Goal: Task Accomplishment & Management: Complete application form

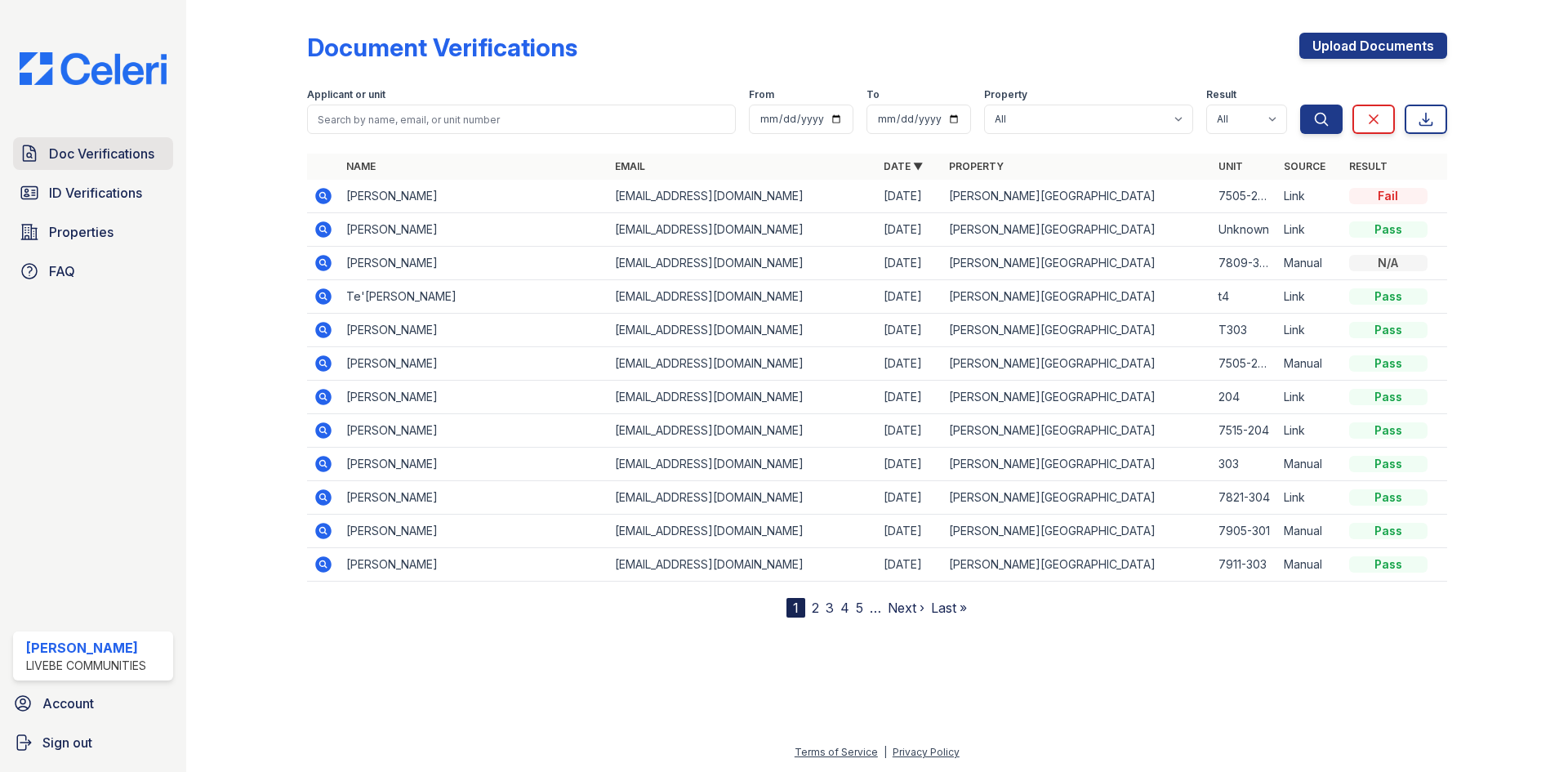
click at [105, 153] on span "Doc Verifications" at bounding box center [102, 153] width 105 height 19
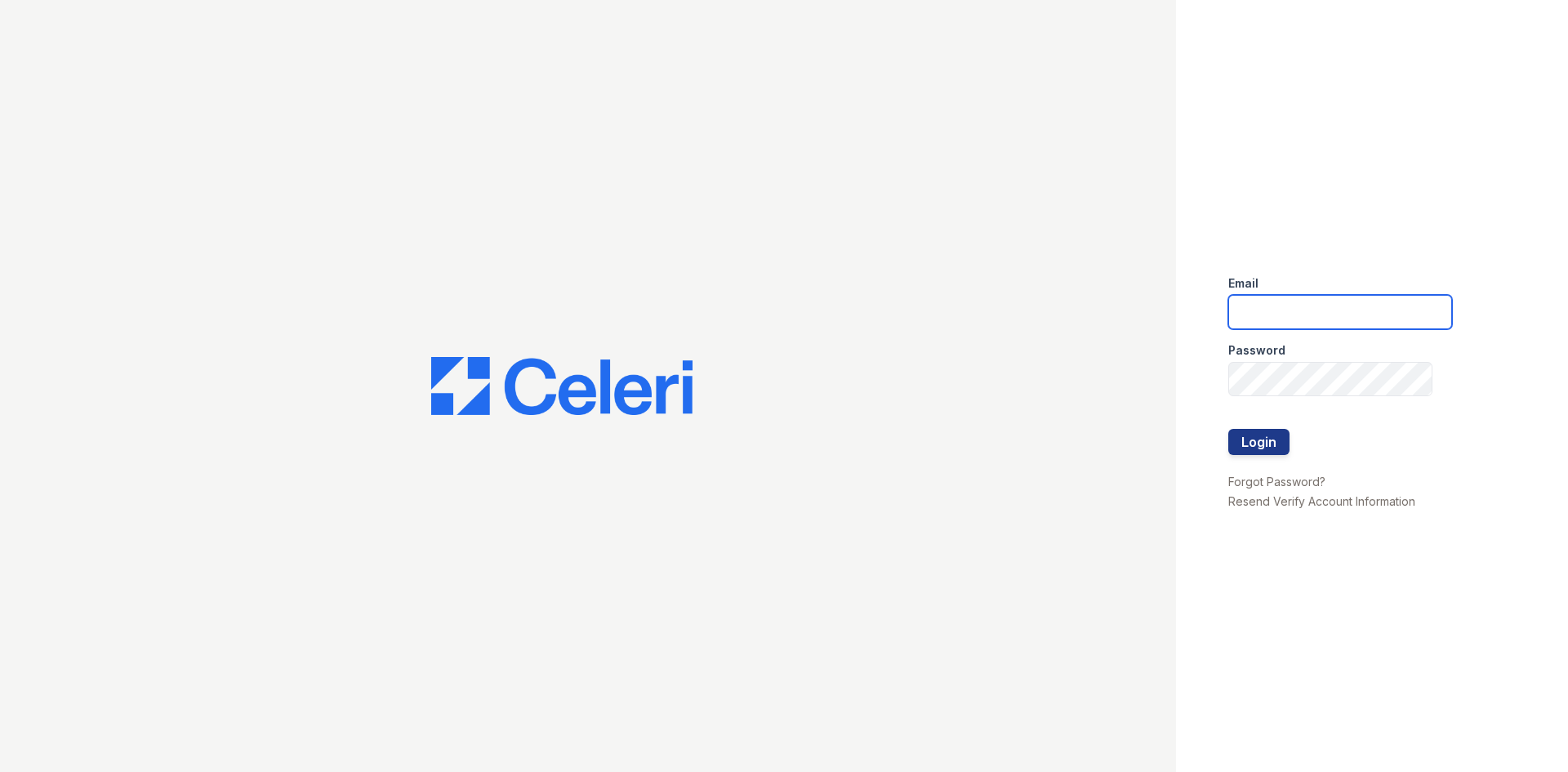
type input "monaes@livebe.com"
click at [1253, 440] on button "Login" at bounding box center [1258, 442] width 61 height 26
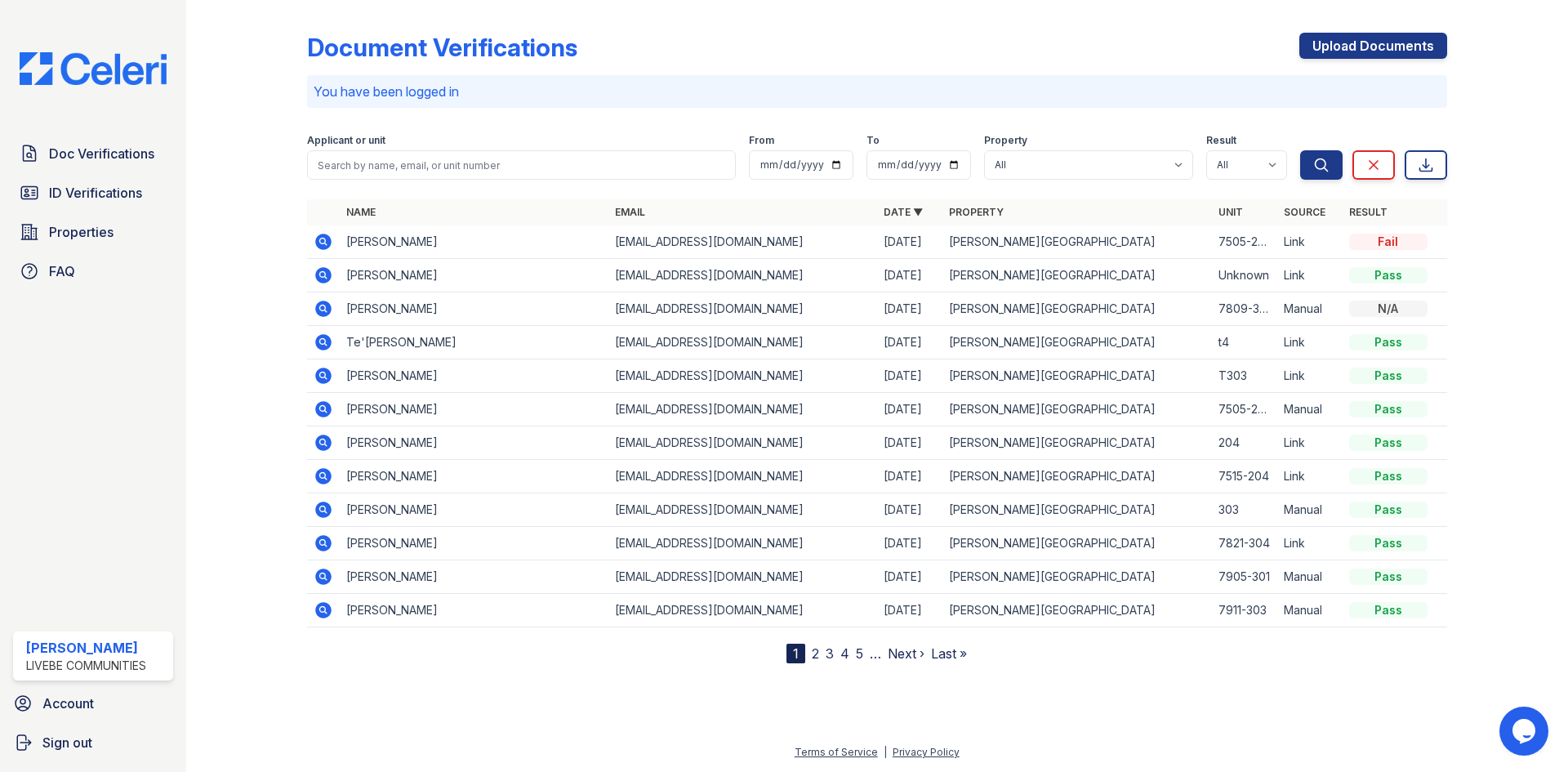
click at [324, 276] on icon at bounding box center [322, 275] width 19 height 19
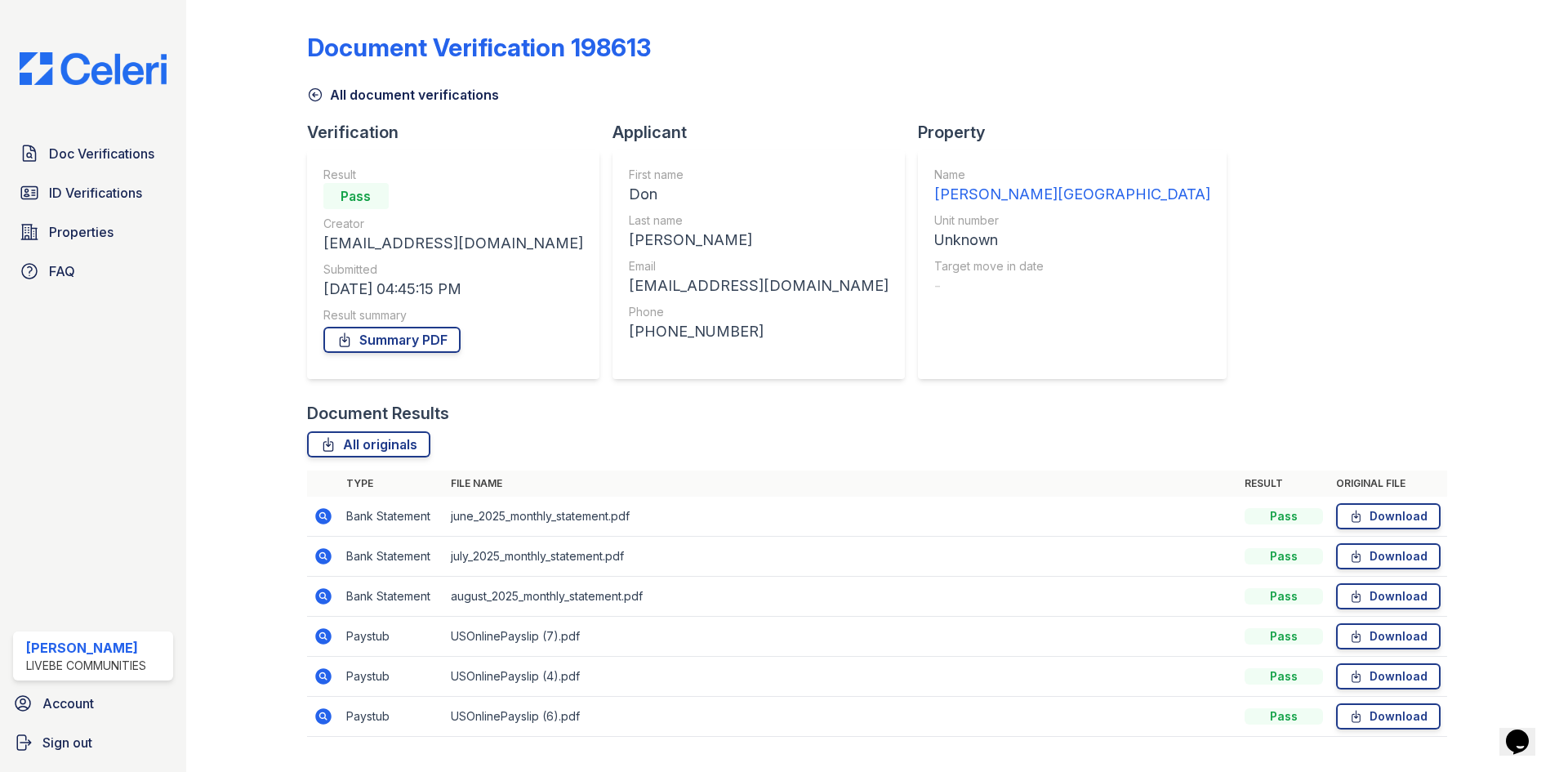
scroll to position [37, 0]
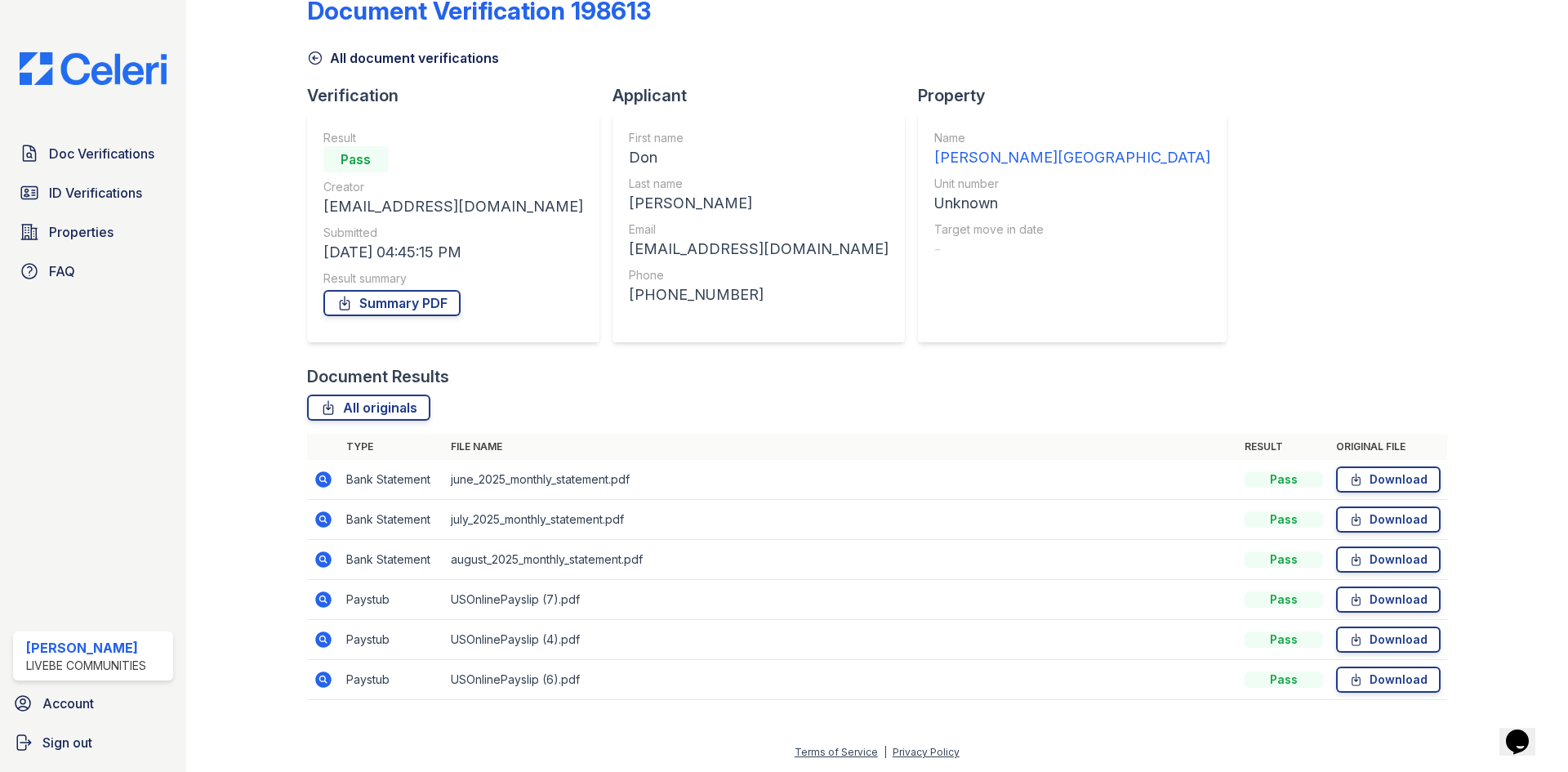
click at [322, 606] on icon at bounding box center [323, 600] width 17 height 17
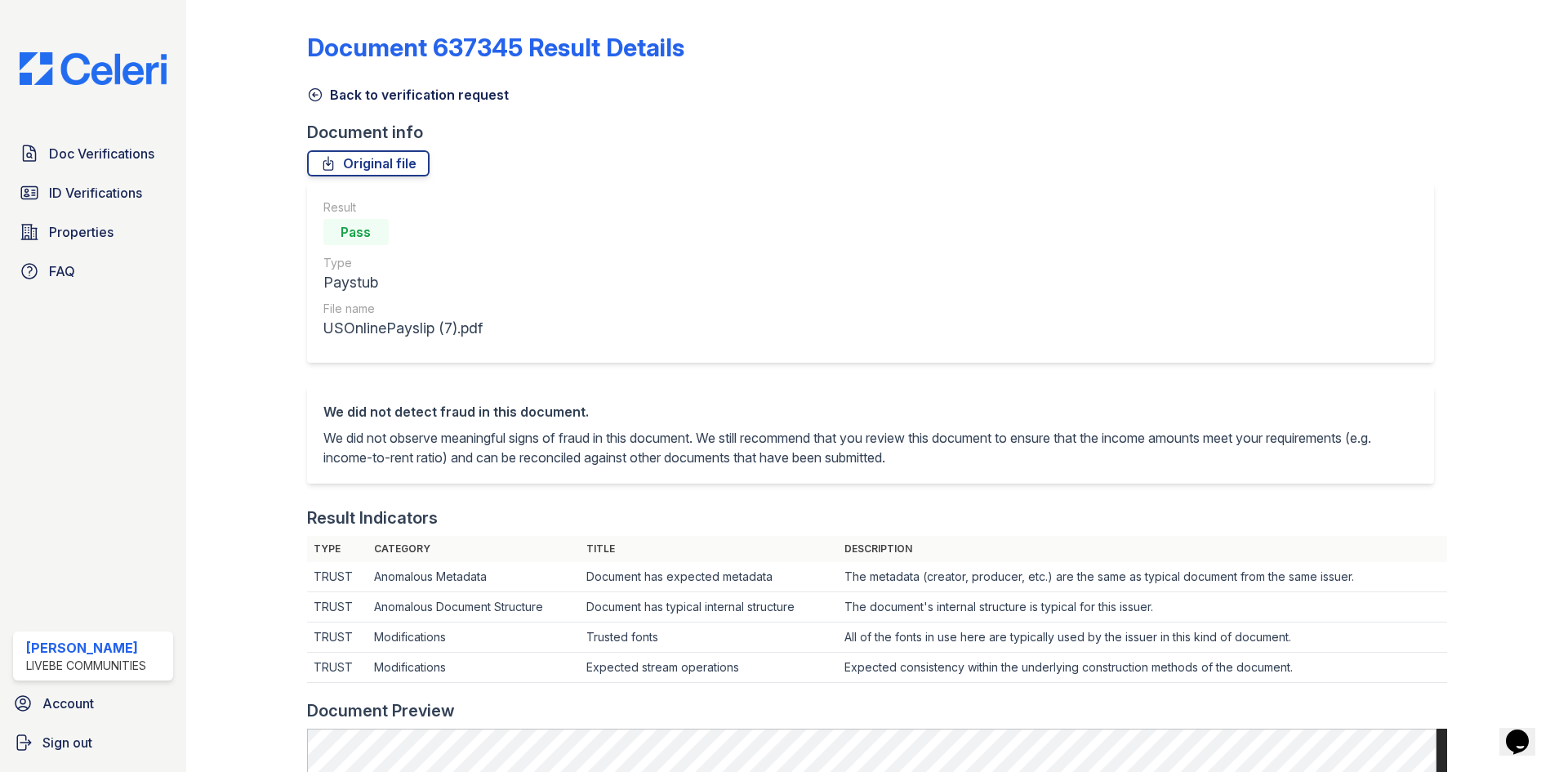
click at [310, 89] on icon at bounding box center [315, 95] width 17 height 17
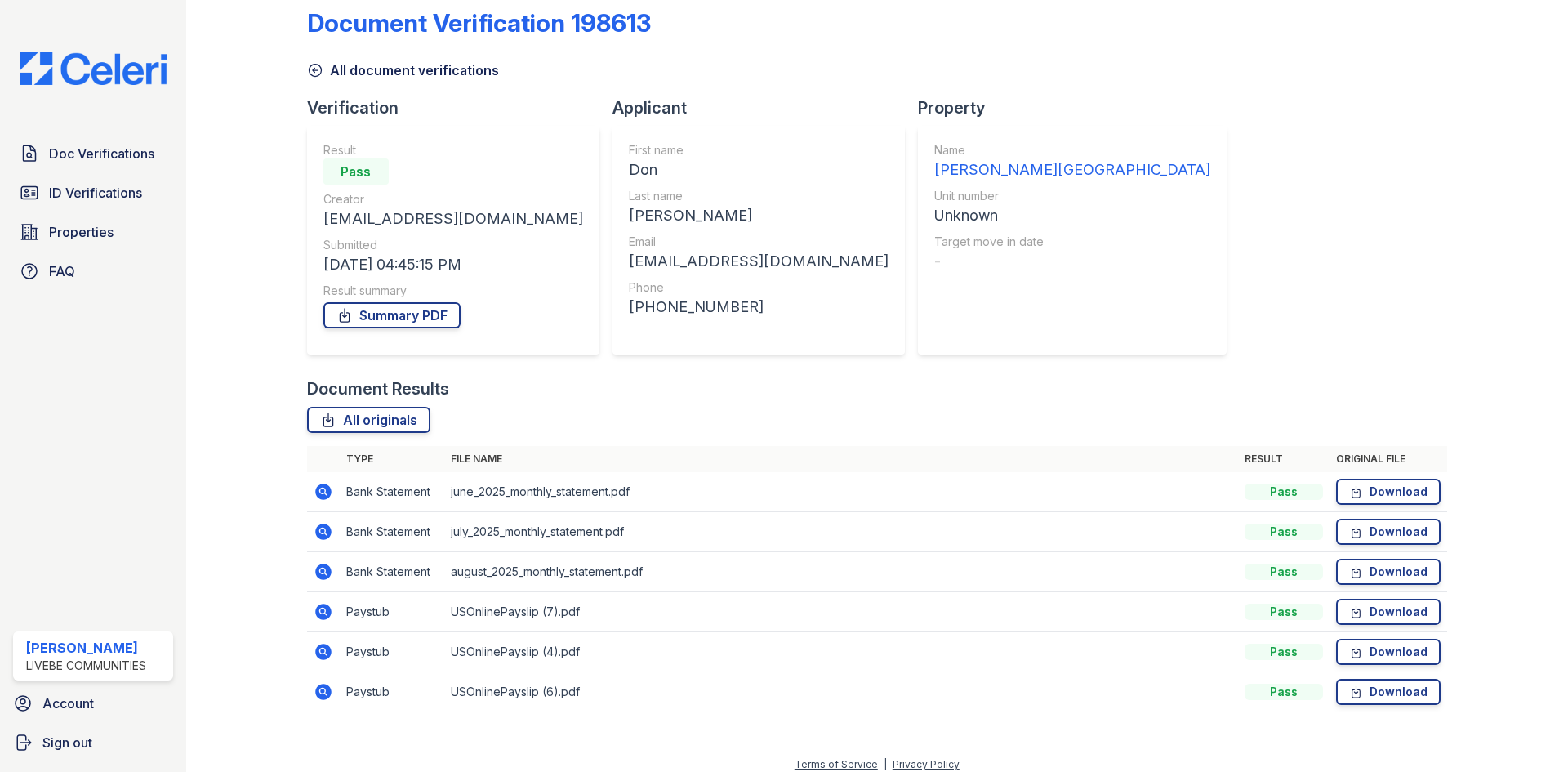
scroll to position [37, 0]
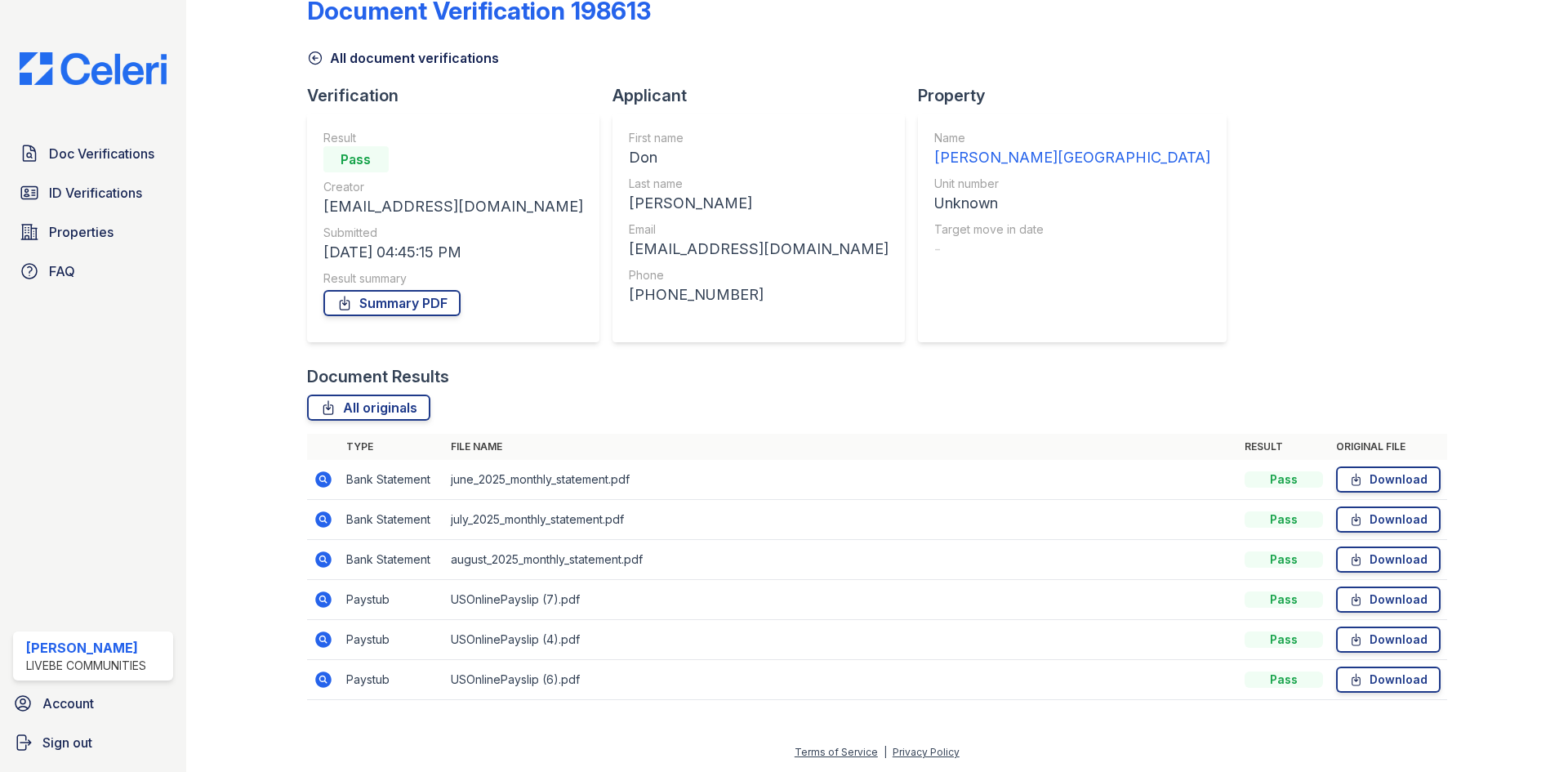
click at [322, 637] on icon at bounding box center [322, 638] width 4 height 4
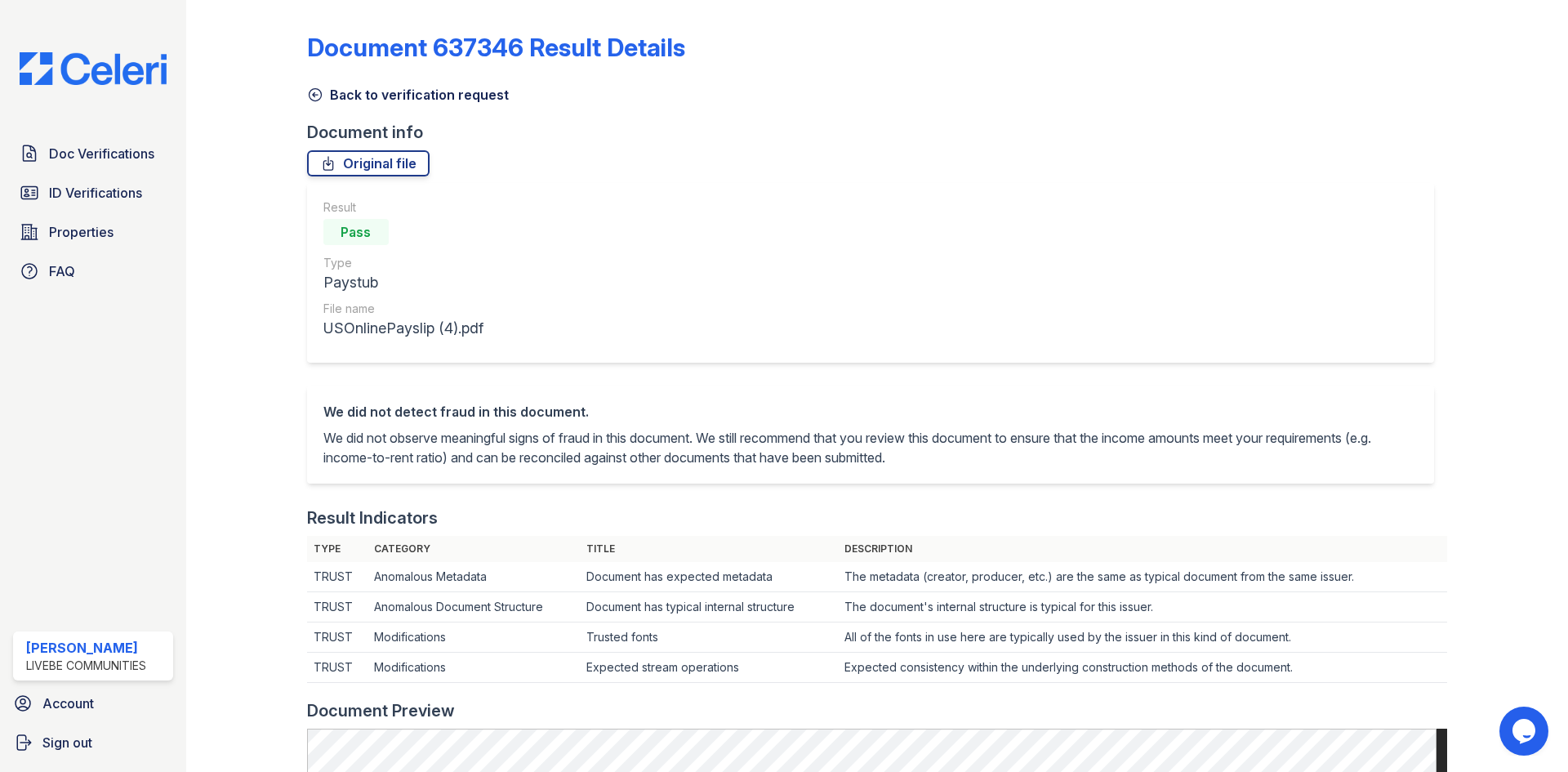
click at [308, 98] on icon at bounding box center [315, 95] width 17 height 17
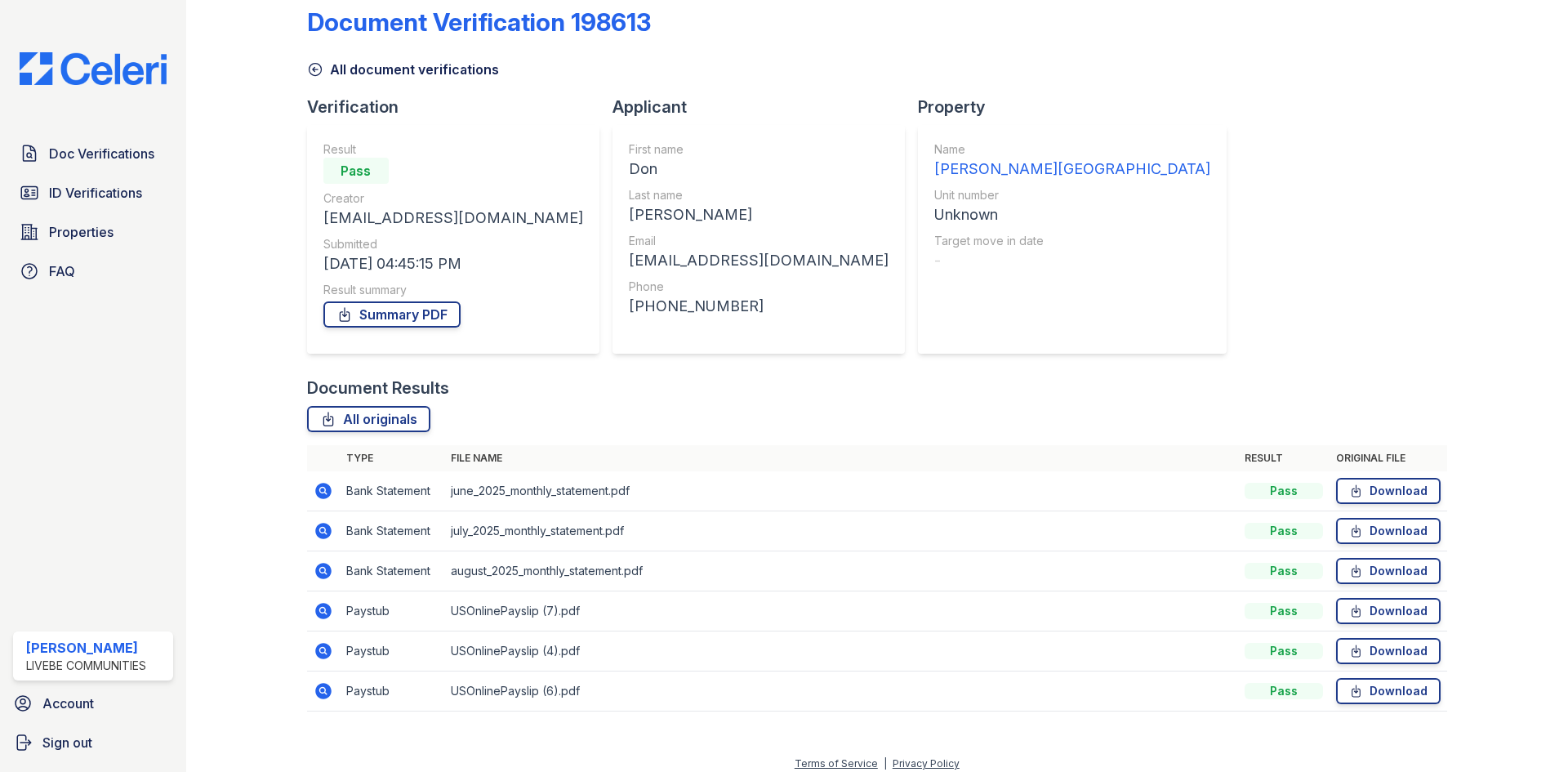
scroll to position [37, 0]
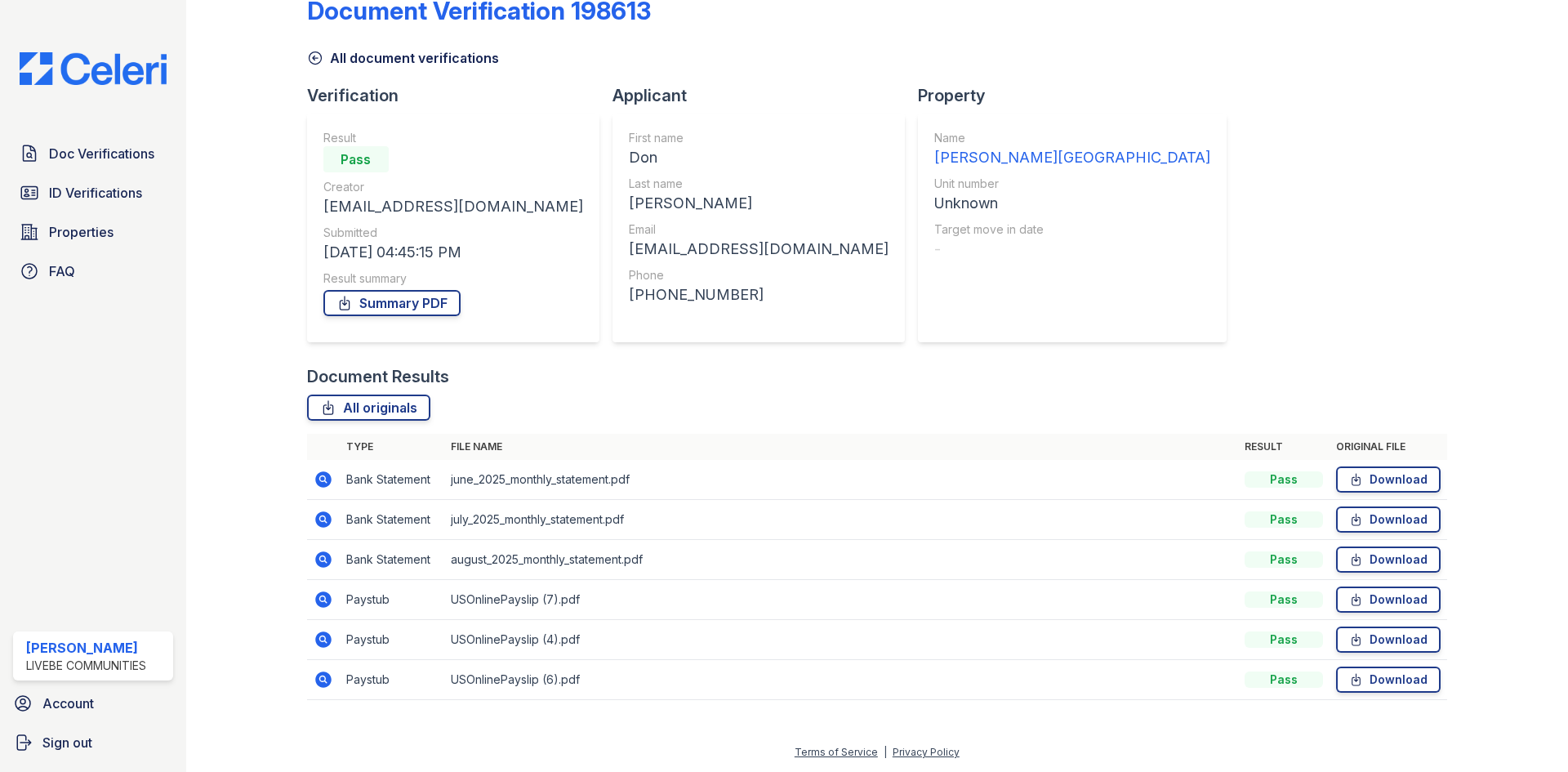
click at [326, 678] on icon at bounding box center [323, 680] width 17 height 17
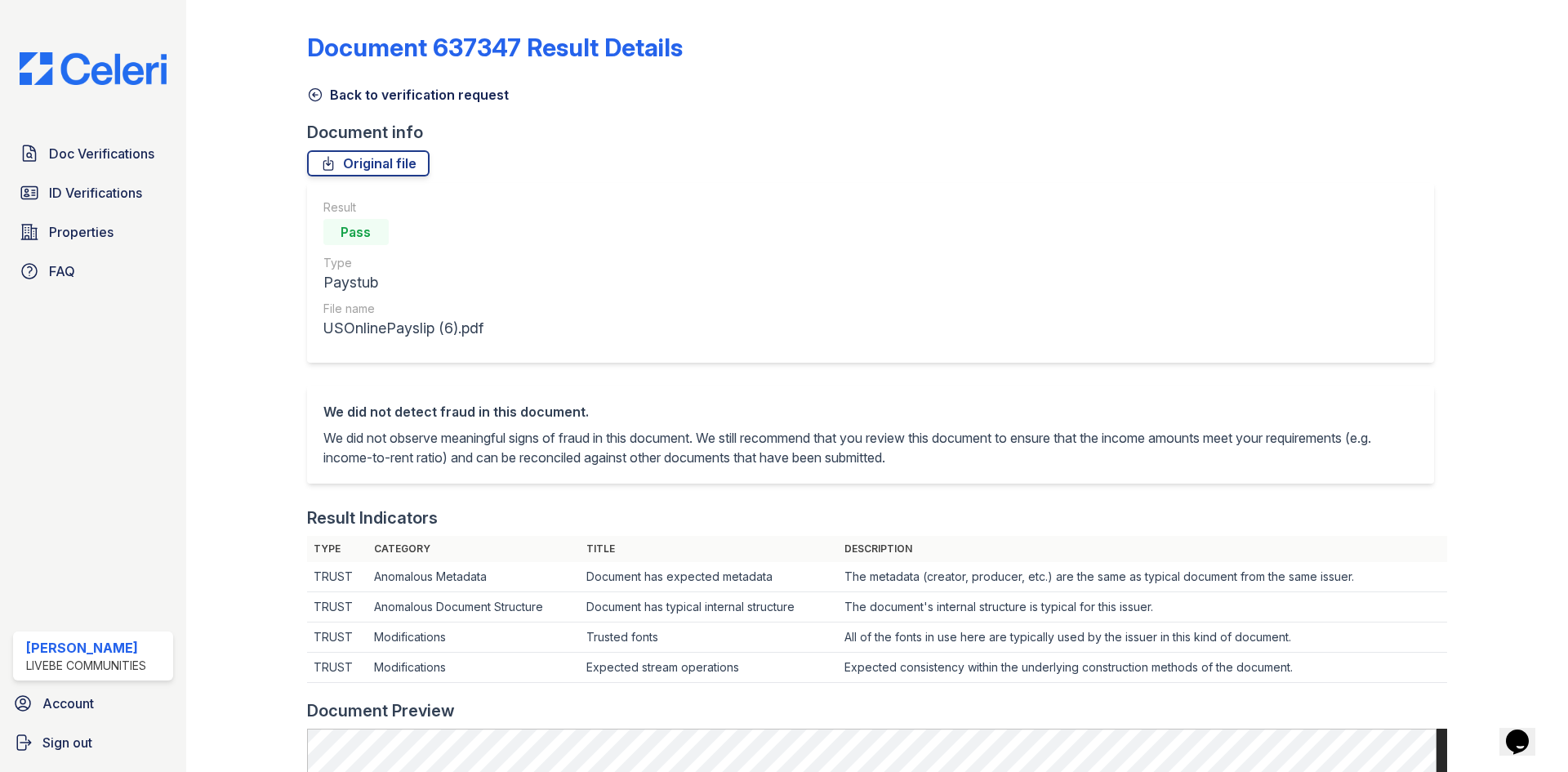
click at [310, 96] on icon at bounding box center [315, 95] width 17 height 17
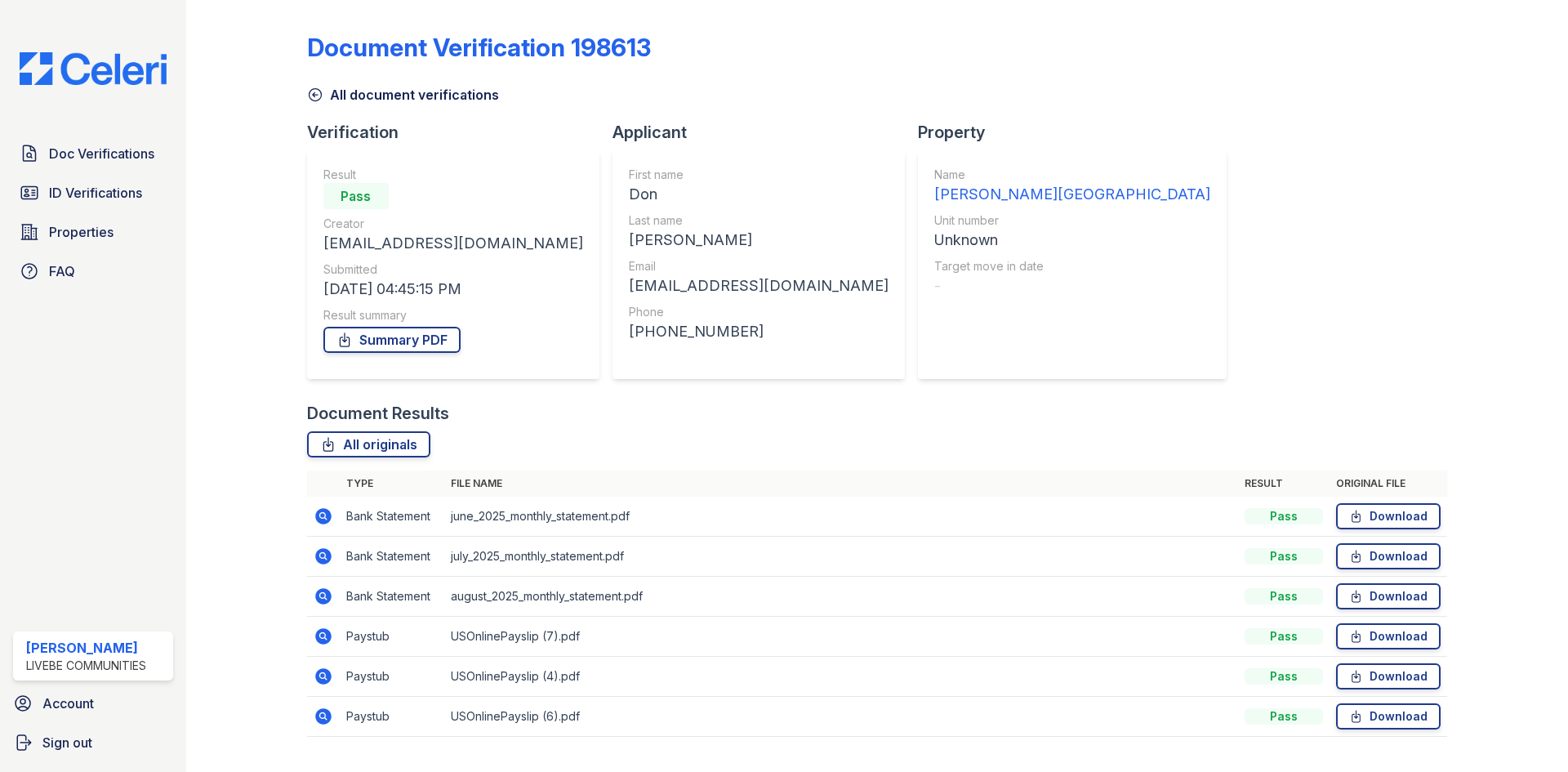
click at [319, 640] on icon at bounding box center [323, 637] width 17 height 17
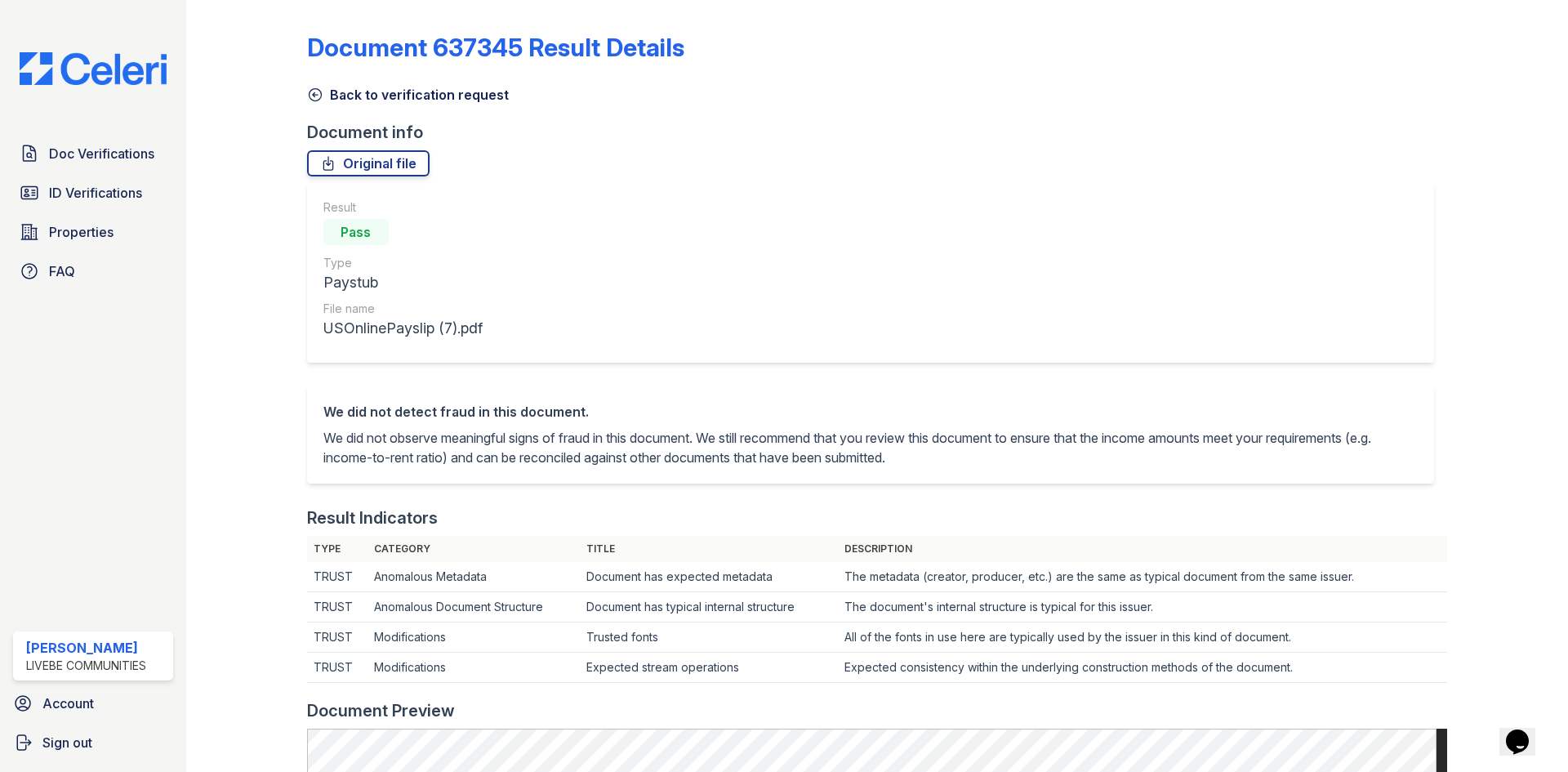
click at [318, 96] on icon at bounding box center [315, 95] width 17 height 17
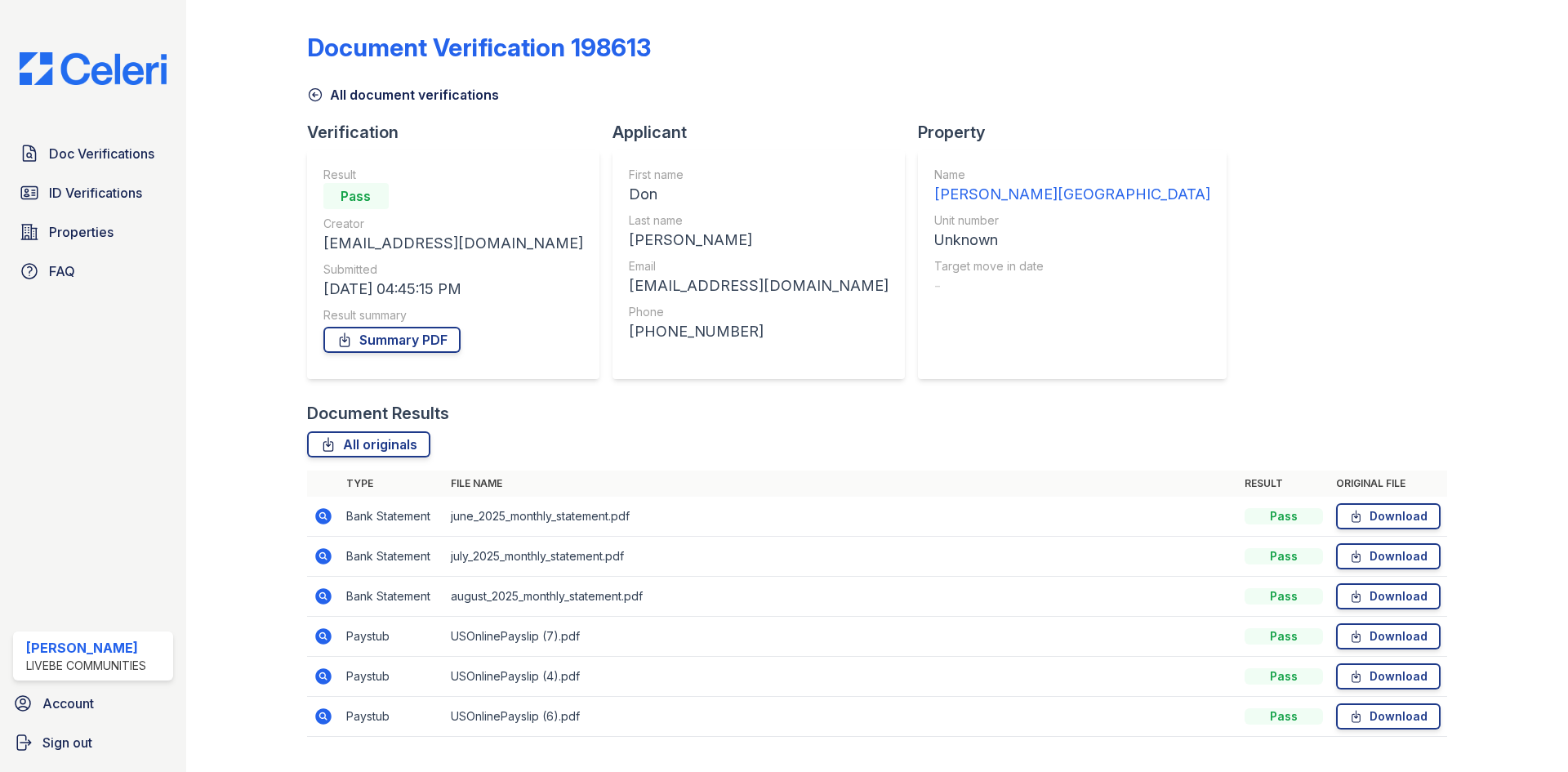
click at [323, 594] on icon at bounding box center [322, 596] width 19 height 19
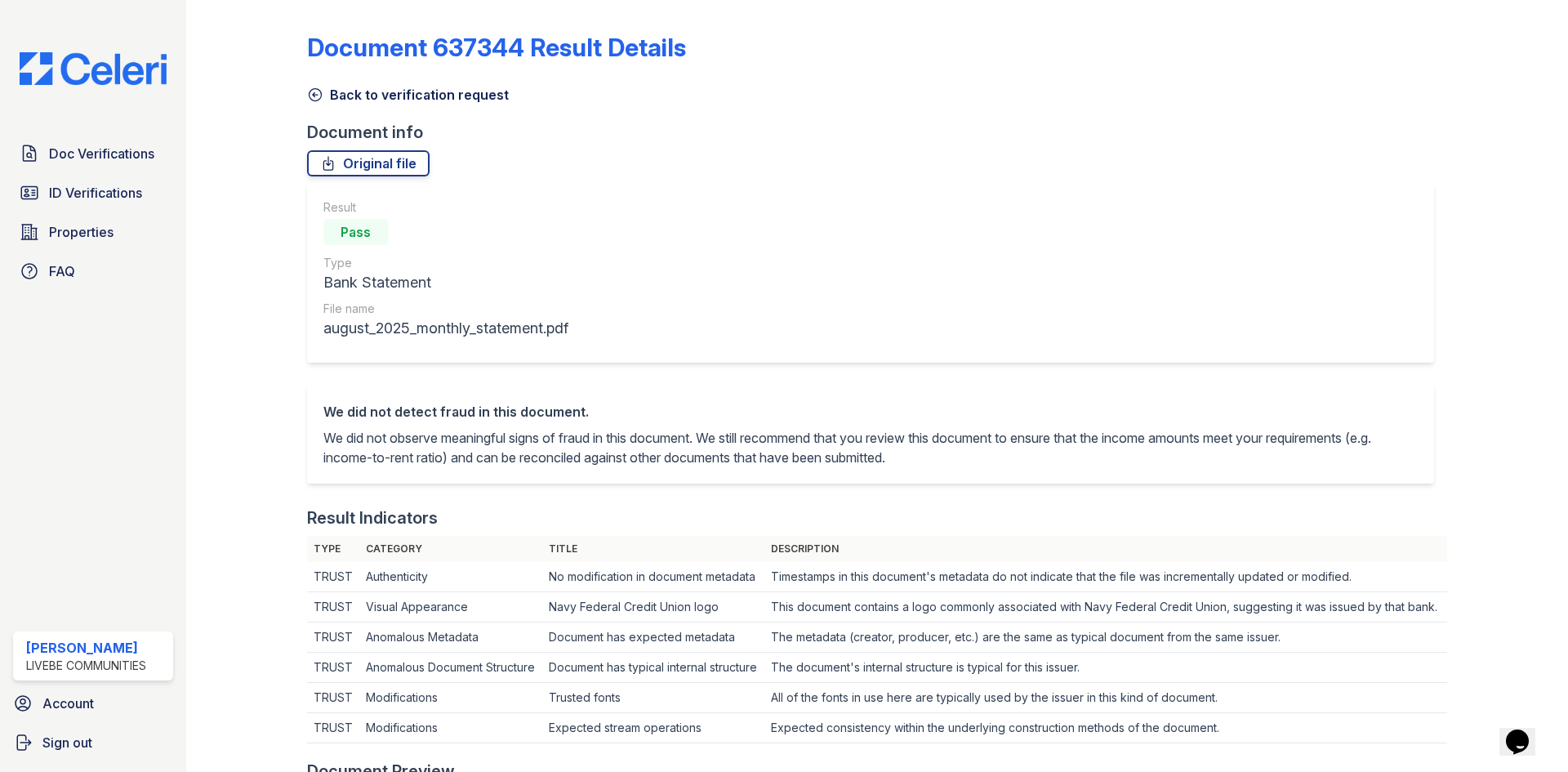
click at [313, 94] on icon at bounding box center [315, 95] width 17 height 17
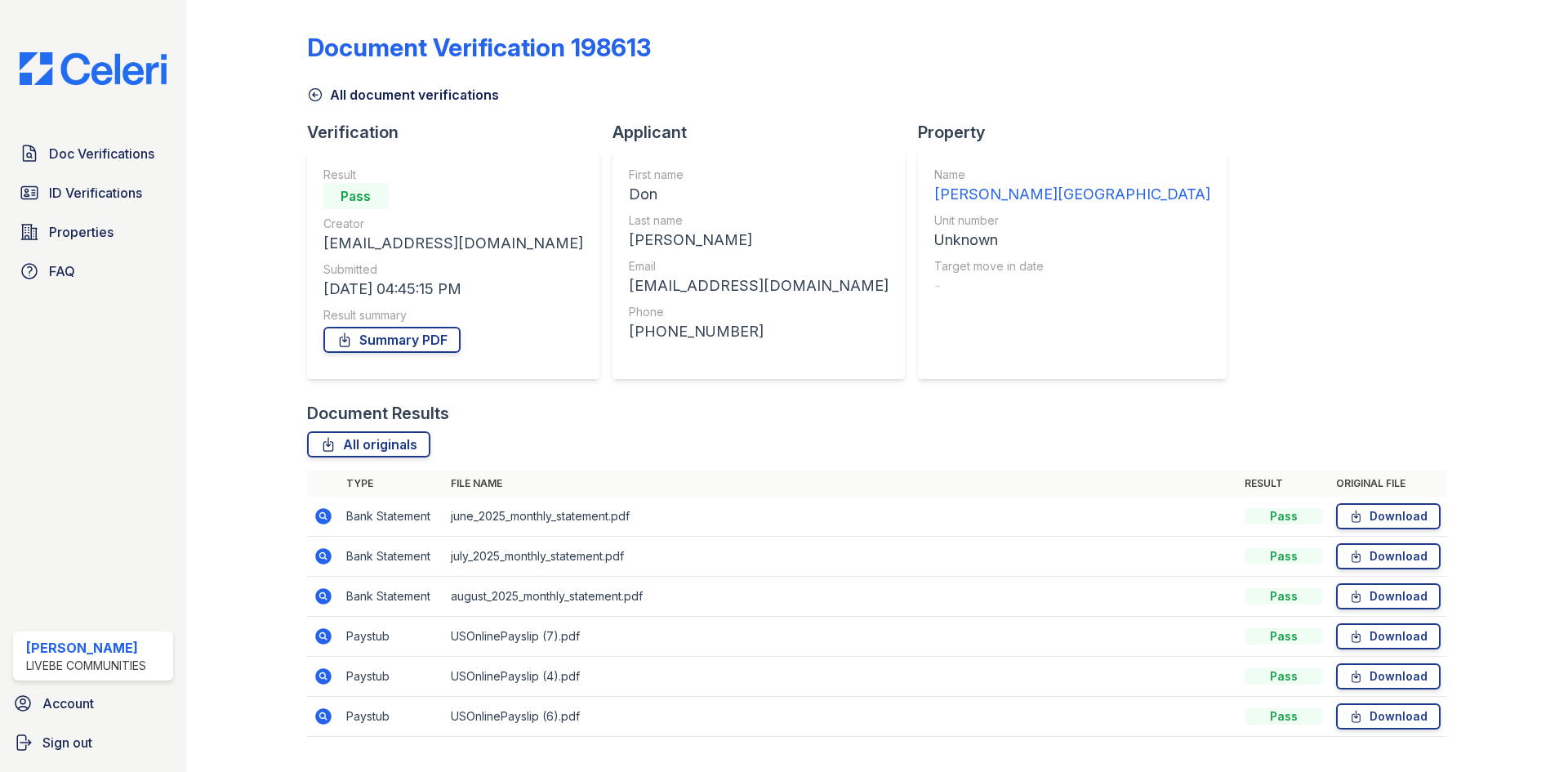
scroll to position [37, 0]
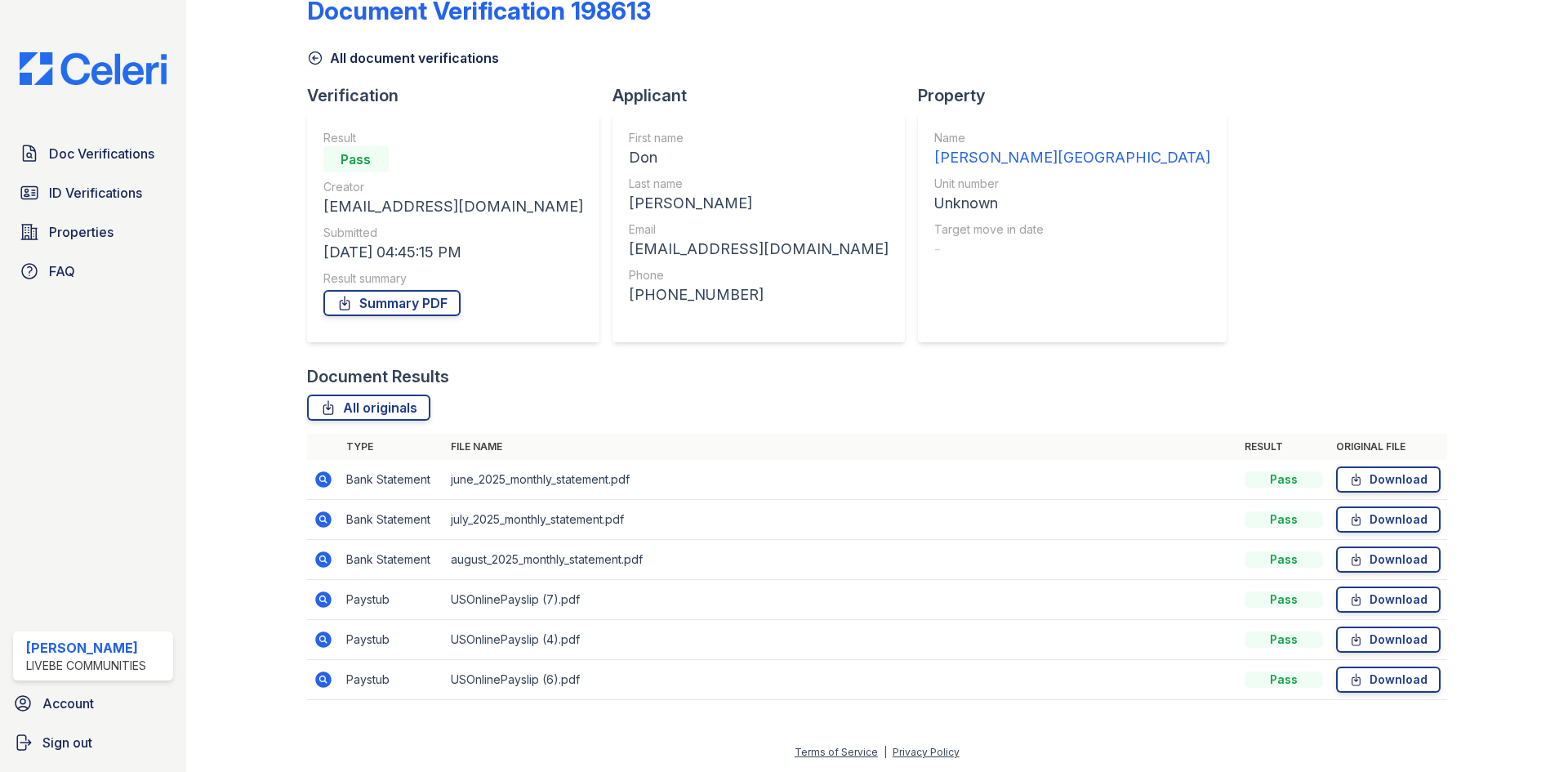
click at [316, 519] on icon at bounding box center [323, 520] width 17 height 17
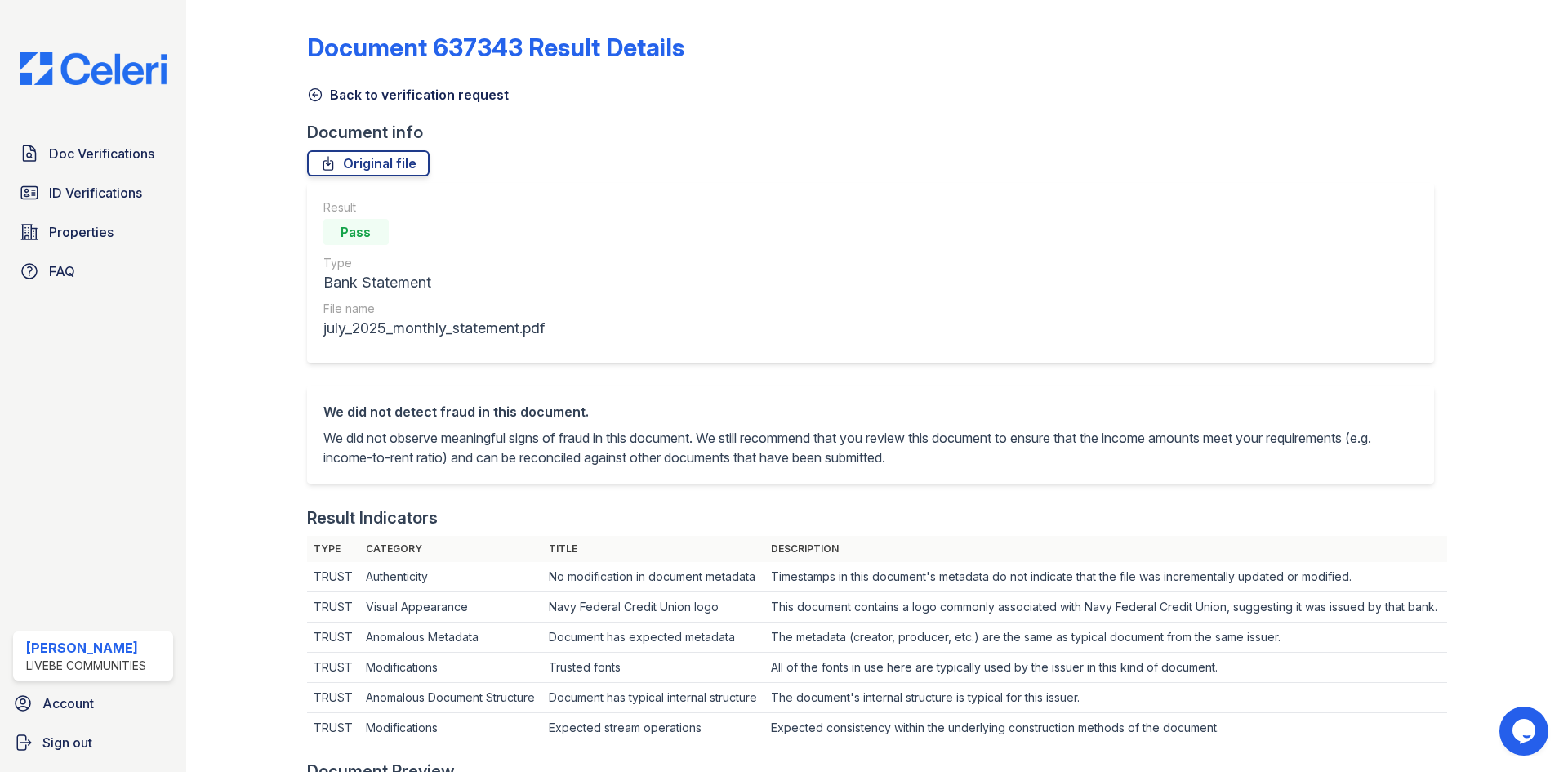
click at [311, 95] on icon at bounding box center [315, 95] width 17 height 17
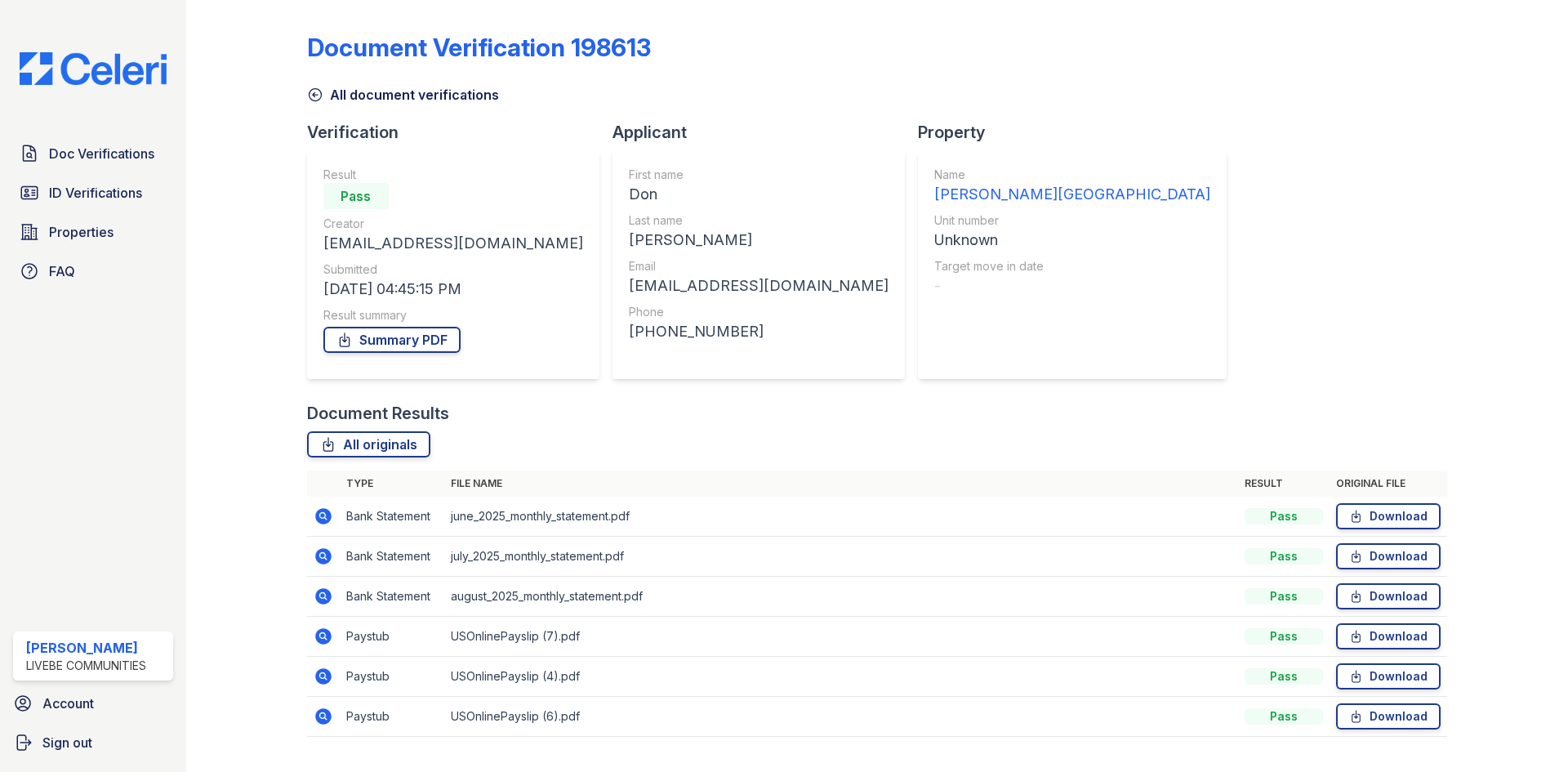
click at [322, 634] on icon at bounding box center [322, 635] width 4 height 4
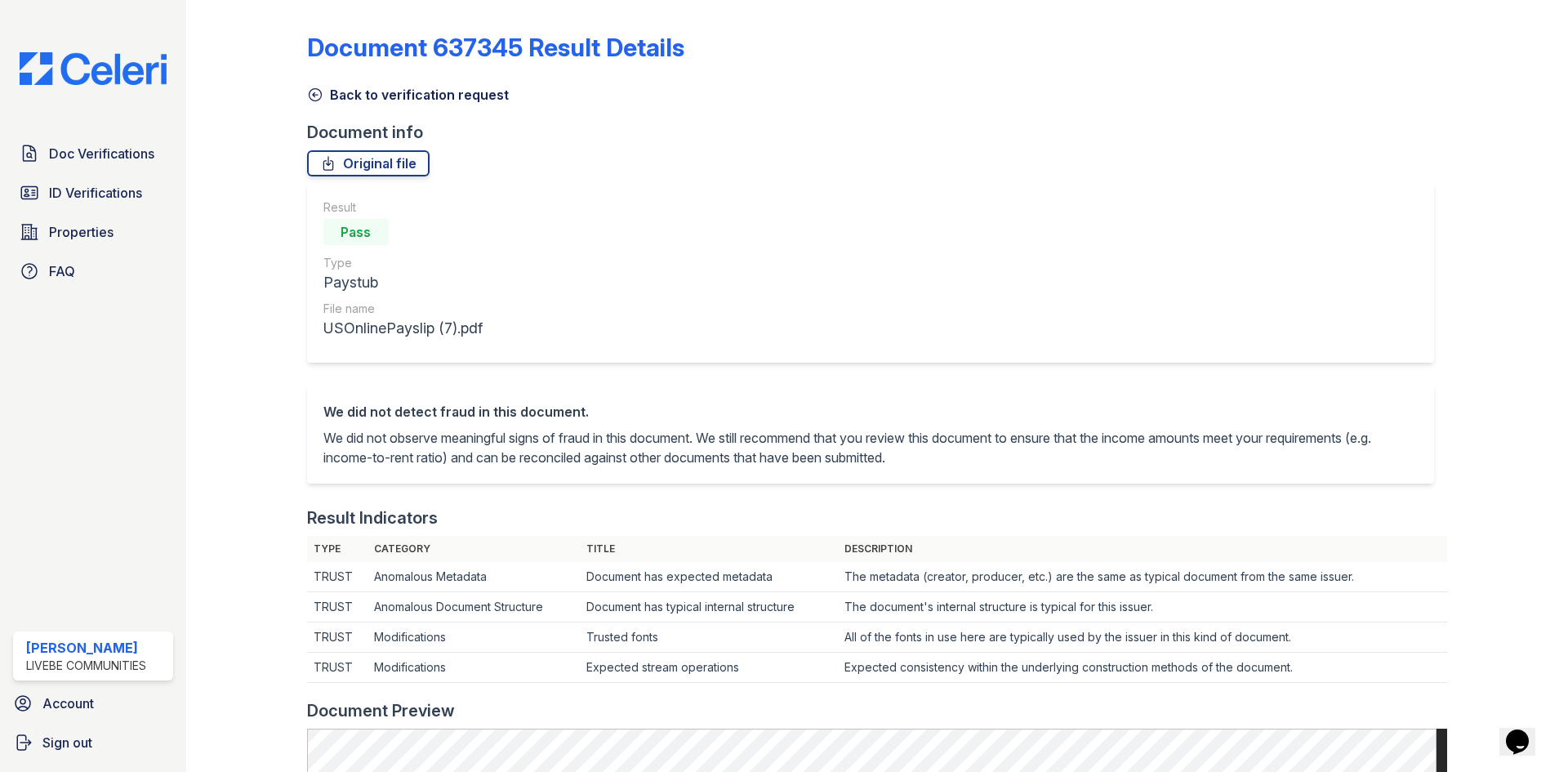
click at [312, 96] on icon at bounding box center [315, 95] width 17 height 17
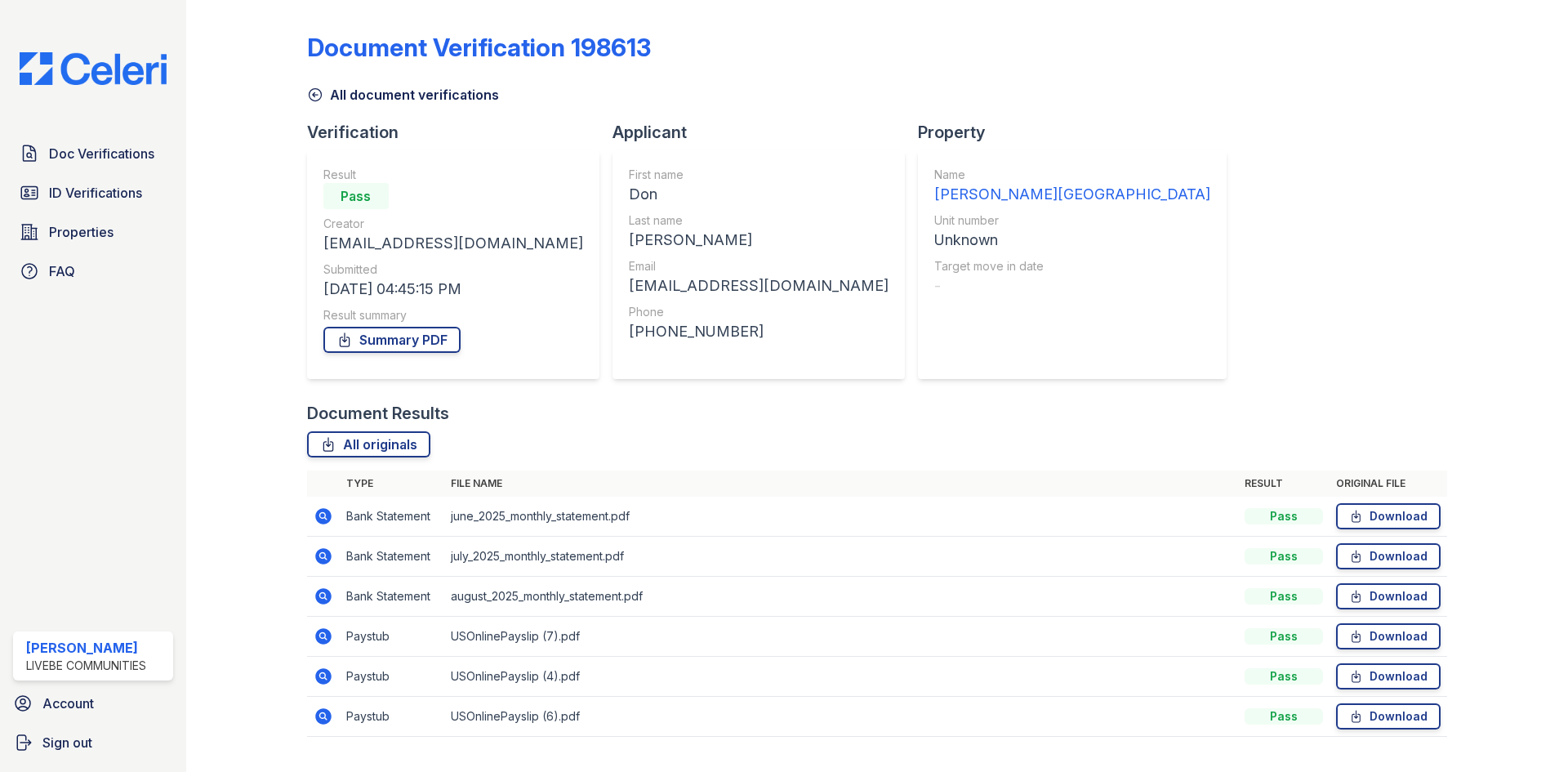
click at [324, 714] on icon at bounding box center [322, 716] width 19 height 19
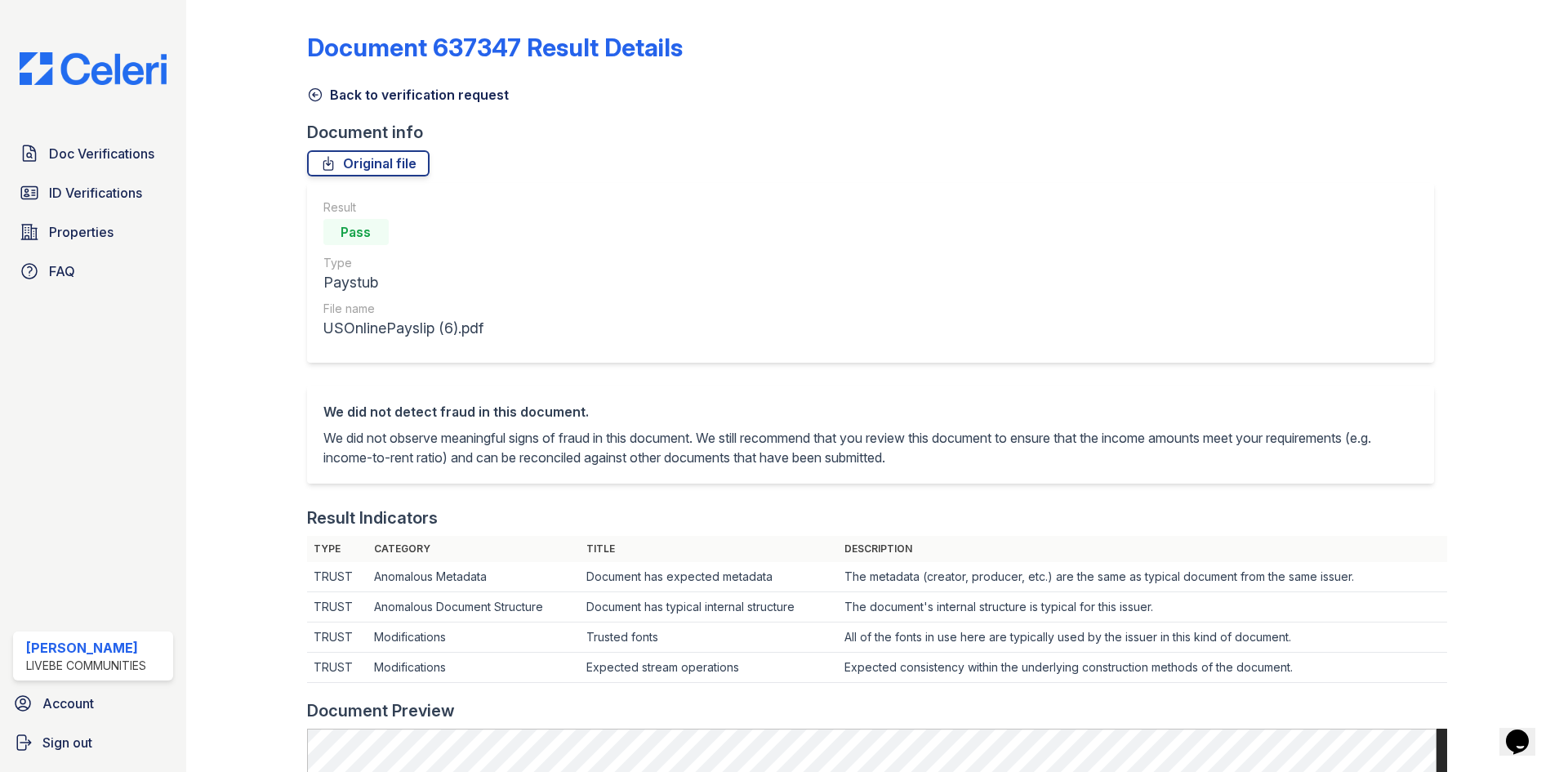
drag, startPoint x: 311, startPoint y: 95, endPoint x: 312, endPoint y: 116, distance: 21.0
click at [311, 95] on icon at bounding box center [315, 95] width 17 height 17
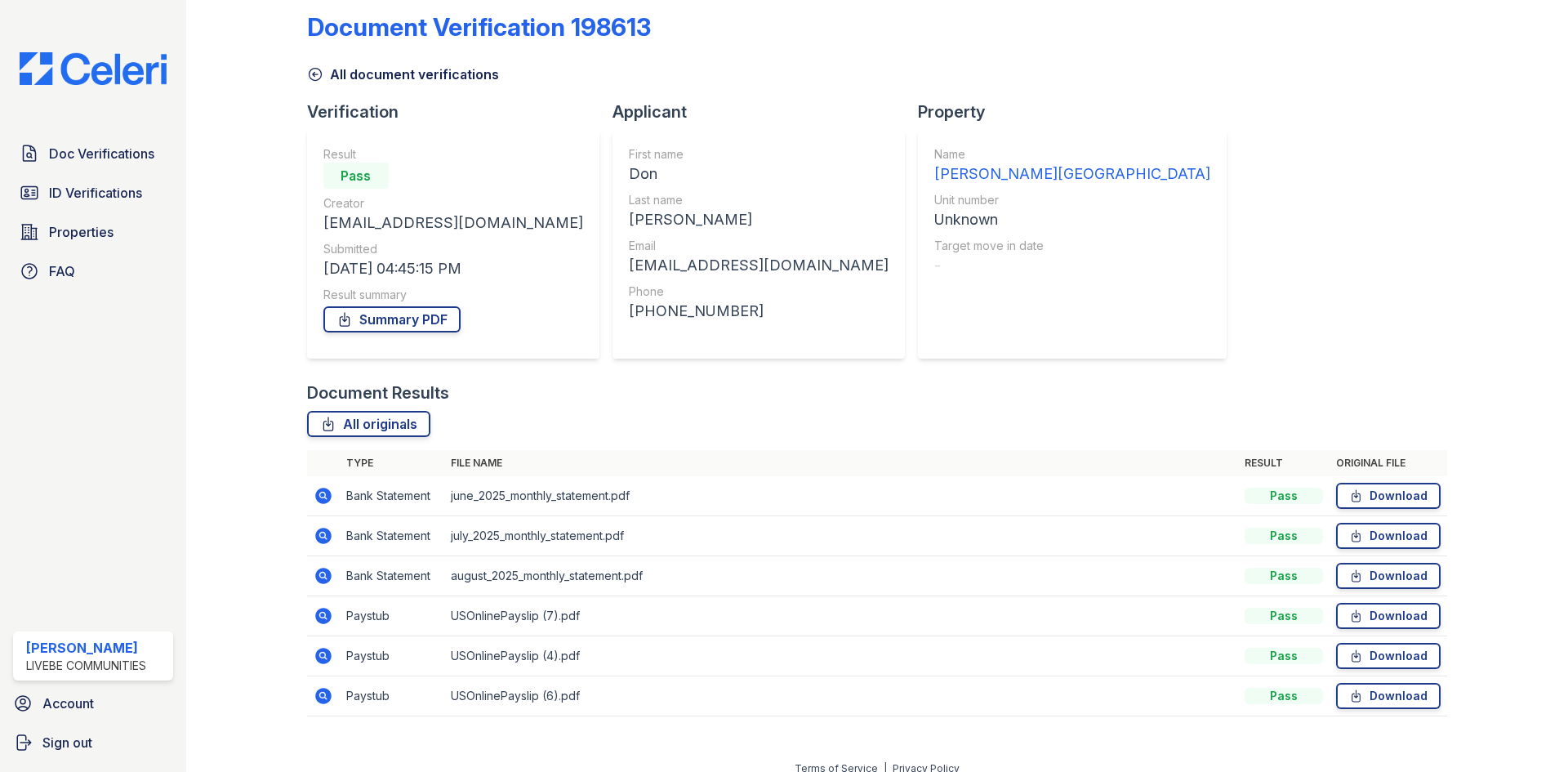
scroll to position [37, 0]
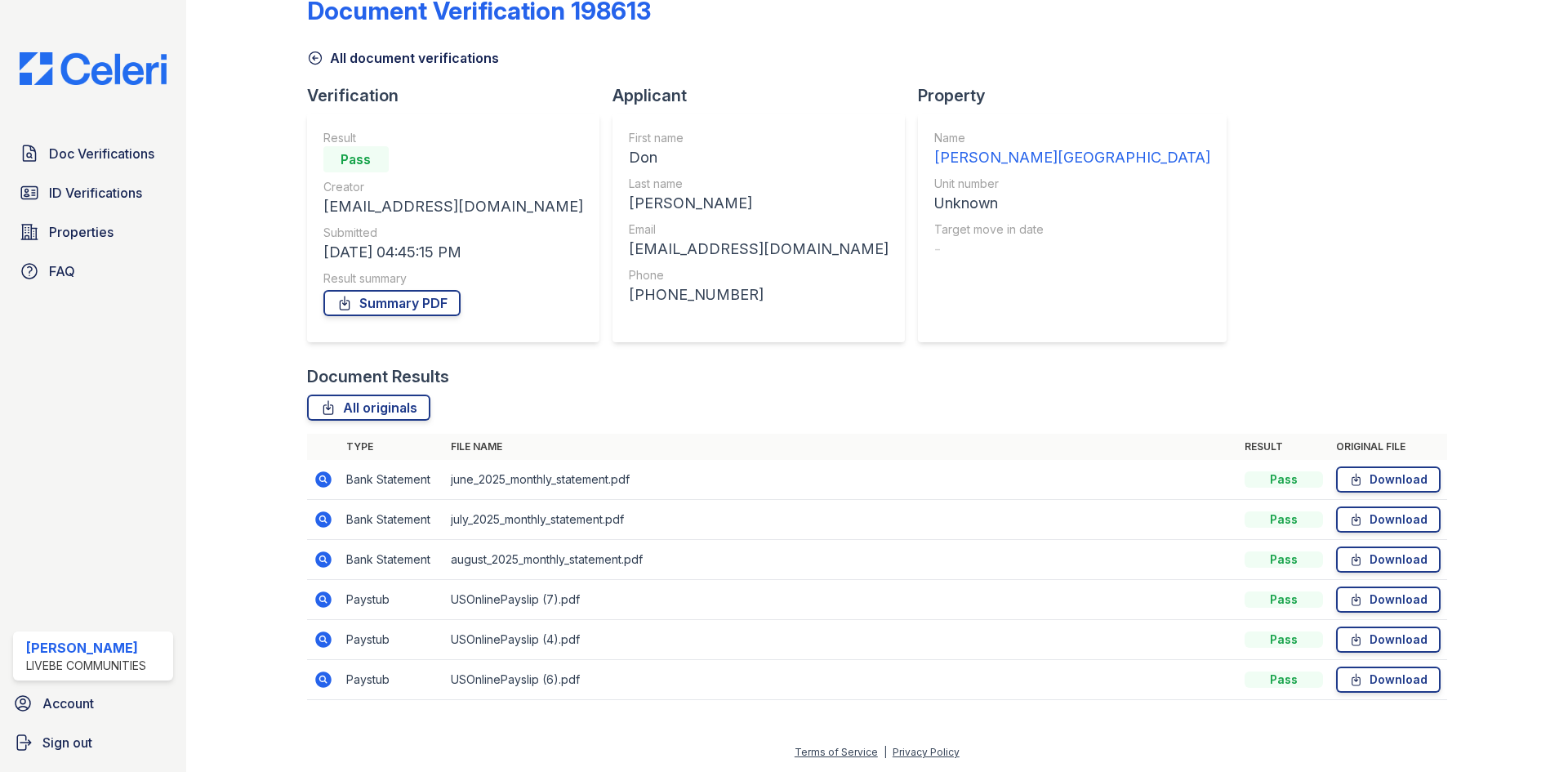
click at [320, 563] on icon at bounding box center [323, 560] width 17 height 17
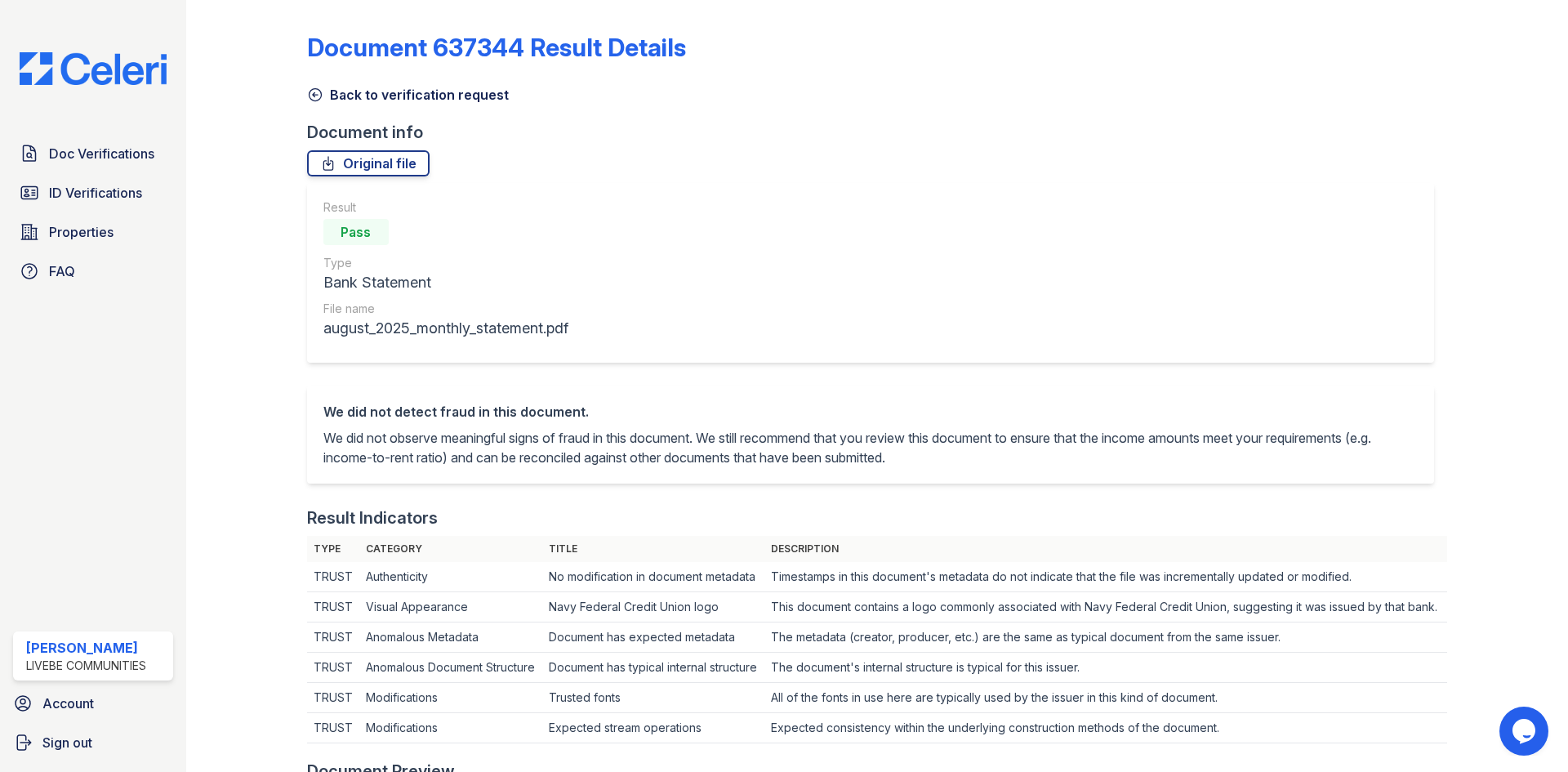
click at [316, 93] on icon at bounding box center [315, 95] width 17 height 17
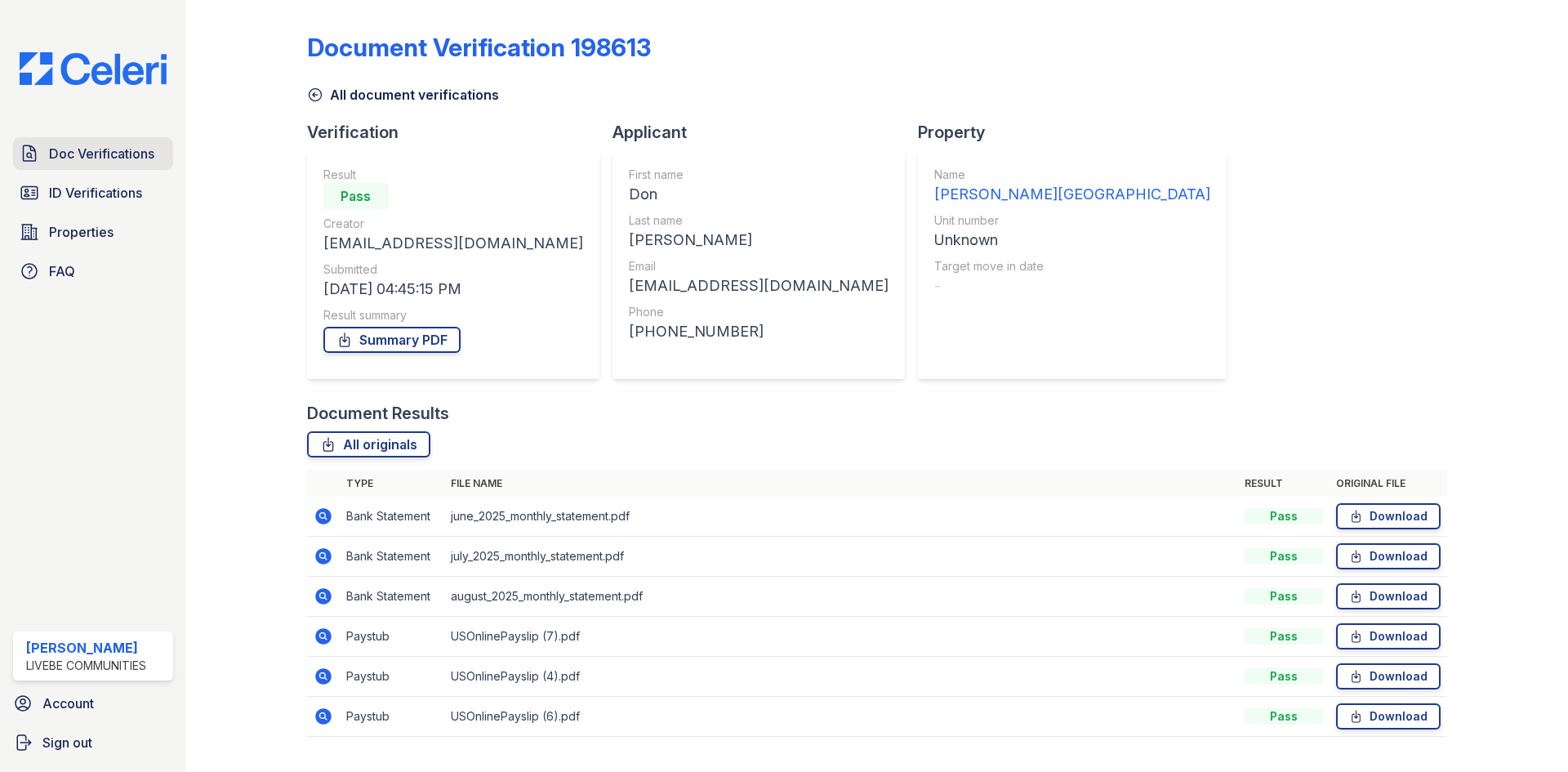
click at [39, 163] on link "Doc Verifications" at bounding box center [92, 153] width 160 height 32
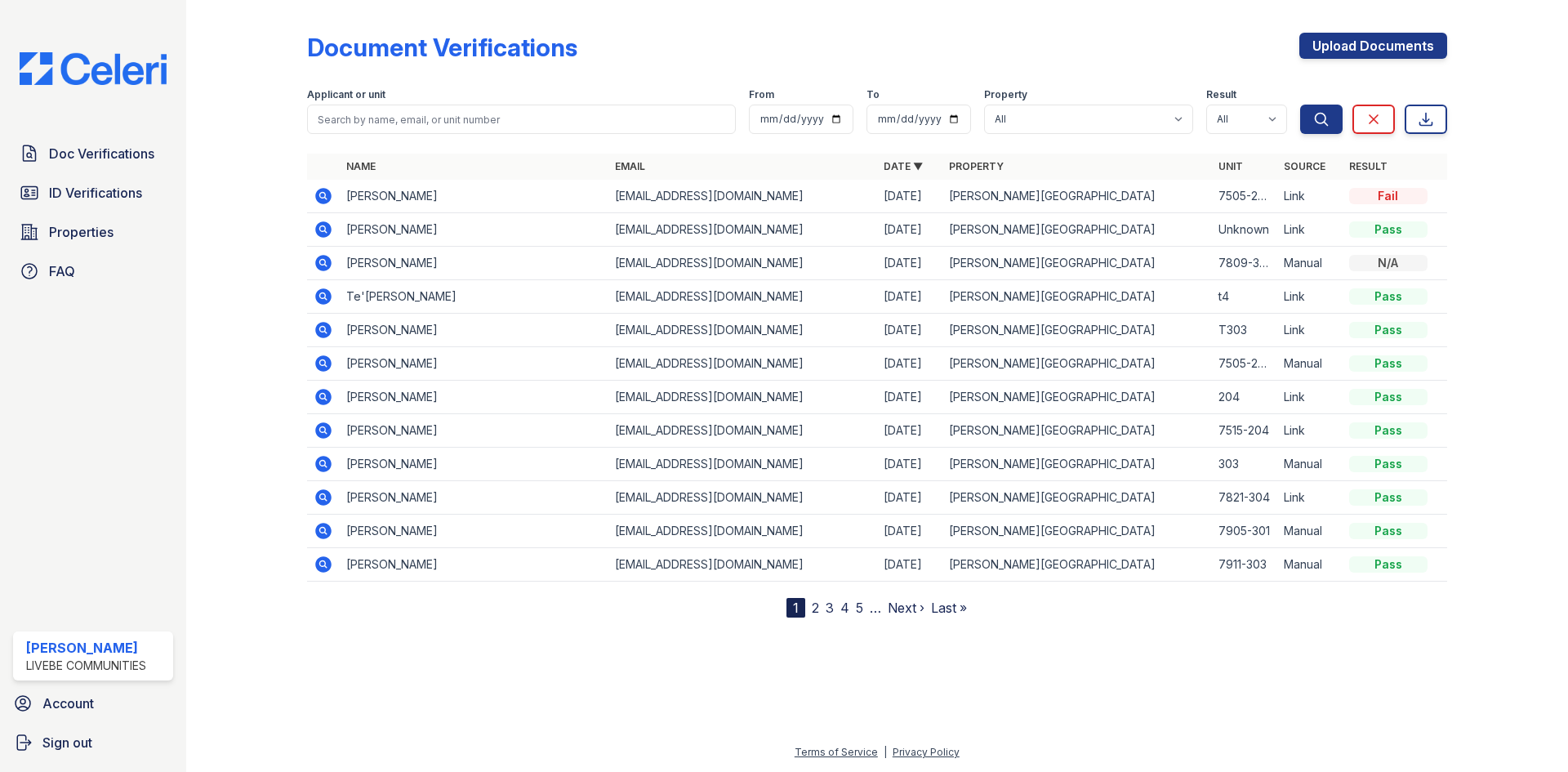
click at [74, 155] on span "Doc Verifications" at bounding box center [102, 153] width 105 height 19
click at [1338, 38] on link "Upload Documents" at bounding box center [1373, 45] width 148 height 26
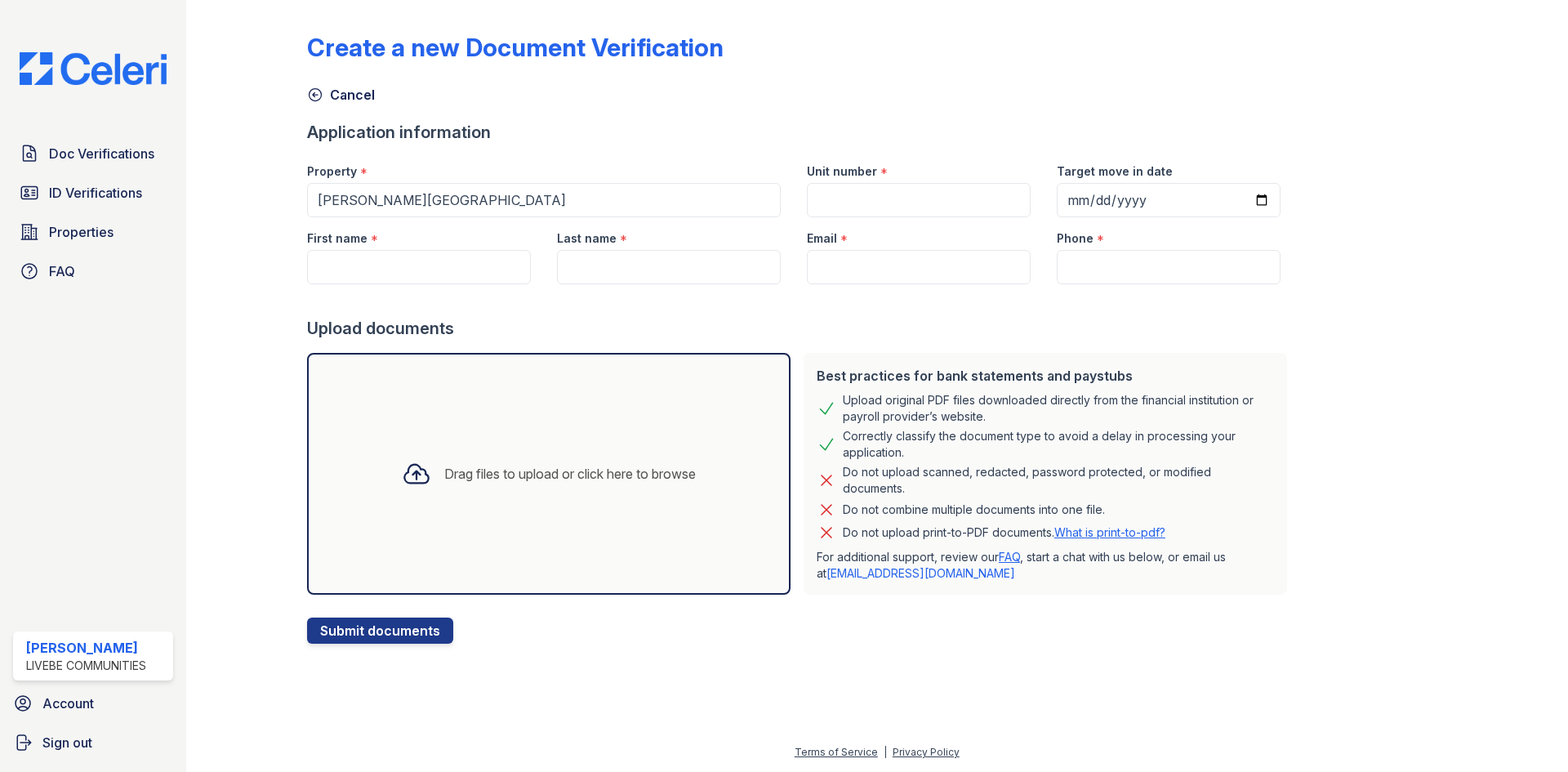
click at [386, 290] on div at bounding box center [800, 300] width 987 height 32
click at [386, 289] on div at bounding box center [800, 300] width 987 height 32
click at [386, 285] on div at bounding box center [800, 300] width 987 height 32
click at [401, 280] on input "First name" at bounding box center [419, 266] width 224 height 34
type input "Clair"
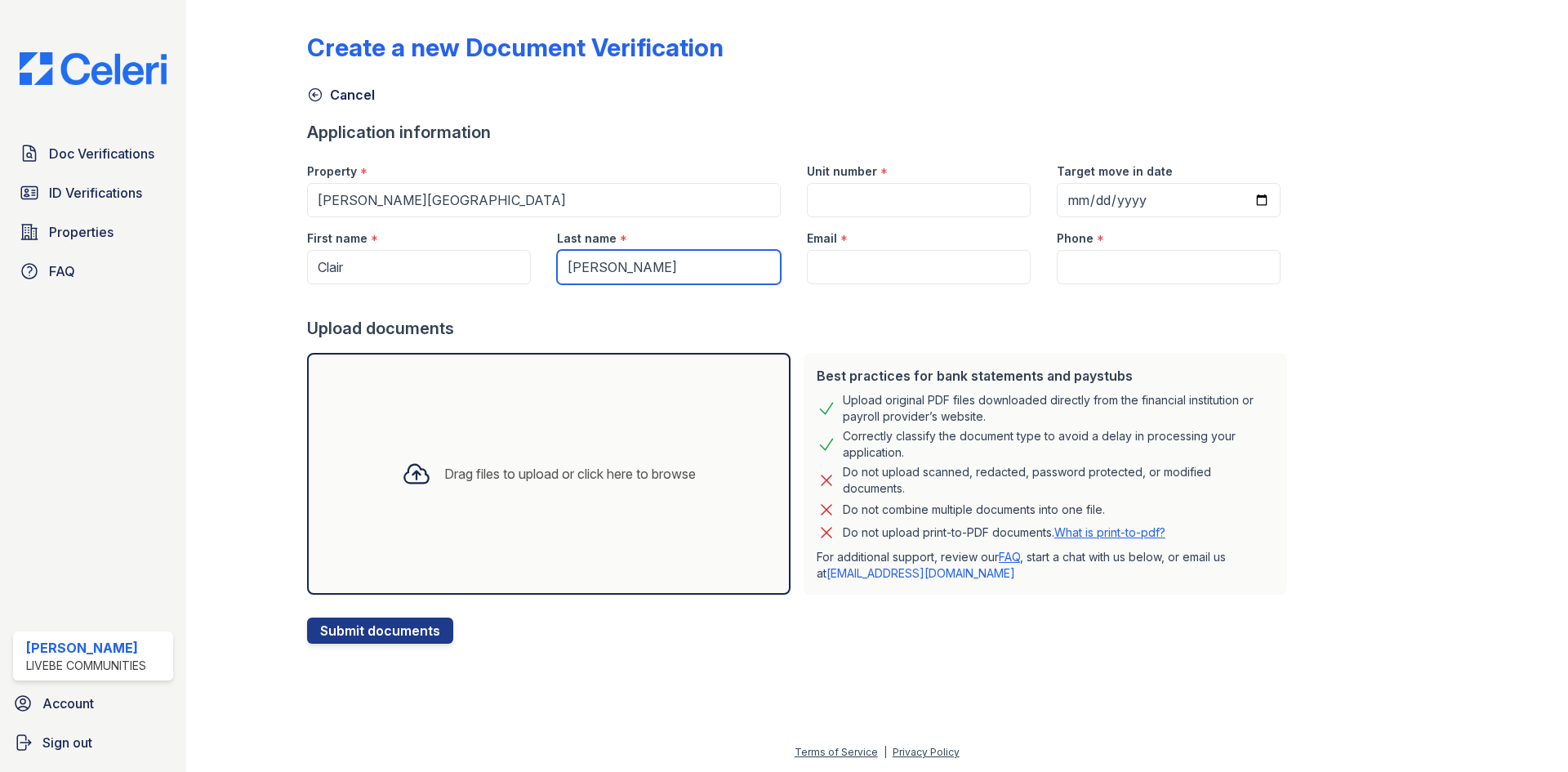
type input "Deyo"
click at [925, 262] on input "Email" at bounding box center [918, 266] width 224 height 34
paste input "nedd.clair@gmail.com"
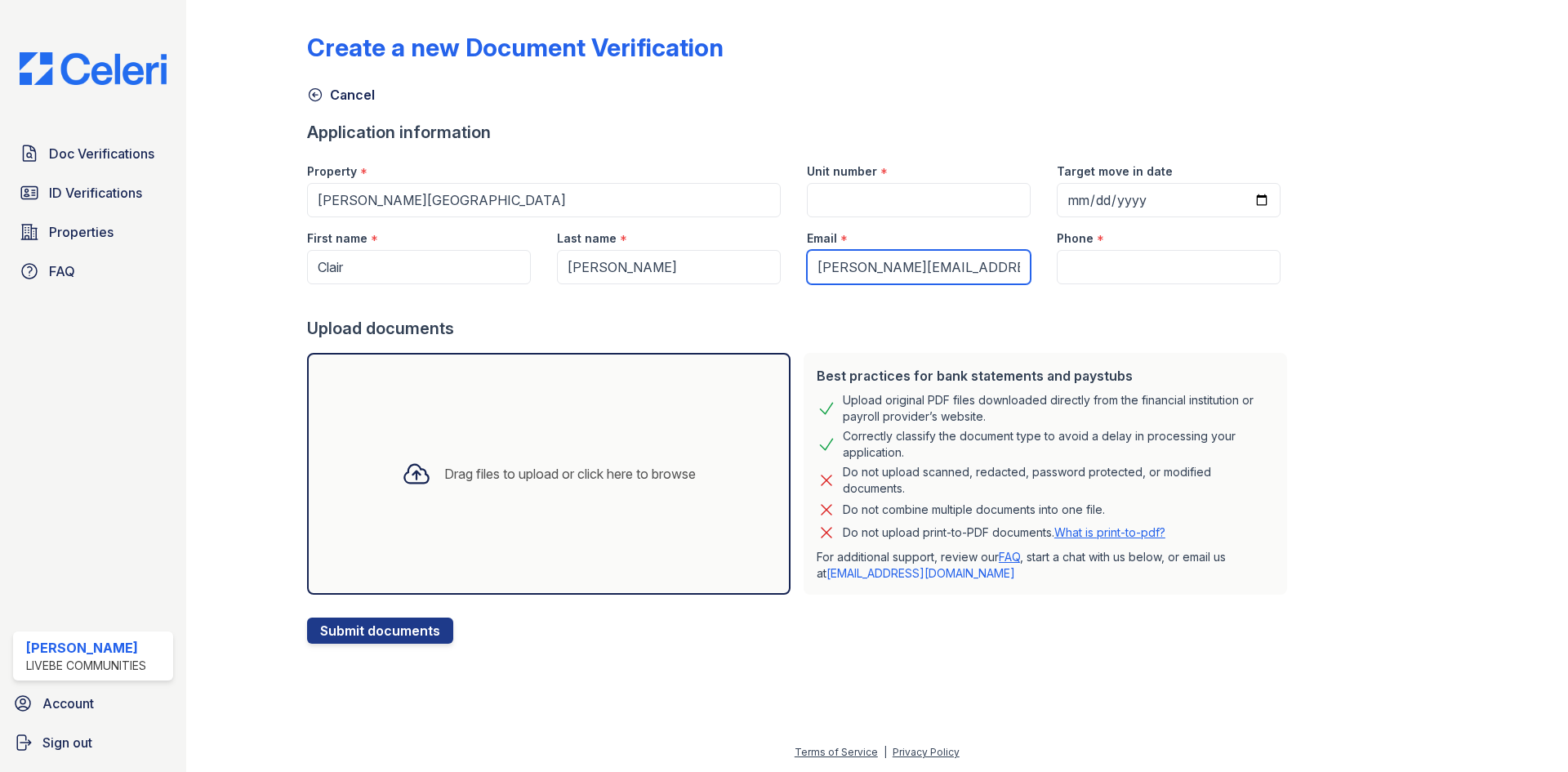
type input "nedd.clair@gmail.com"
click at [866, 190] on input "Unit number" at bounding box center [918, 200] width 224 height 34
click at [1083, 263] on input "Phone" at bounding box center [1169, 266] width 224 height 34
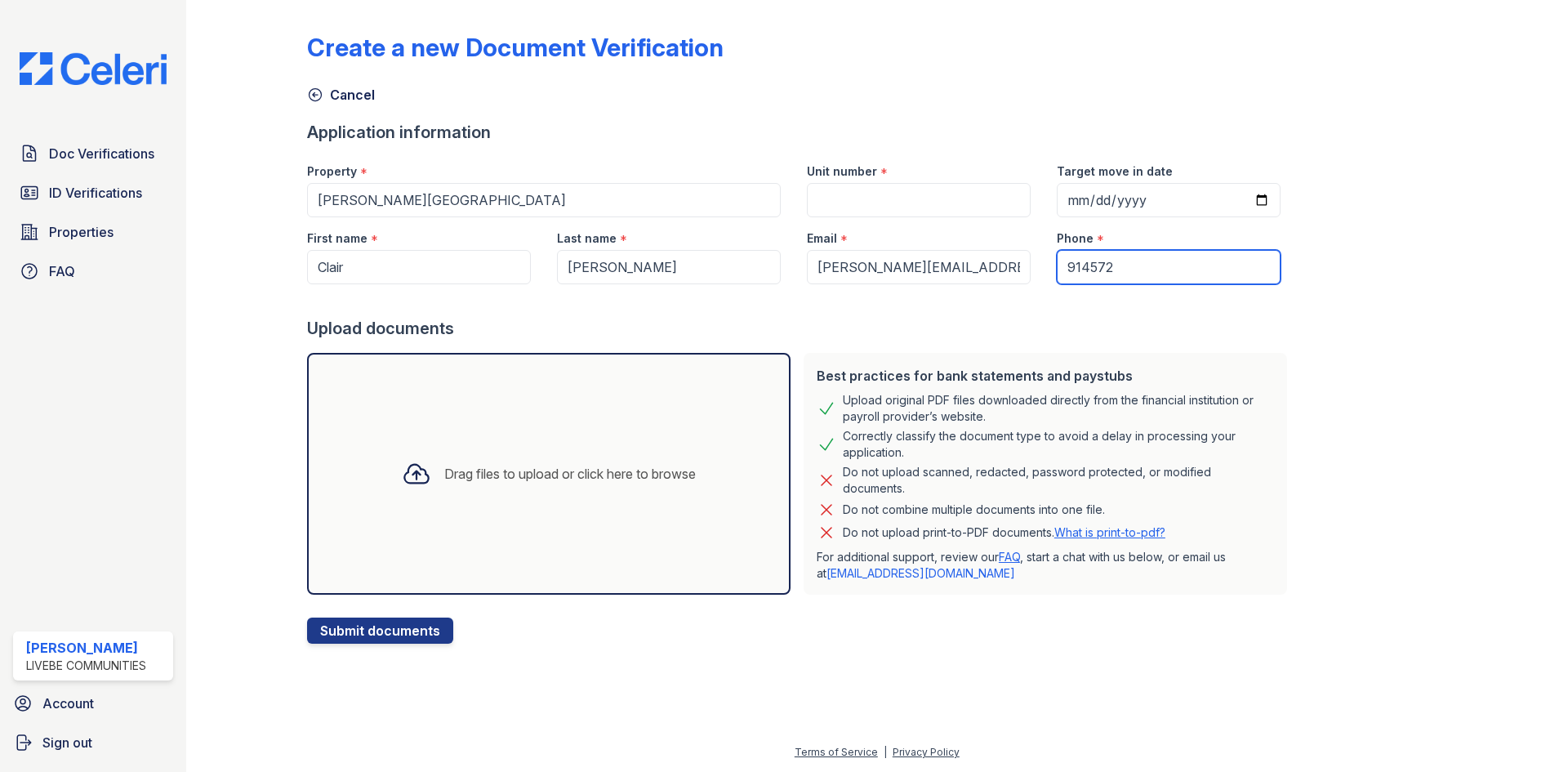
paste input "1139"
type input "9145721139"
click at [888, 197] on input "Unit number" at bounding box center [918, 200] width 224 height 34
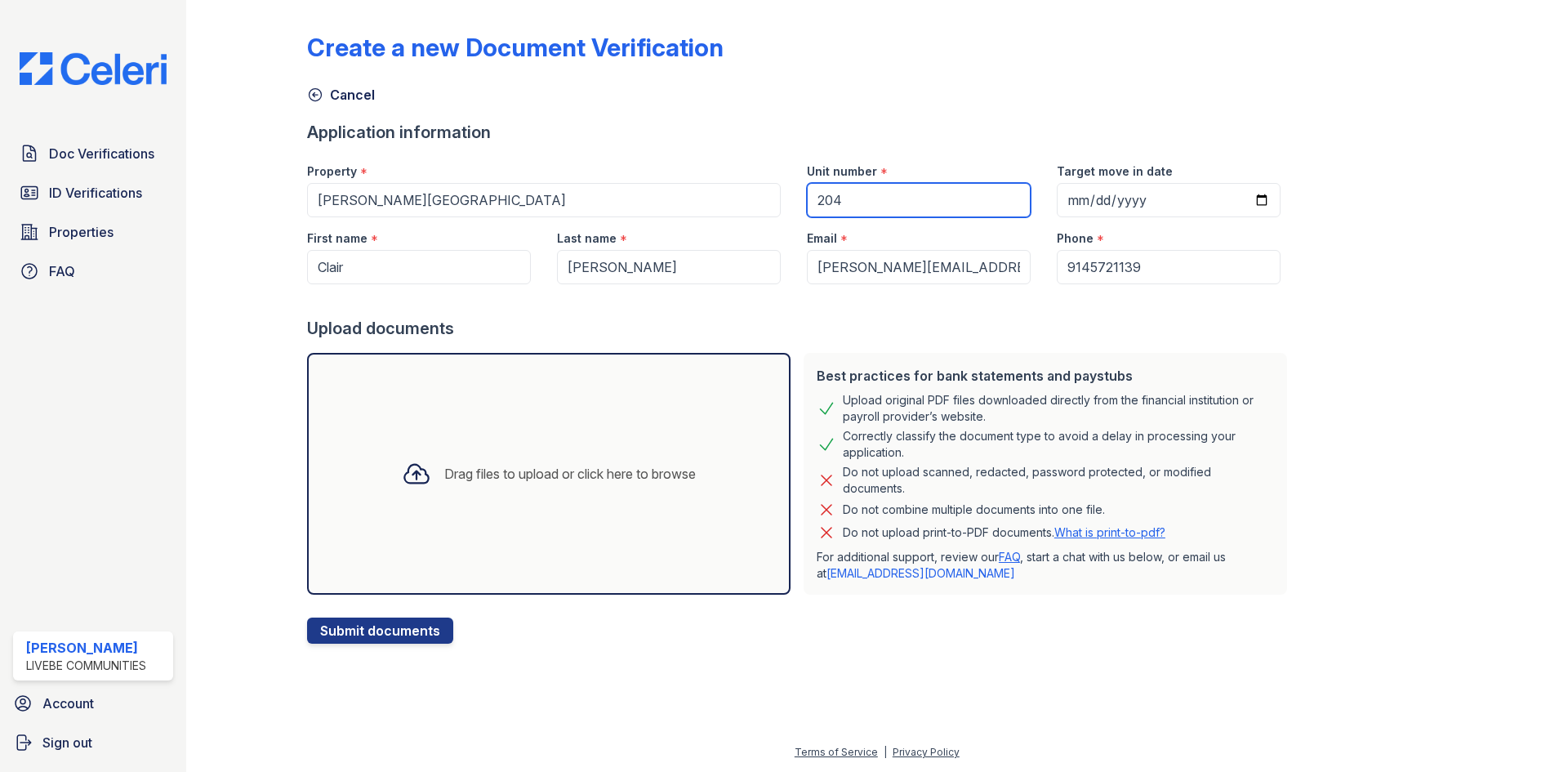
type input "204"
click at [657, 428] on div "Drag files to upload or click here to browse" at bounding box center [548, 474] width 483 height 242
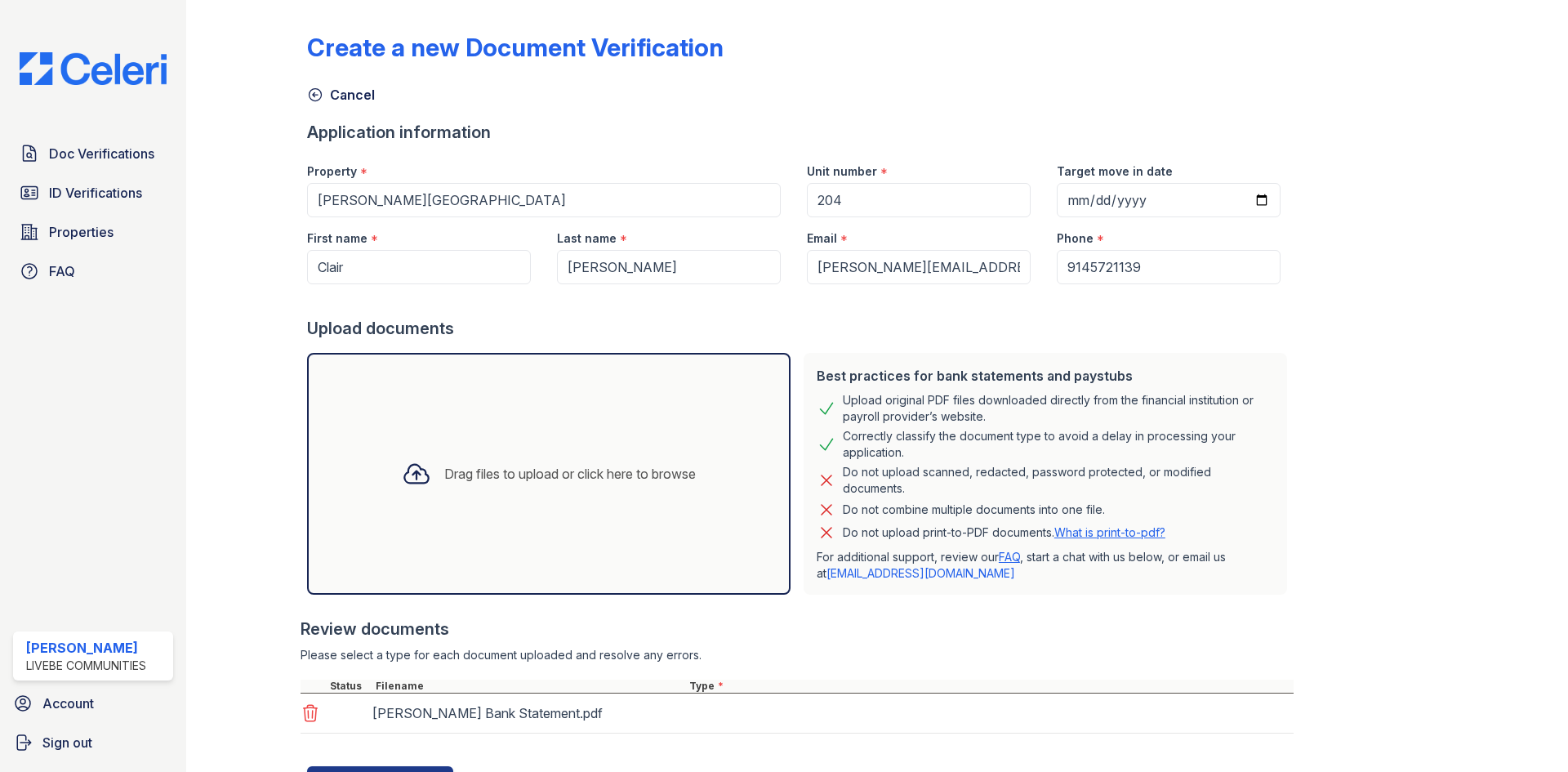
click at [631, 506] on div "Drag files to upload or click here to browse" at bounding box center [548, 474] width 483 height 242
click at [598, 508] on div "Drag files to upload or click here to browse" at bounding box center [548, 474] width 483 height 242
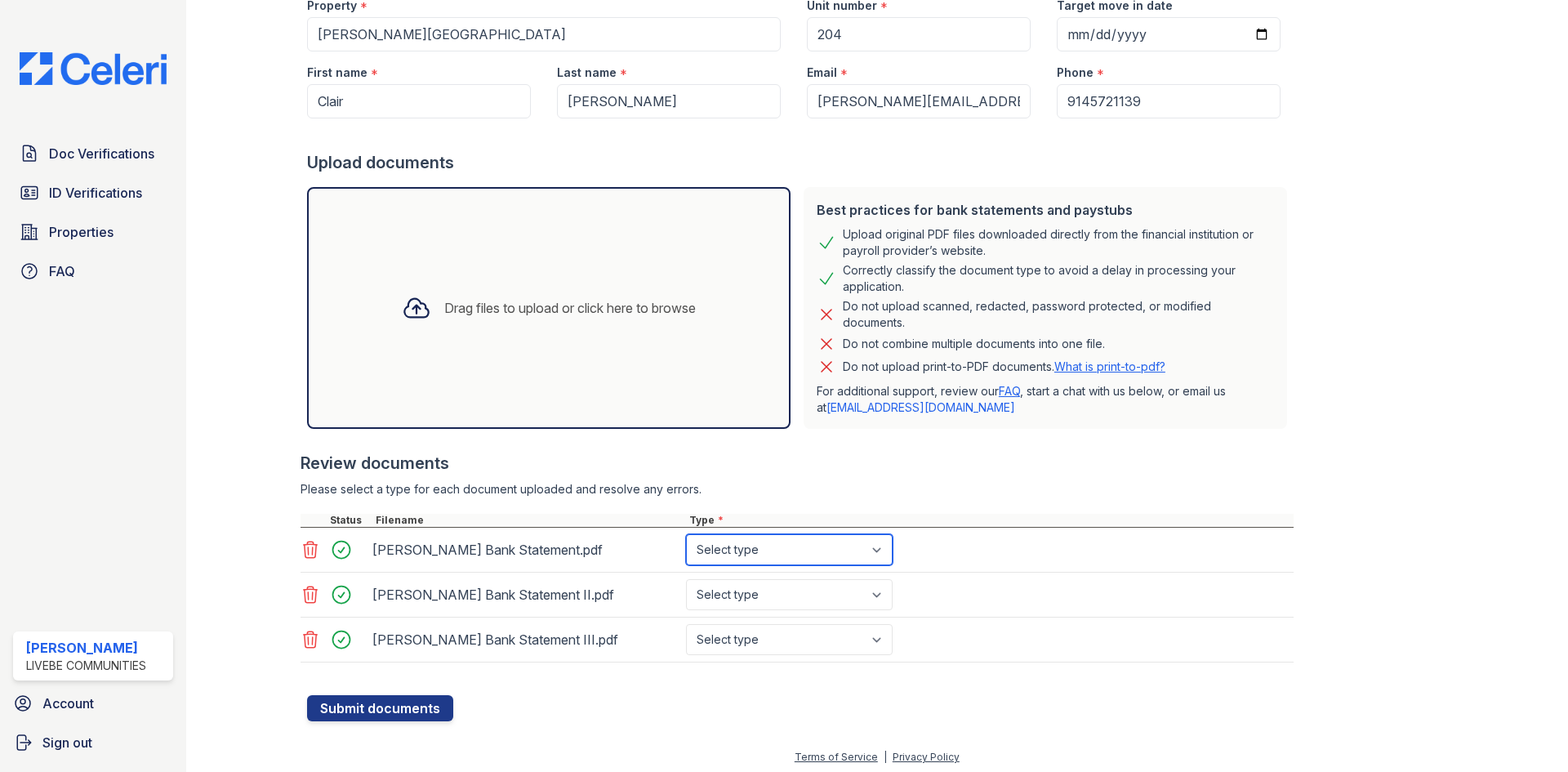
click at [737, 552] on select "Select type Paystub Bank Statement Offer Letter Tax Documents Benefit Award Let…" at bounding box center [789, 550] width 207 height 31
select select "bank_statement"
click at [686, 534] on select "Select type Paystub Bank Statement Offer Letter Tax Documents Benefit Award Let…" at bounding box center [789, 550] width 207 height 31
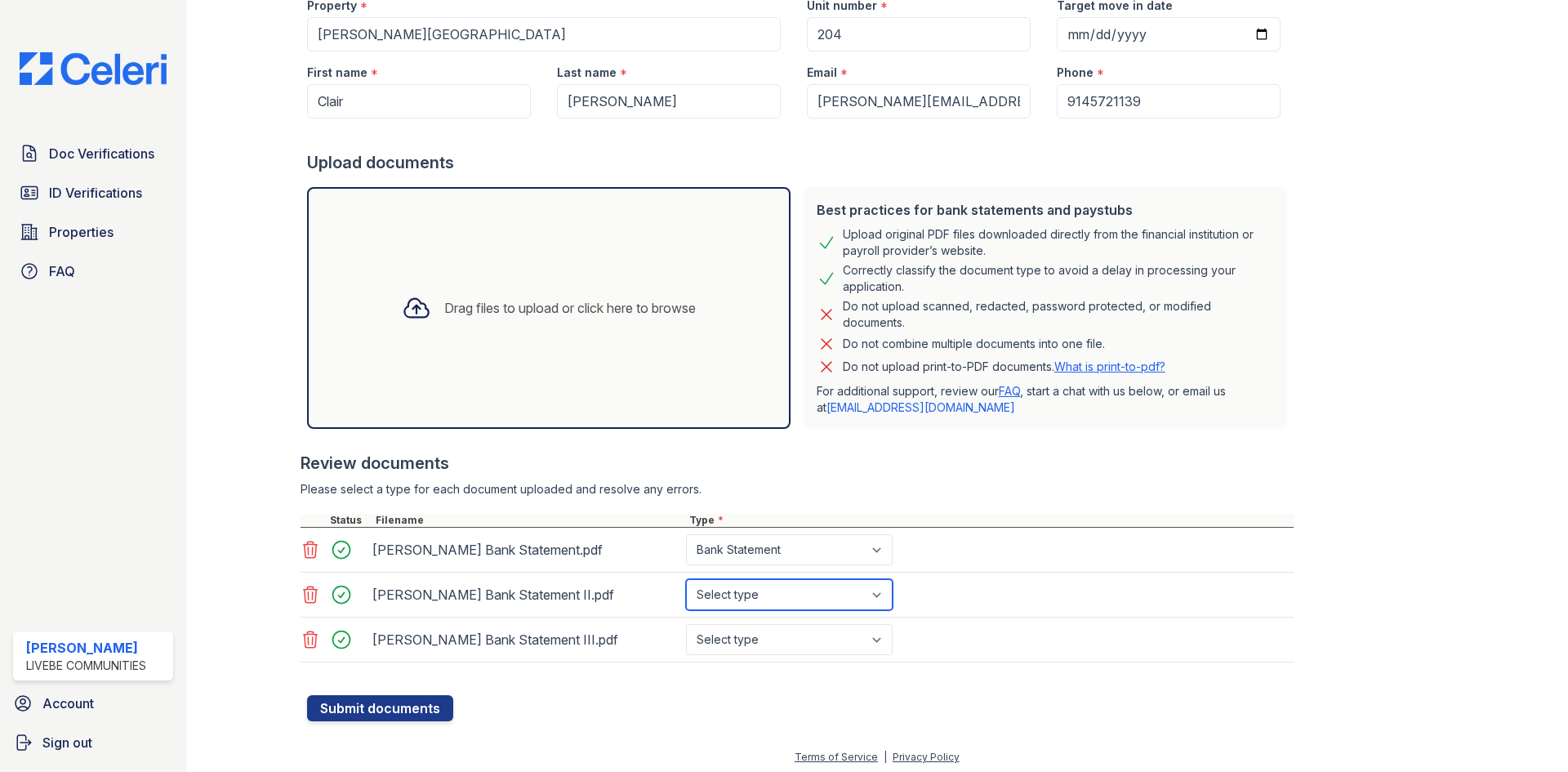
click at [734, 597] on select "Select type Paystub Bank Statement Offer Letter Tax Documents Benefit Award Let…" at bounding box center [789, 595] width 207 height 31
select select "bank_statement"
click at [686, 580] on select "Select type Paystub Bank Statement Offer Letter Tax Documents Benefit Award Let…" at bounding box center [789, 595] width 207 height 31
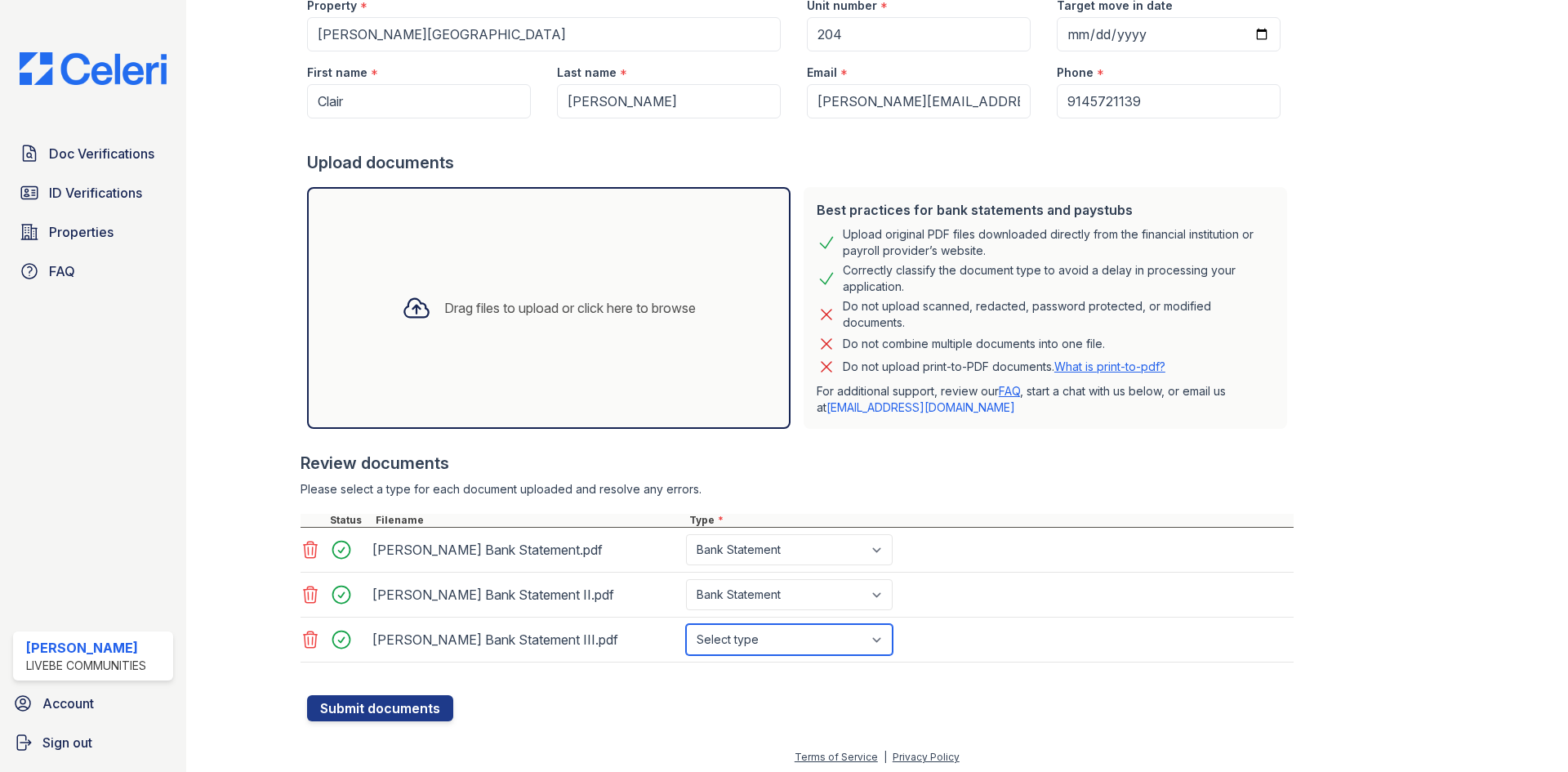
drag, startPoint x: 751, startPoint y: 636, endPoint x: 751, endPoint y: 626, distance: 10.0
click at [751, 636] on select "Select type Paystub Bank Statement Offer Letter Tax Documents Benefit Award Let…" at bounding box center [789, 640] width 207 height 31
select select "bank_statement"
click at [686, 624] on select "Select type Paystub Bank Statement Offer Letter Tax Documents Benefit Award Let…" at bounding box center [789, 640] width 207 height 31
click at [741, 494] on div "Please select a type for each document uploaded and resolve any errors." at bounding box center [796, 490] width 993 height 17
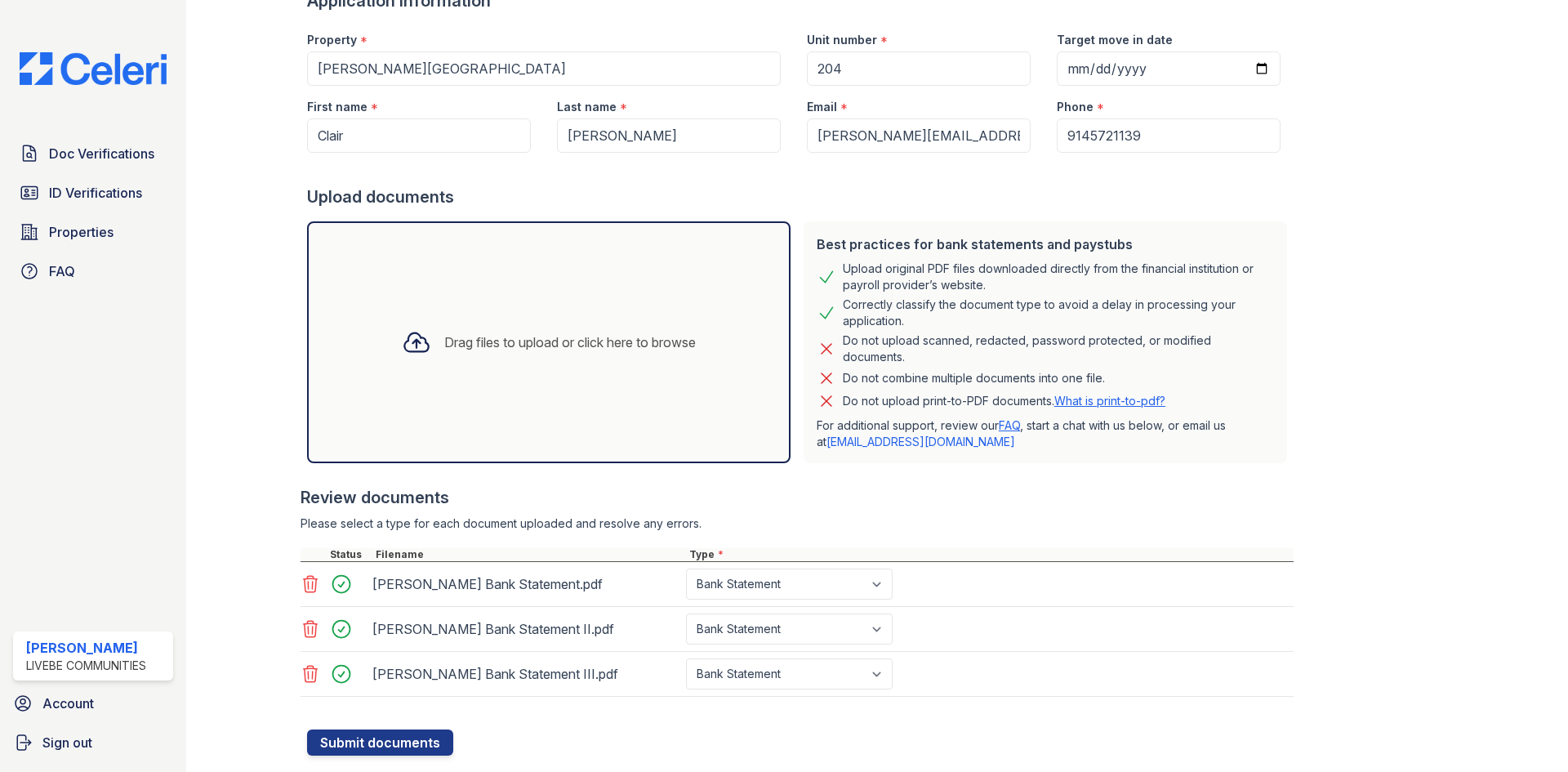
scroll to position [171, 0]
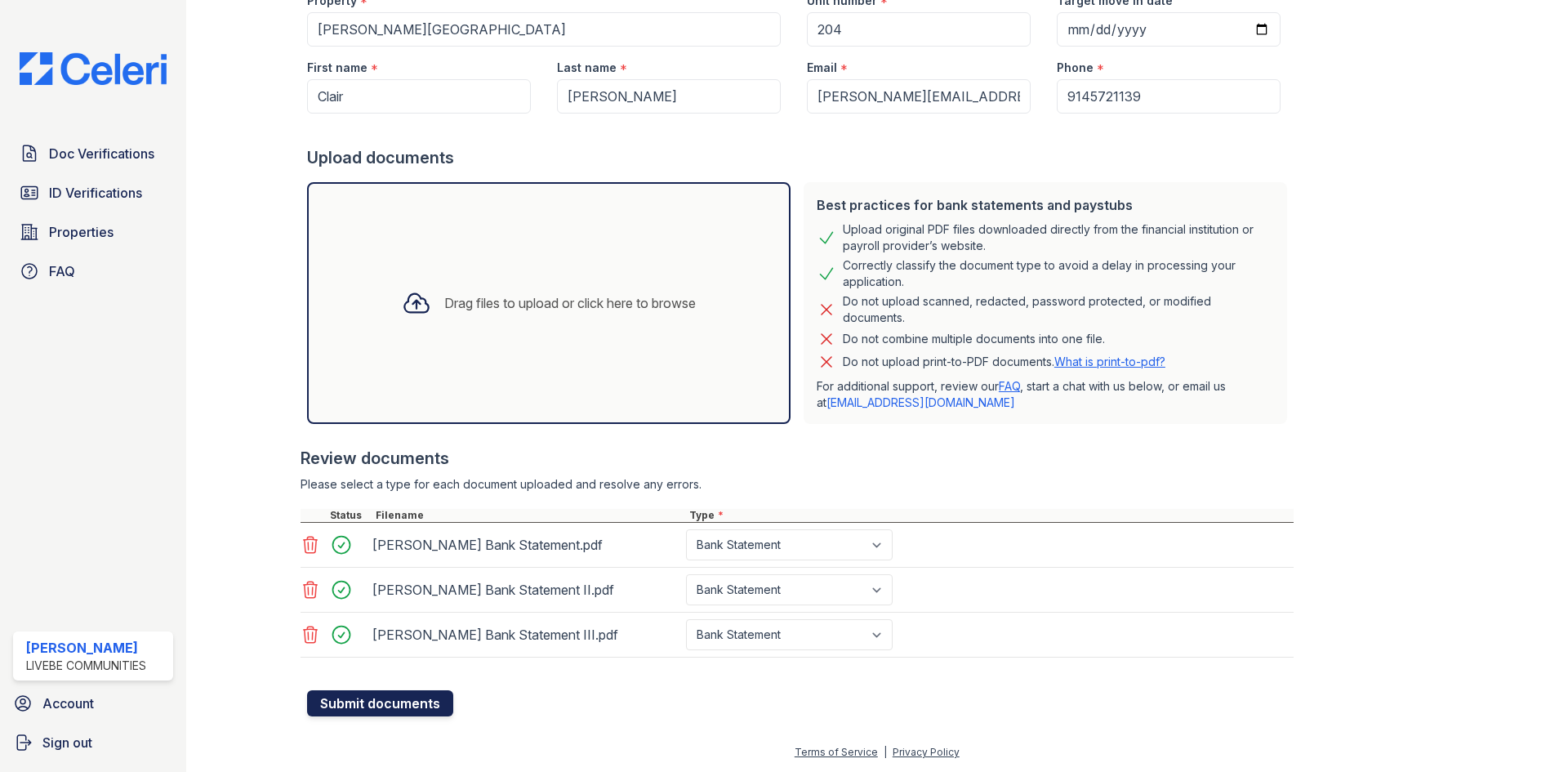
click at [408, 705] on button "Submit documents" at bounding box center [380, 704] width 146 height 26
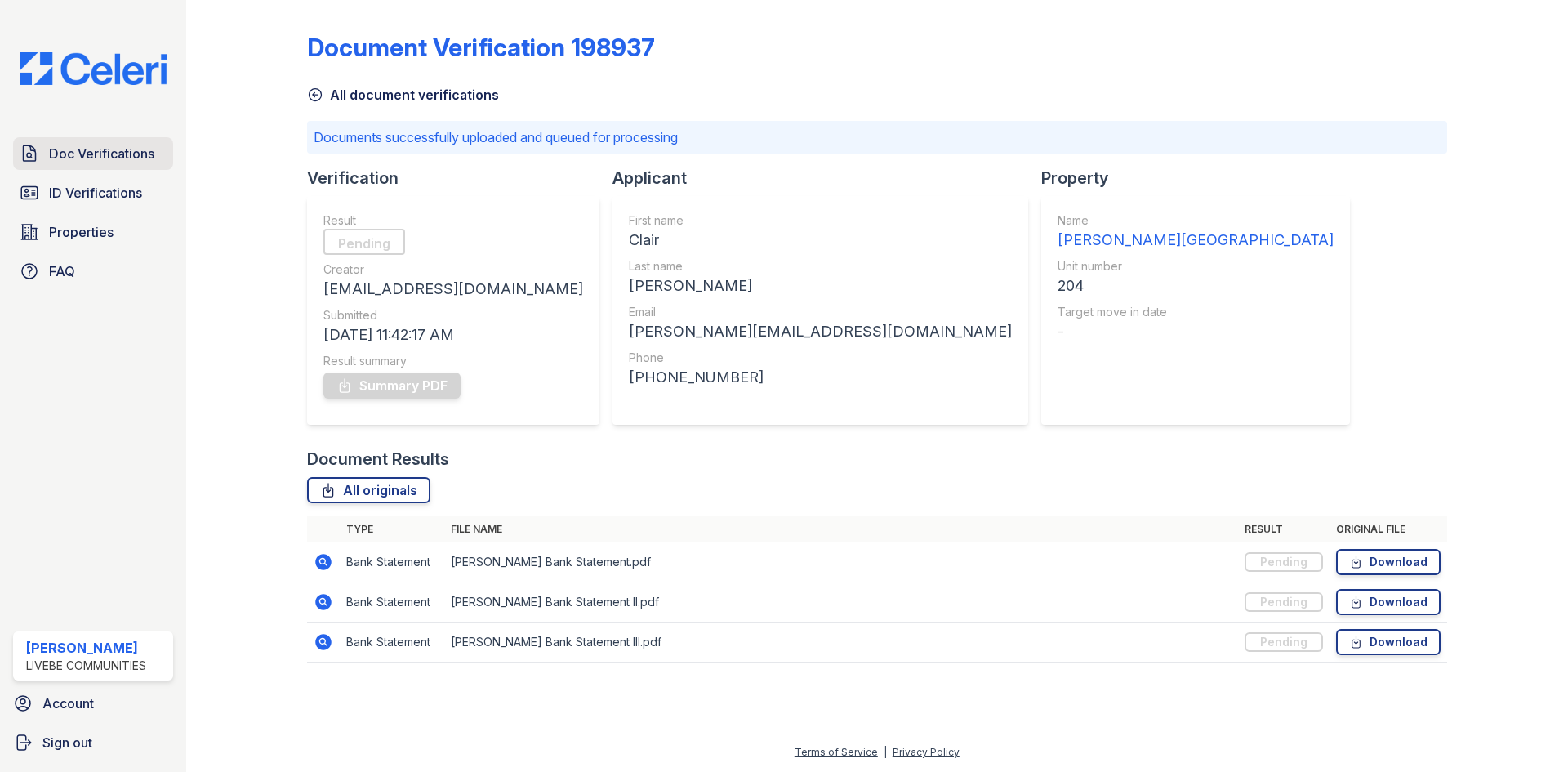
click at [110, 148] on span "Doc Verifications" at bounding box center [102, 153] width 105 height 19
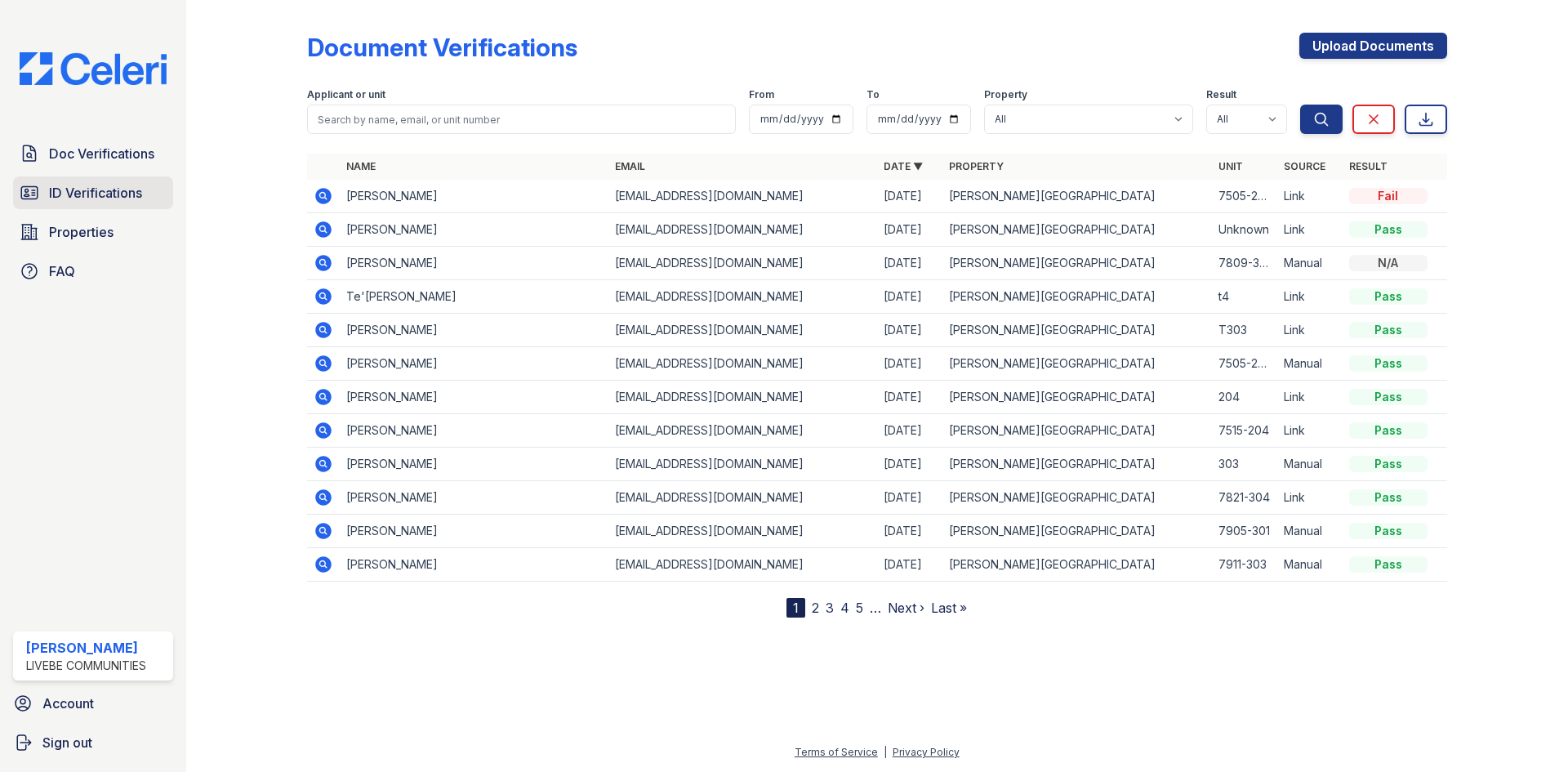
click at [112, 191] on span "ID Verifications" at bounding box center [95, 192] width 93 height 19
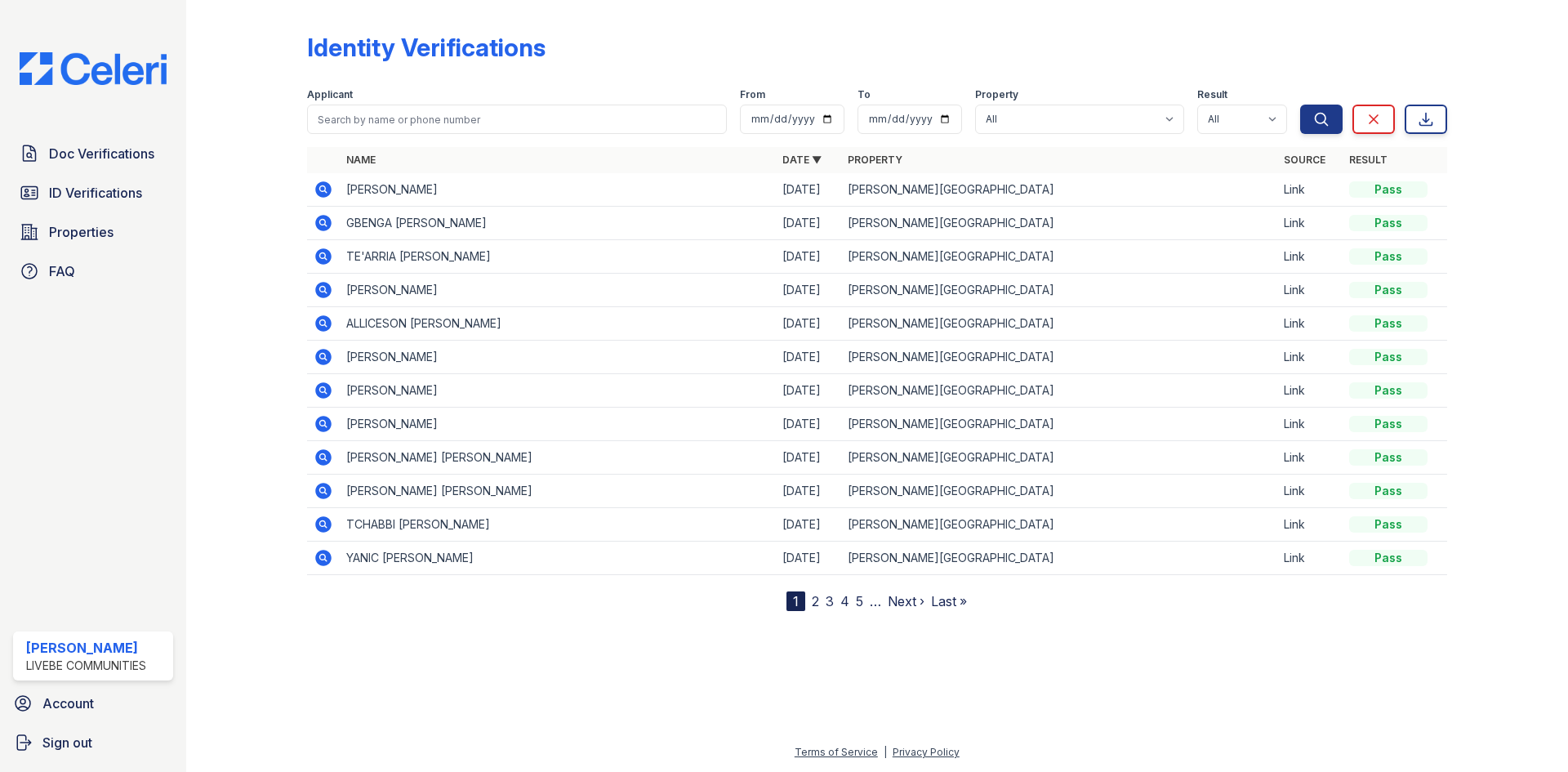
click at [112, 153] on span "Doc Verifications" at bounding box center [102, 153] width 105 height 19
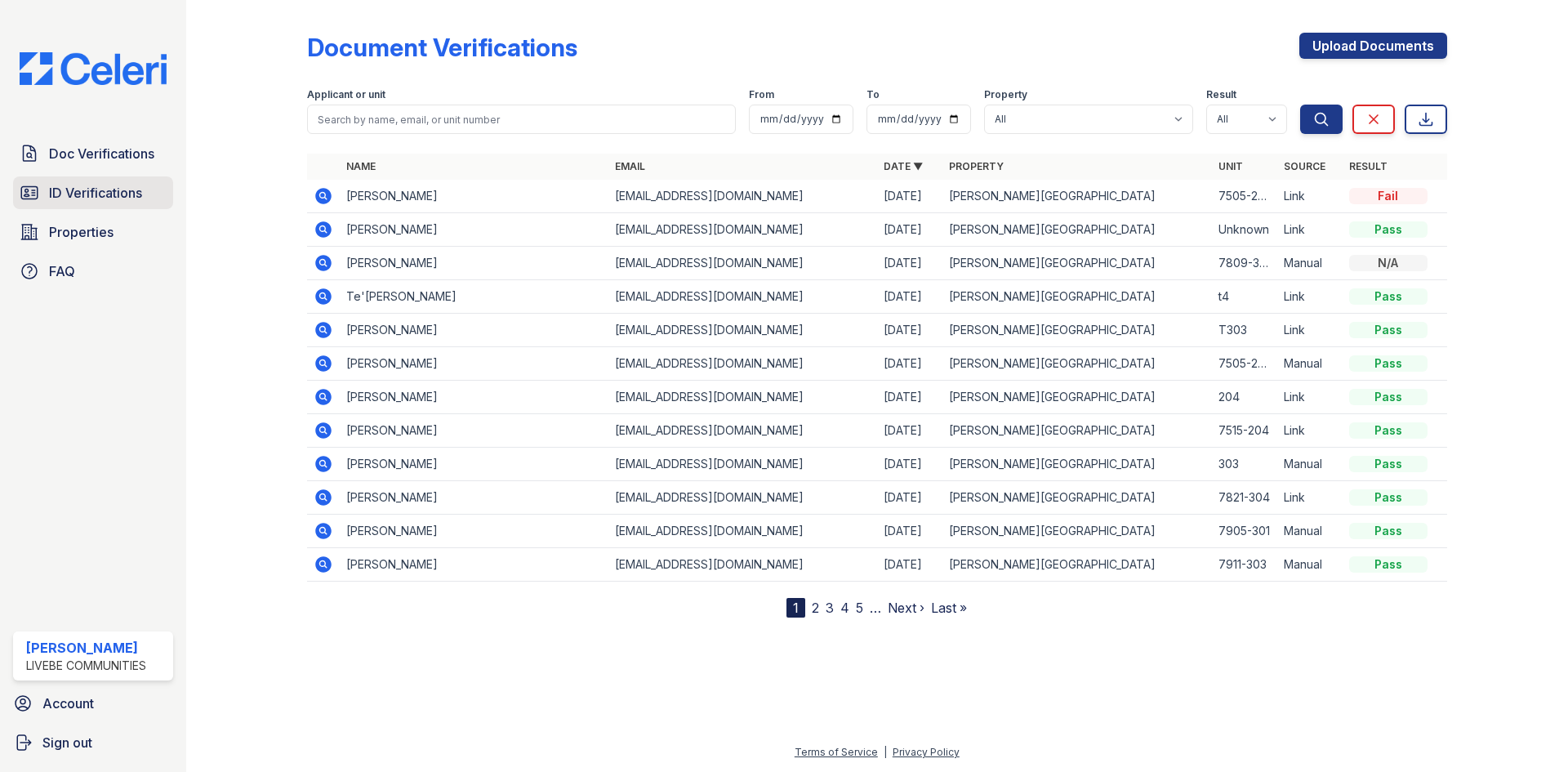
click at [58, 191] on span "ID Verifications" at bounding box center [95, 192] width 93 height 19
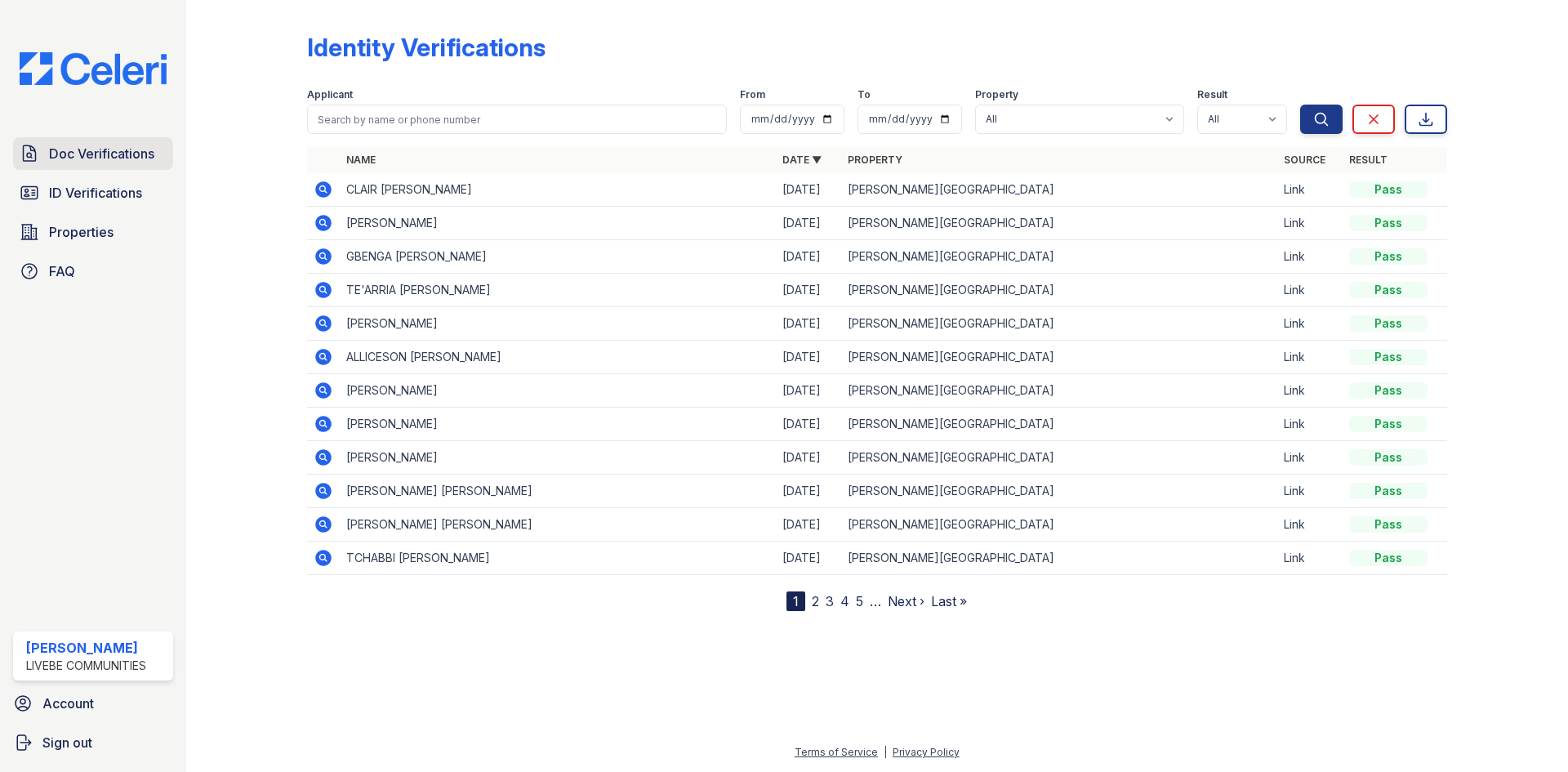
click at [88, 166] on link "Doc Verifications" at bounding box center [92, 153] width 160 height 32
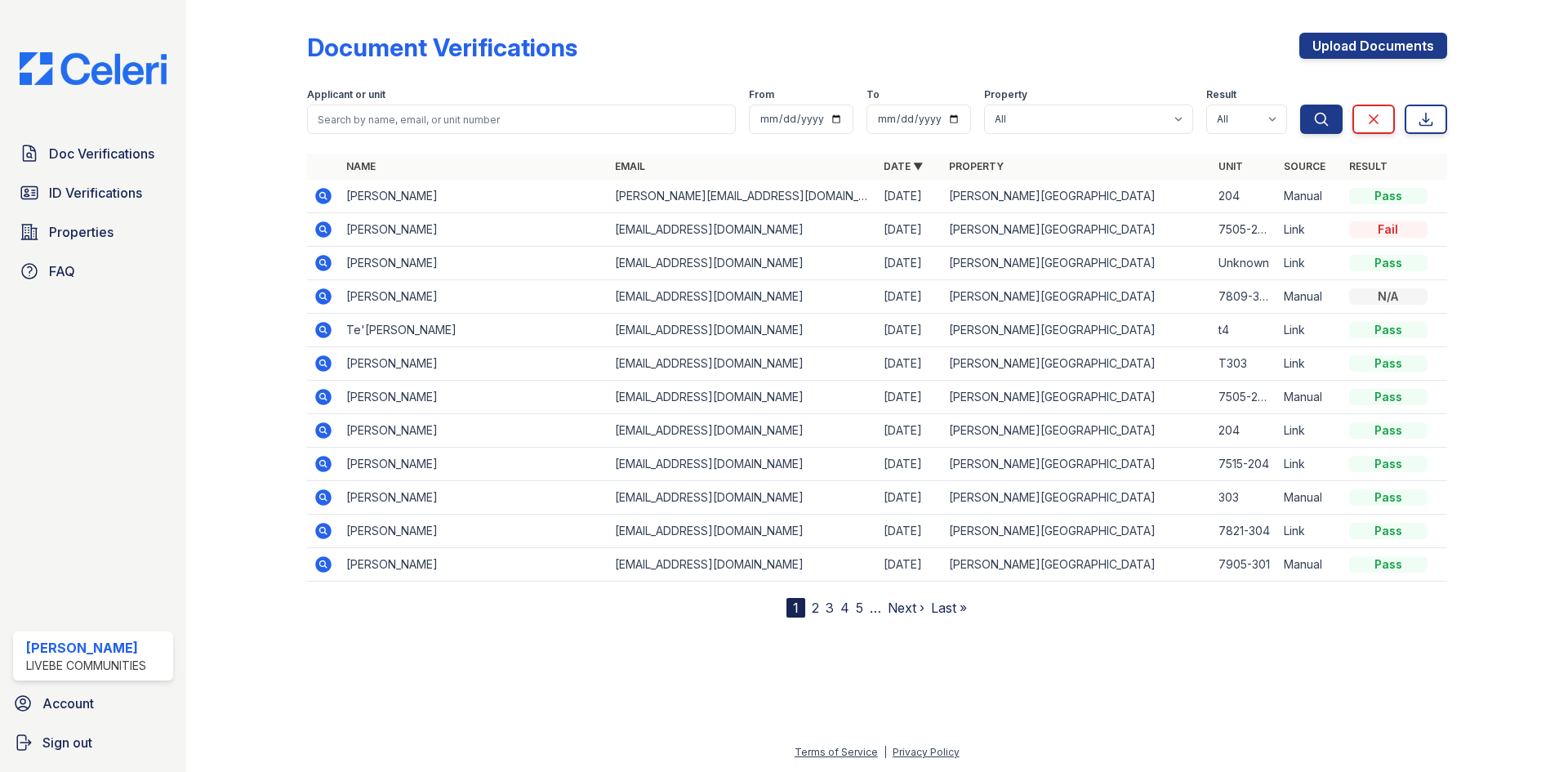
click at [319, 258] on icon at bounding box center [323, 263] width 17 height 17
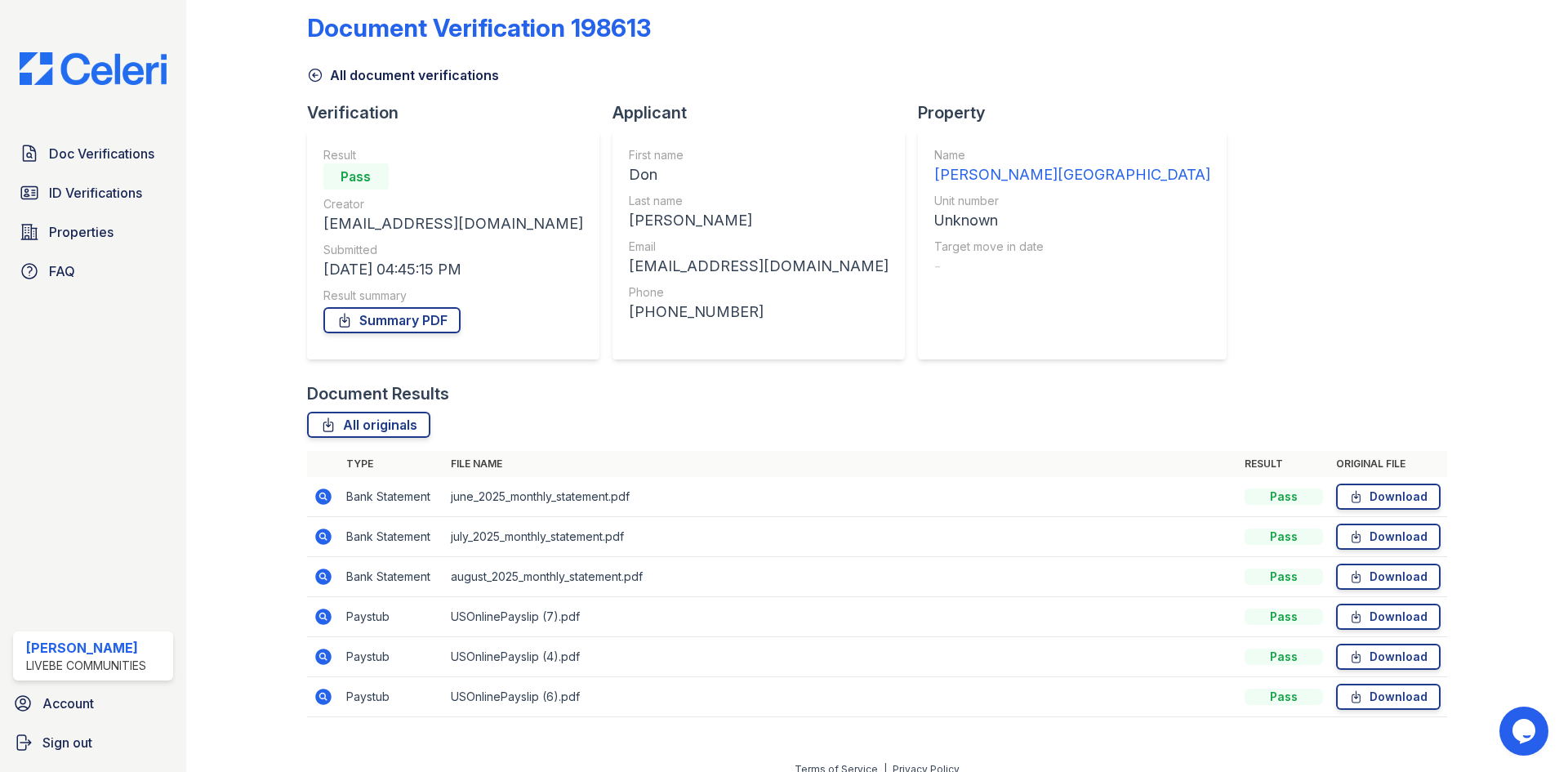
scroll to position [37, 0]
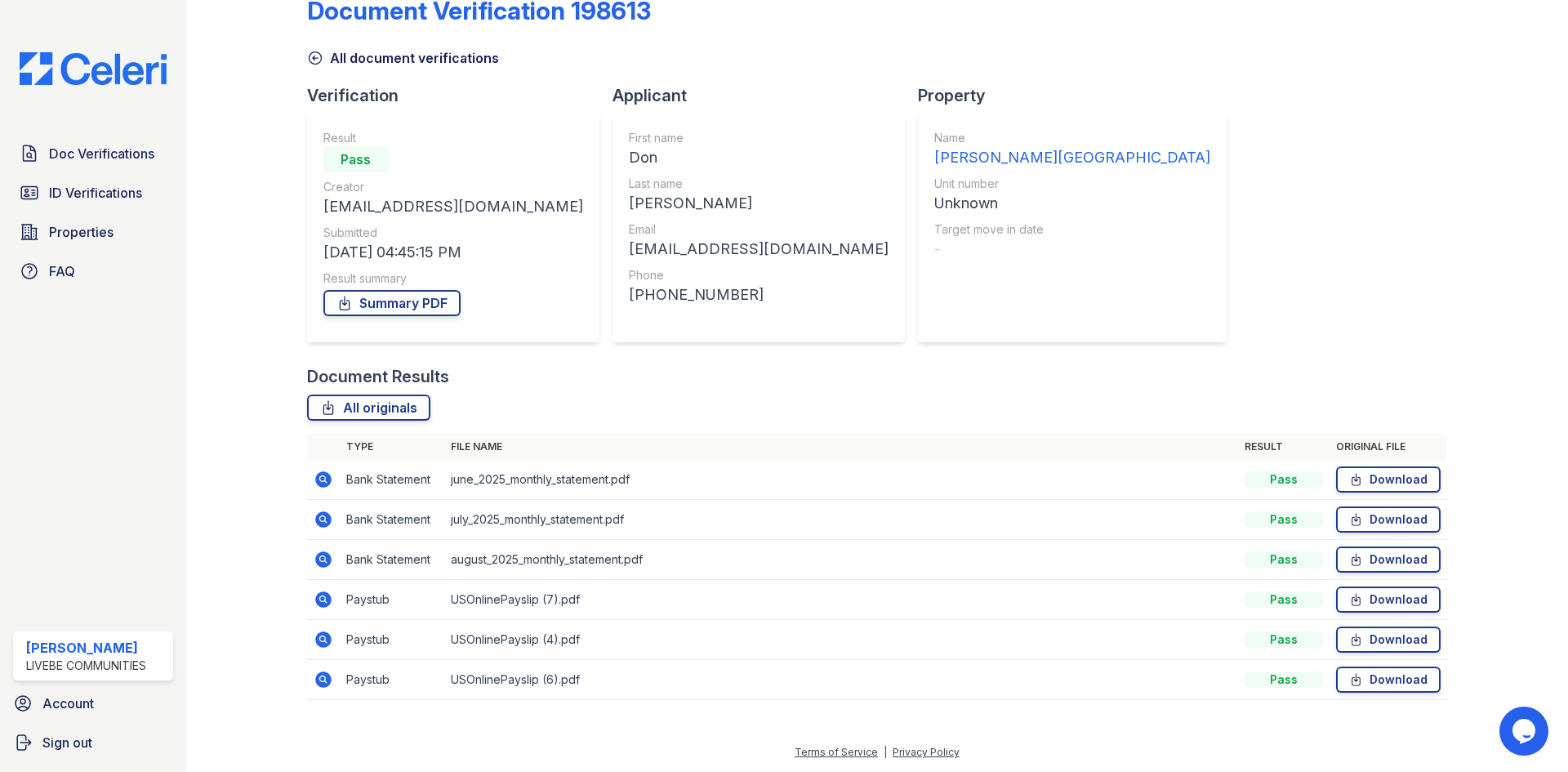
click at [323, 600] on icon at bounding box center [322, 598] width 4 height 4
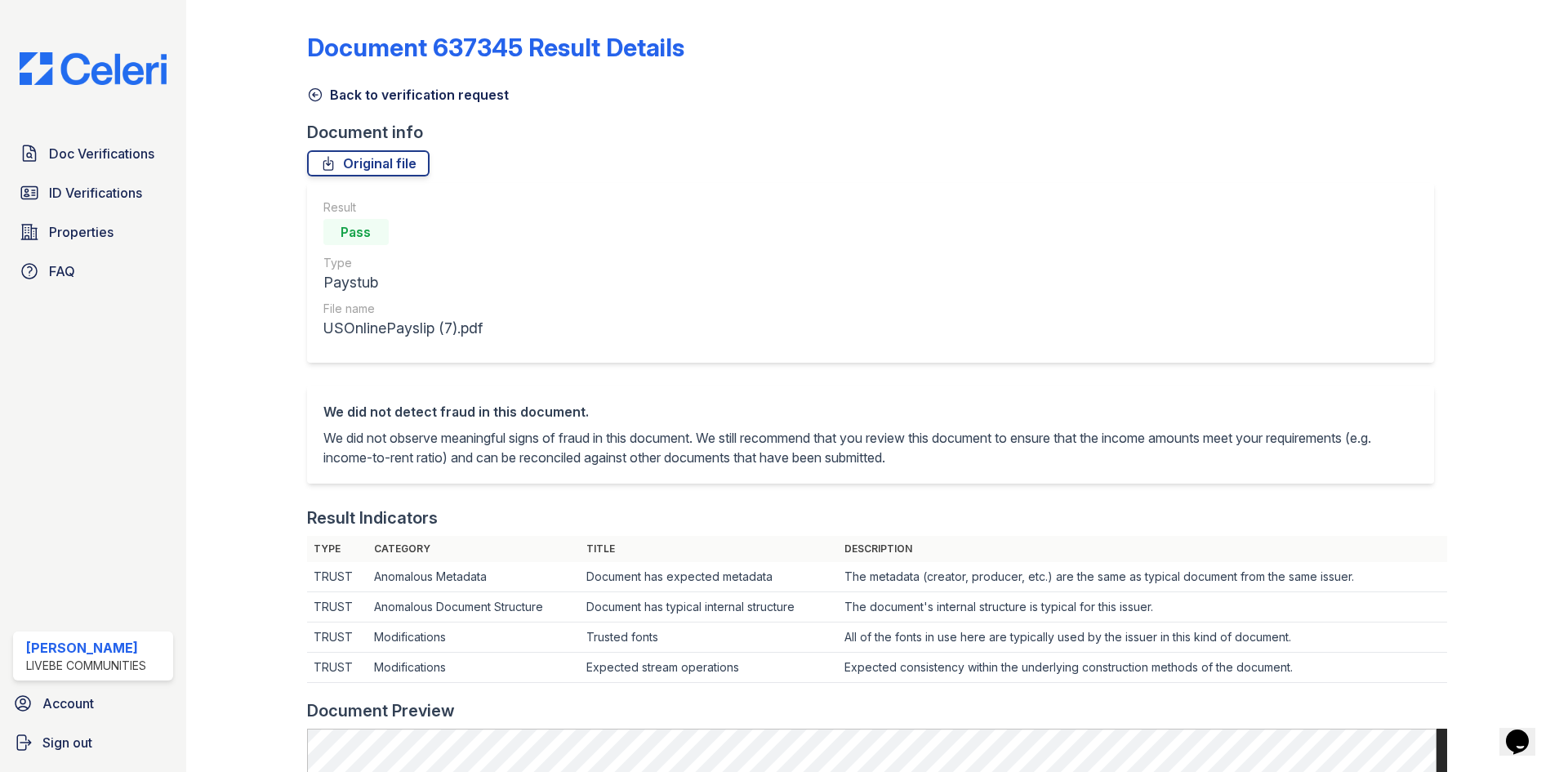
click at [319, 95] on icon at bounding box center [315, 95] width 17 height 17
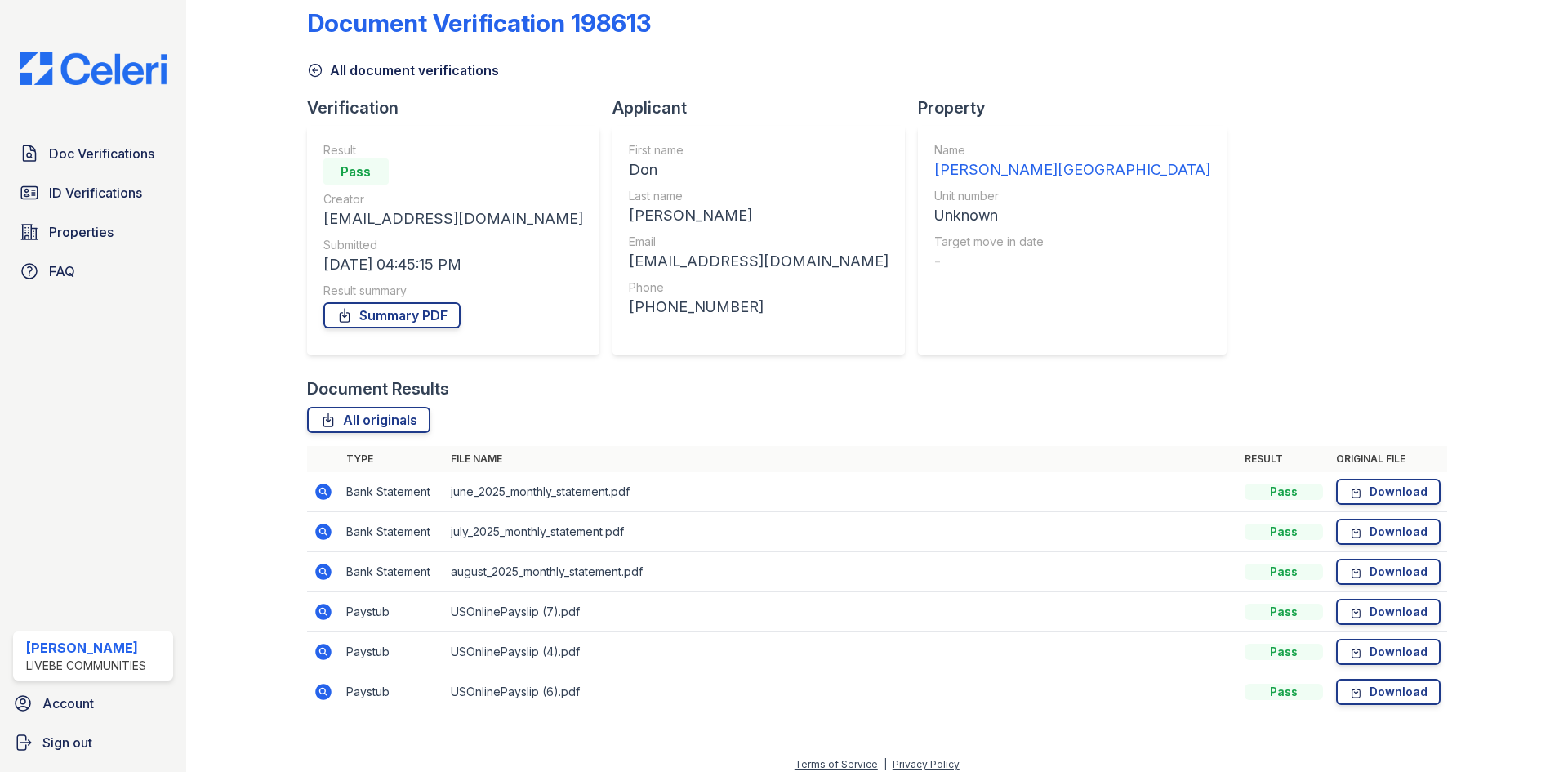
scroll to position [37, 0]
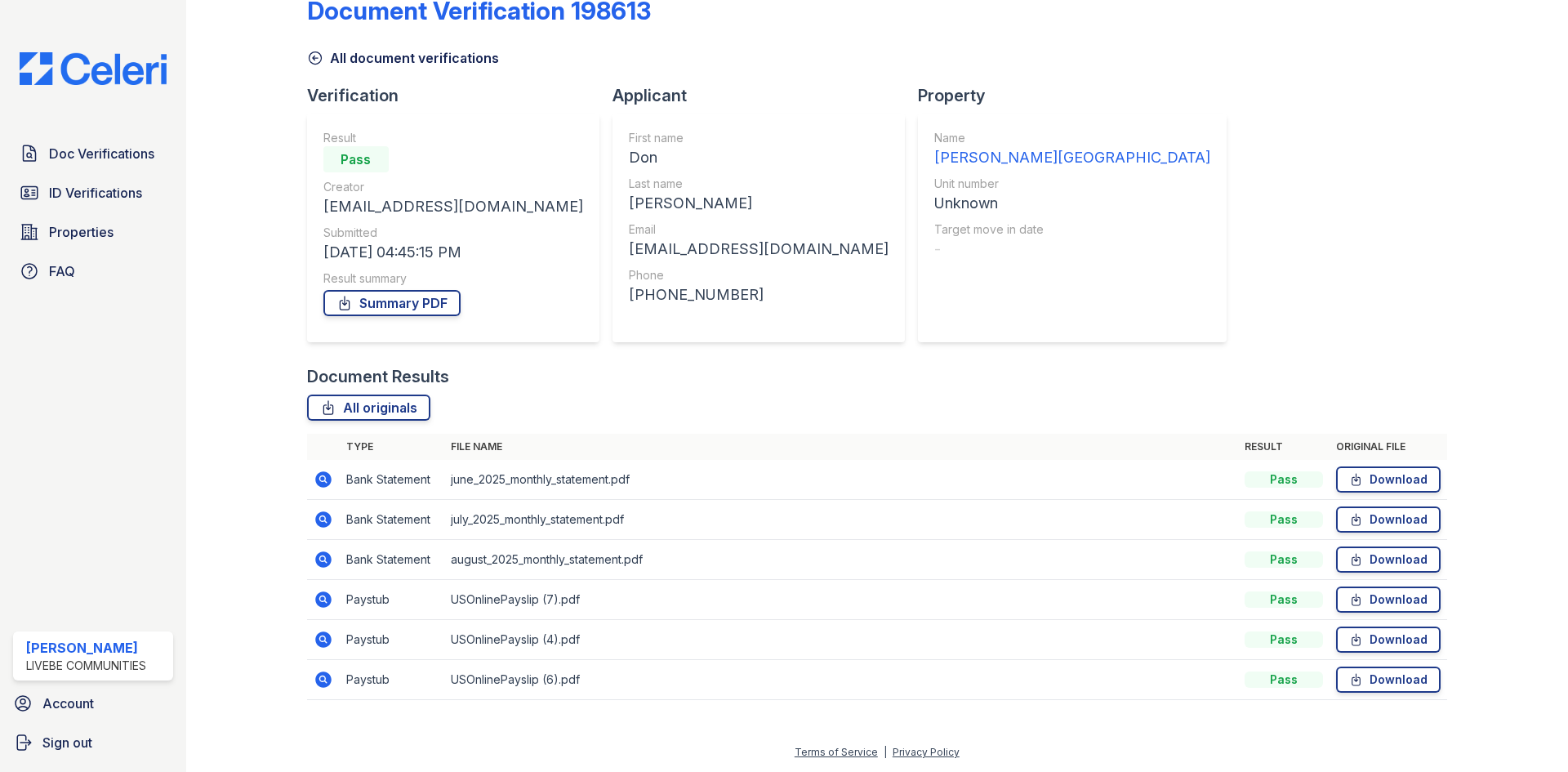
click at [322, 680] on icon at bounding box center [322, 679] width 4 height 4
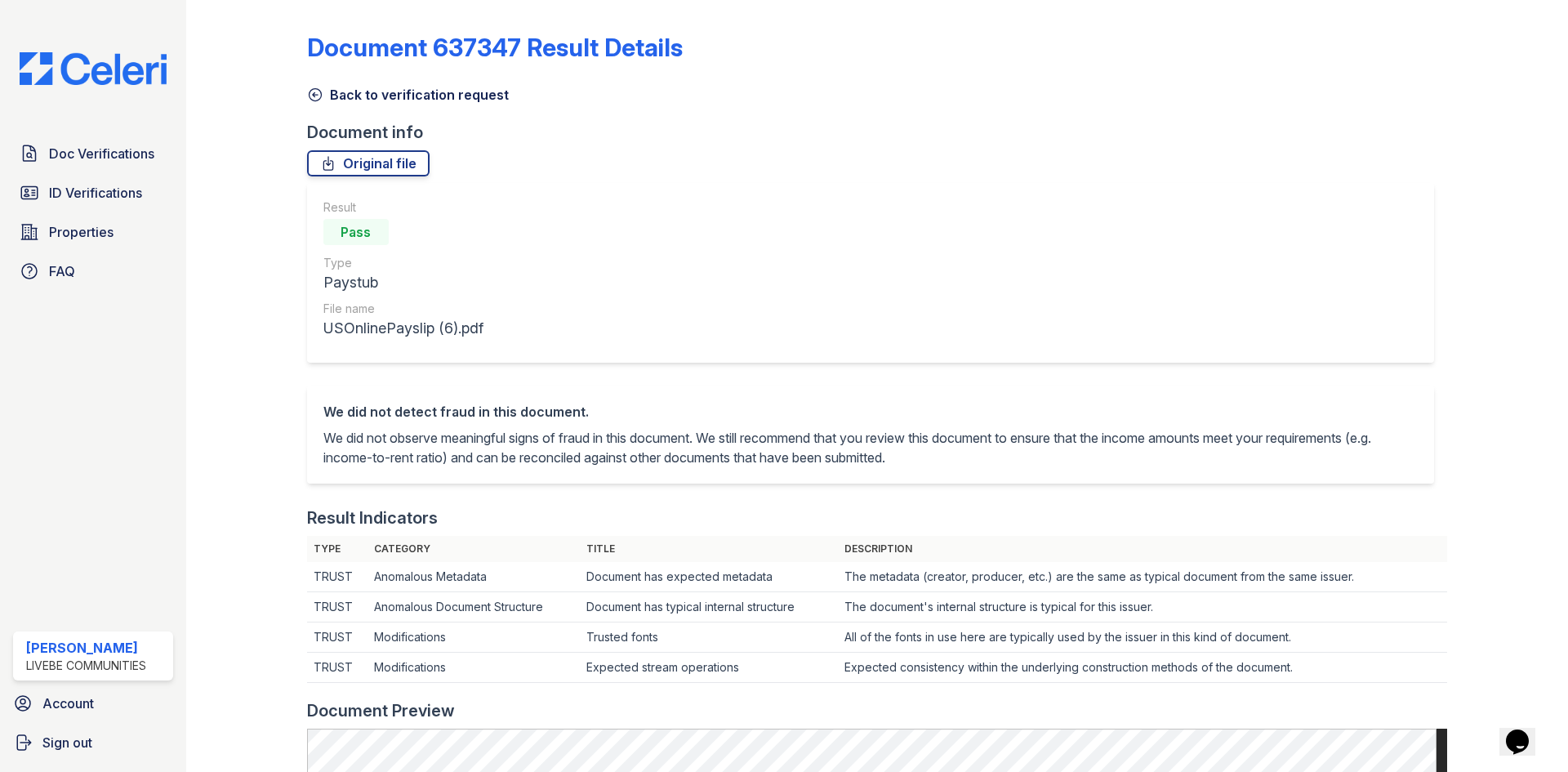
click at [317, 94] on icon at bounding box center [315, 95] width 17 height 17
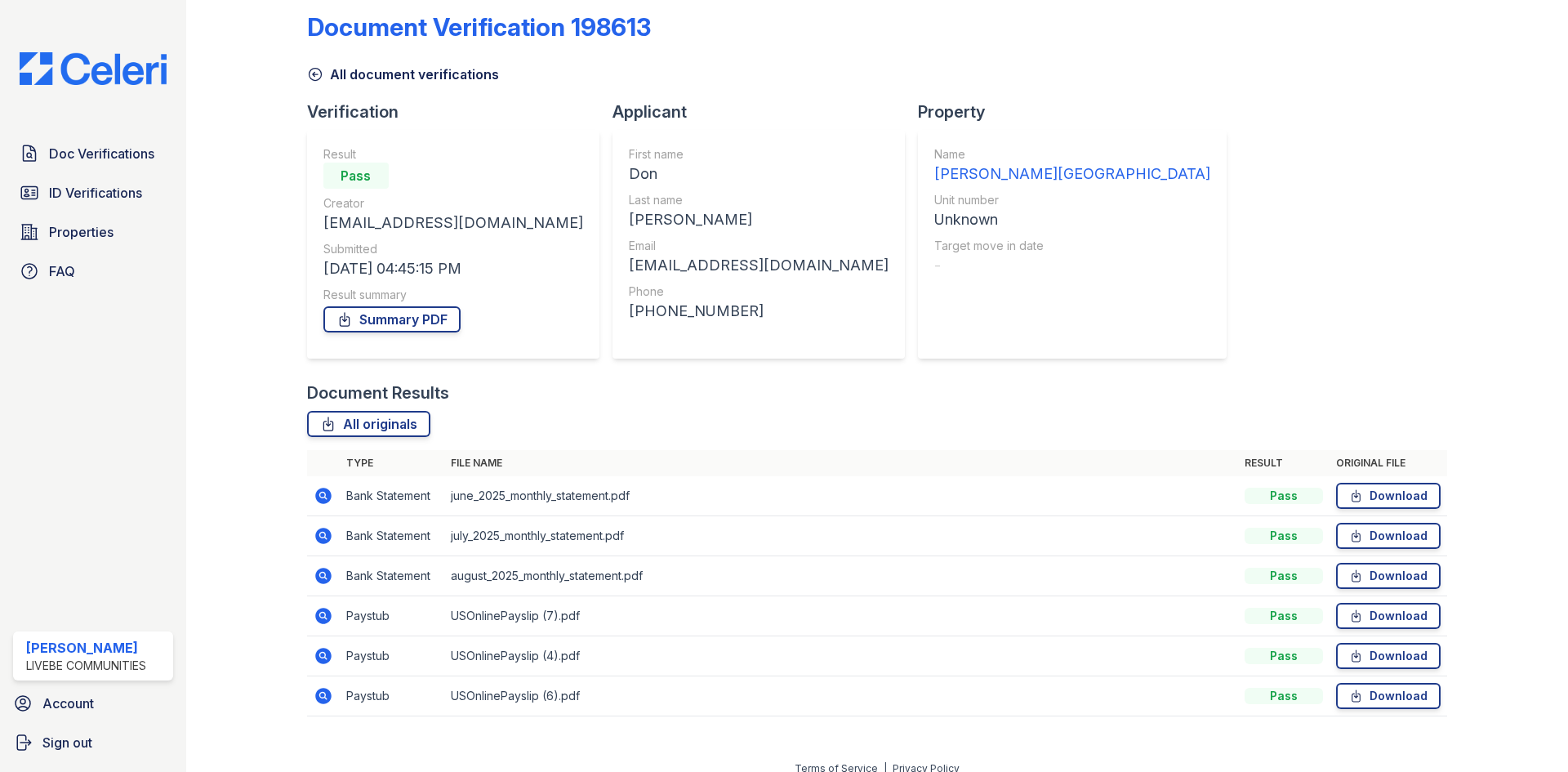
scroll to position [37, 0]
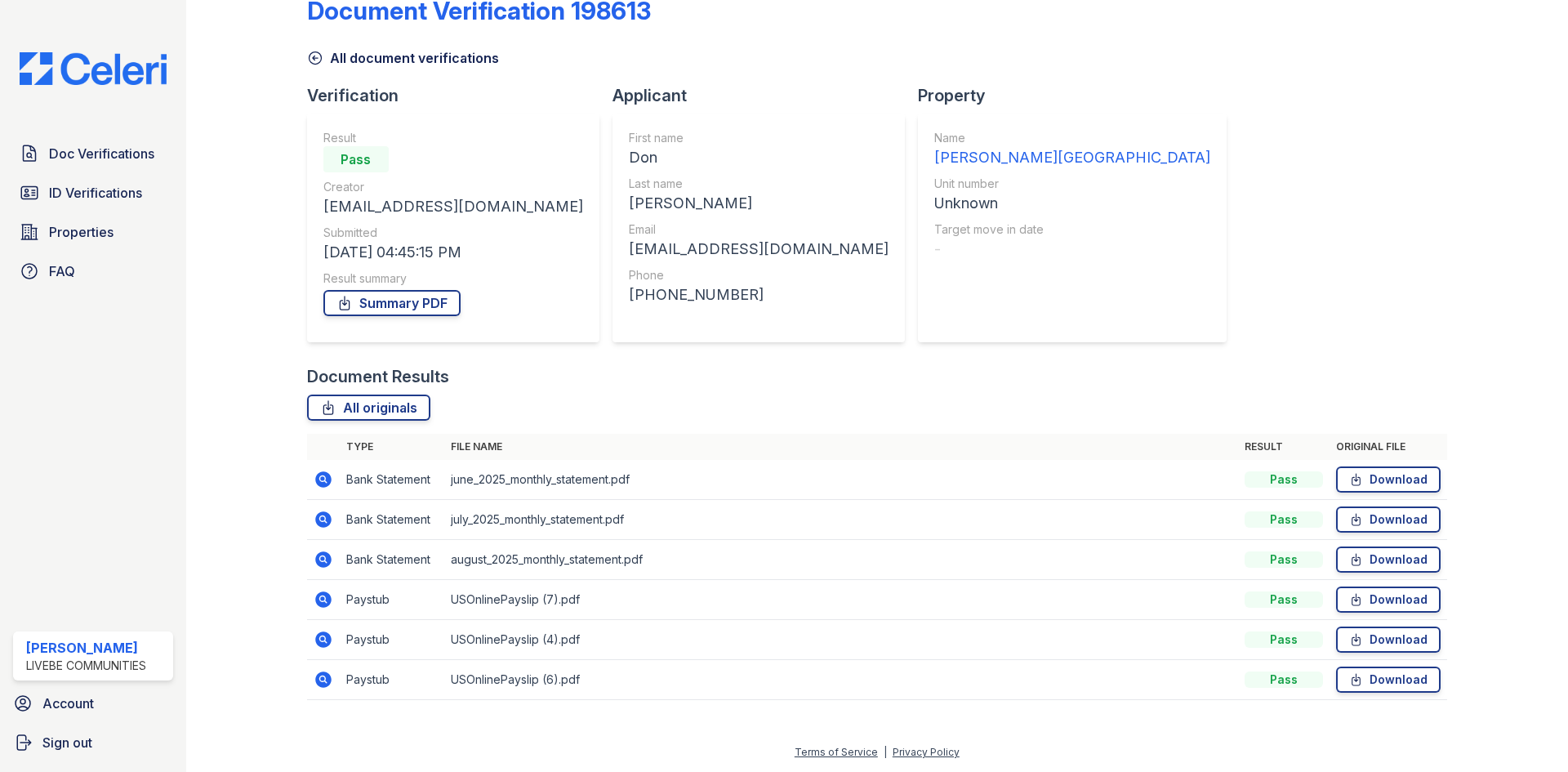
click at [326, 638] on icon at bounding box center [323, 640] width 17 height 17
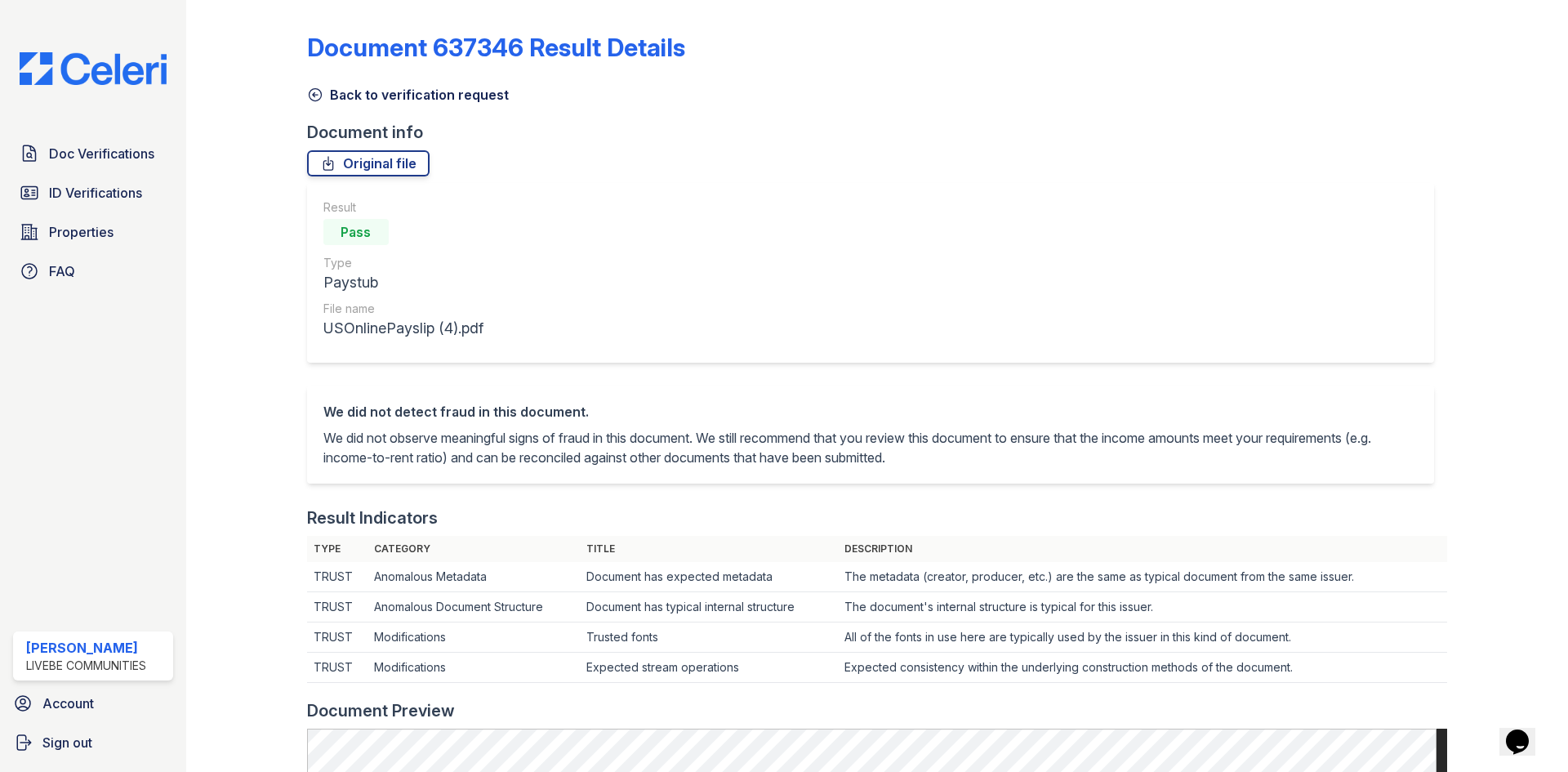
click at [312, 91] on icon at bounding box center [315, 95] width 17 height 17
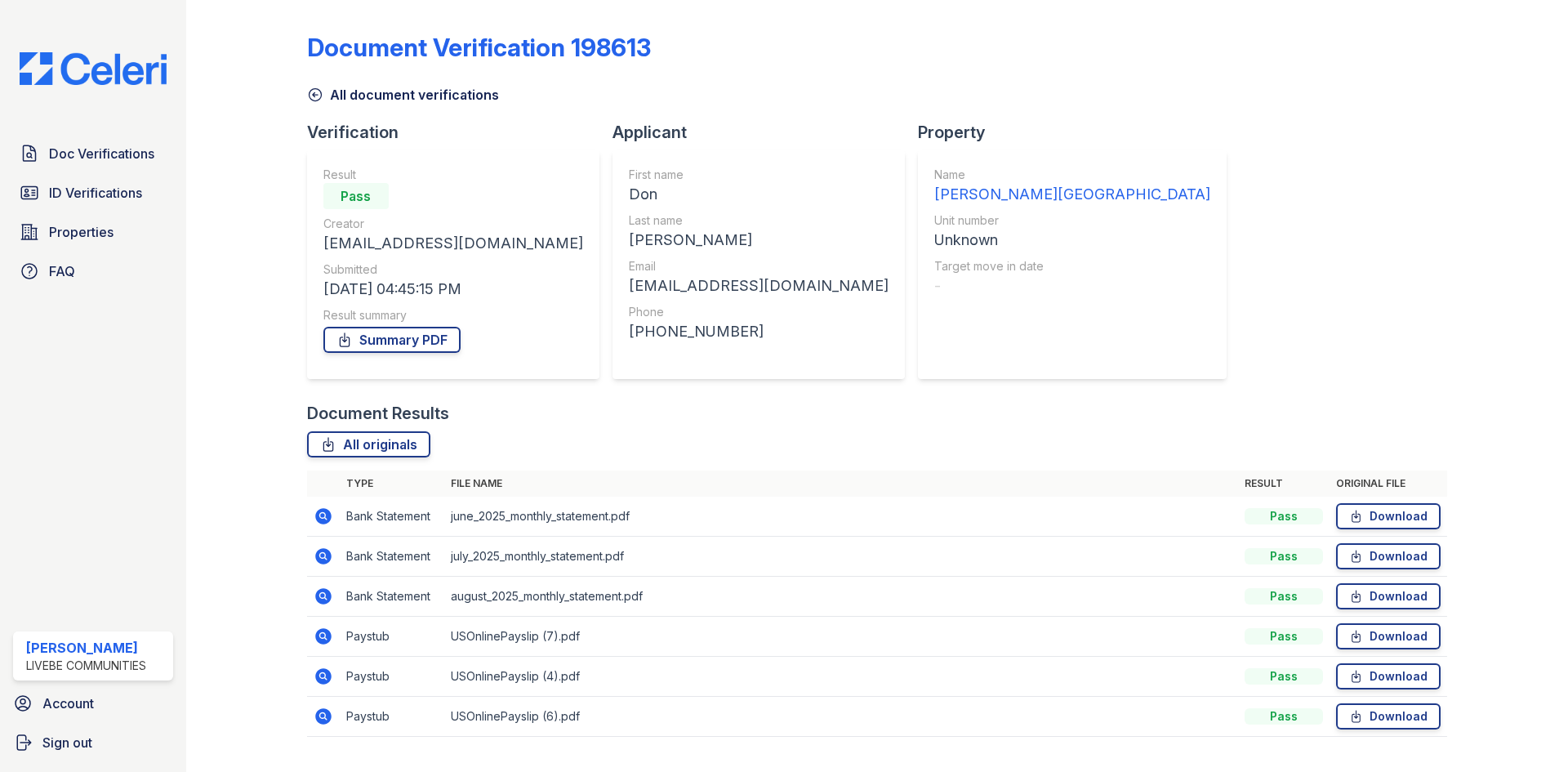
scroll to position [37, 0]
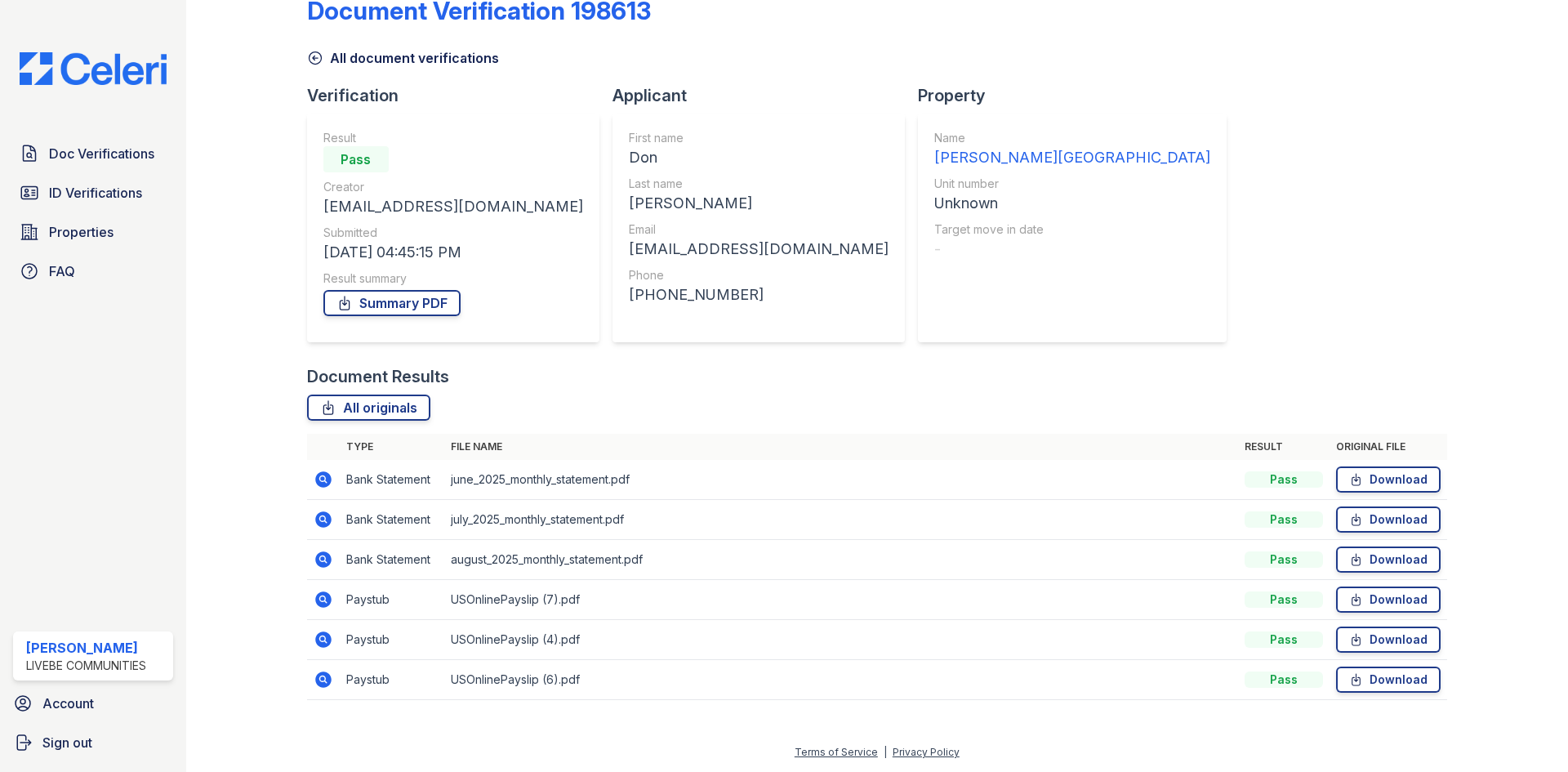
click at [325, 673] on icon at bounding box center [323, 680] width 17 height 17
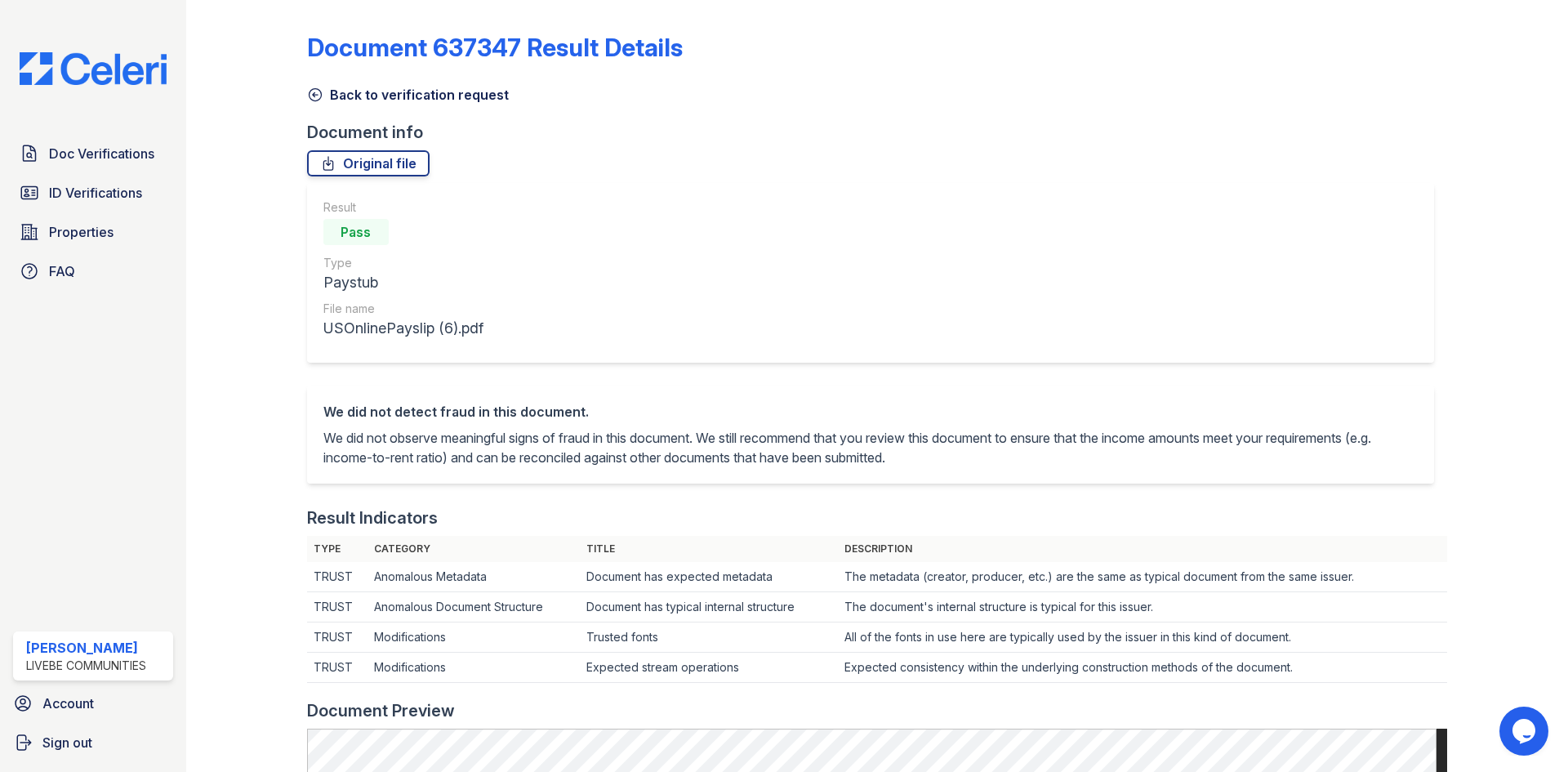
click at [312, 92] on icon at bounding box center [315, 95] width 17 height 17
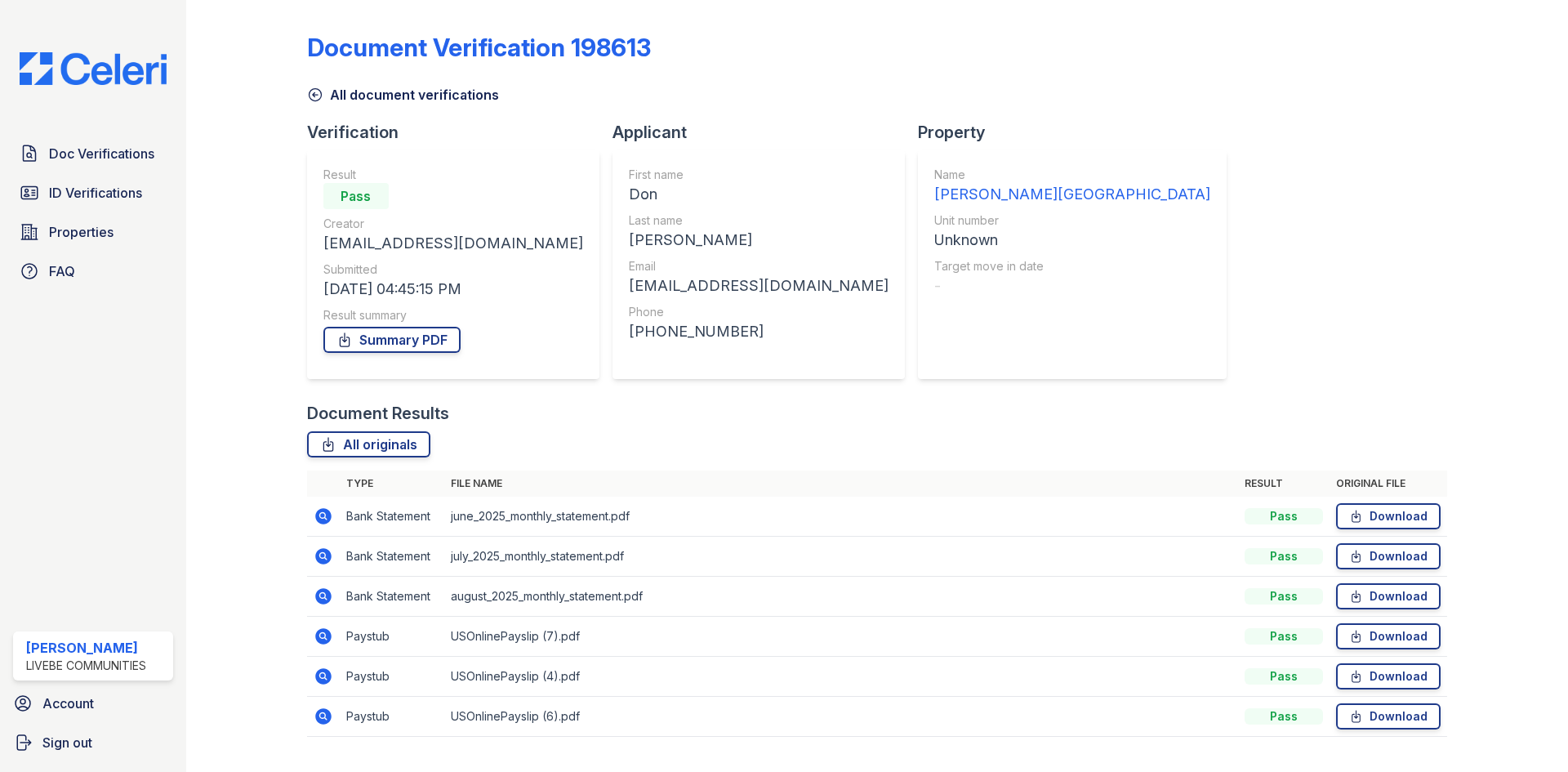
scroll to position [37, 0]
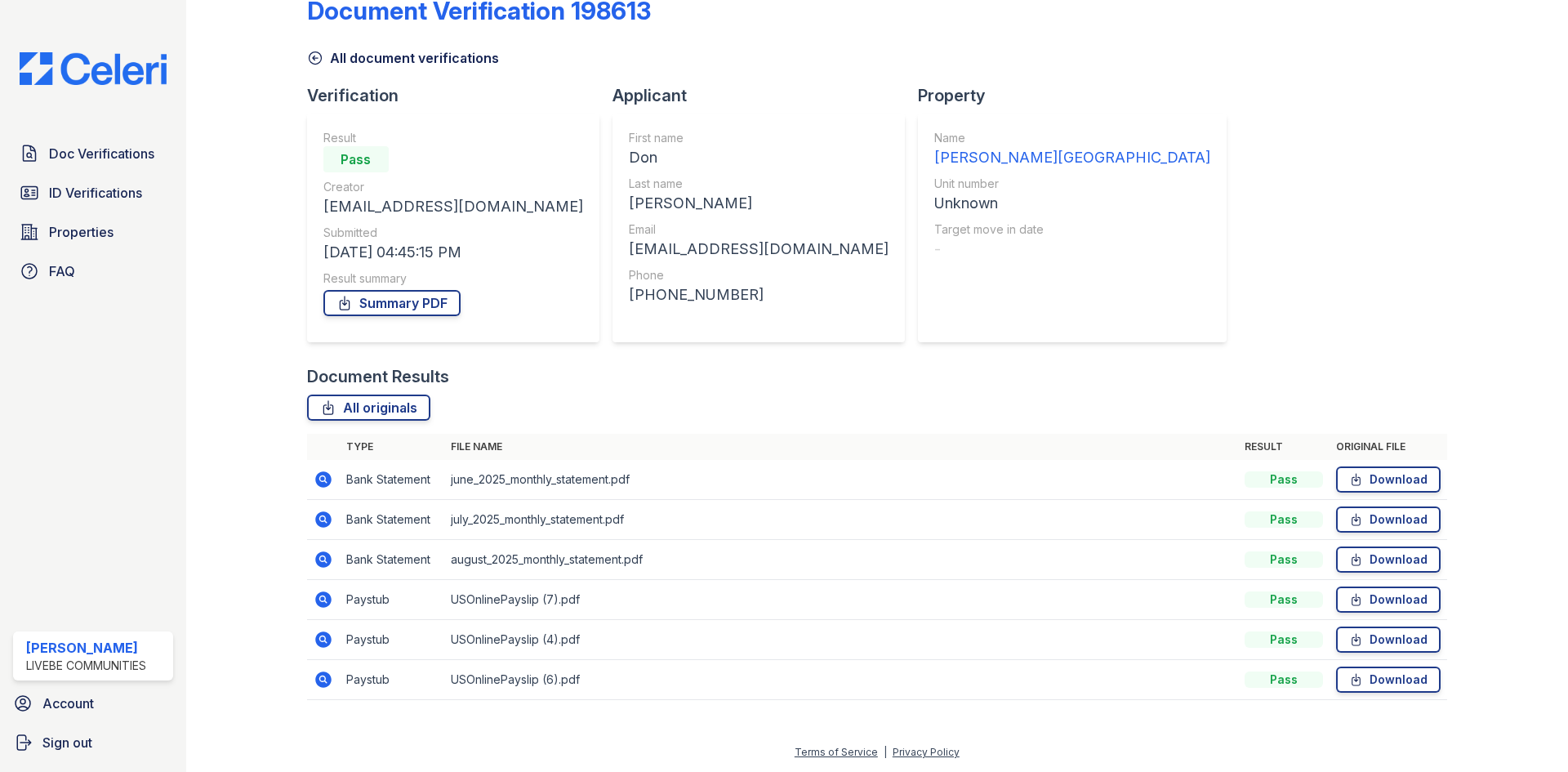
click at [321, 641] on icon at bounding box center [322, 638] width 4 height 4
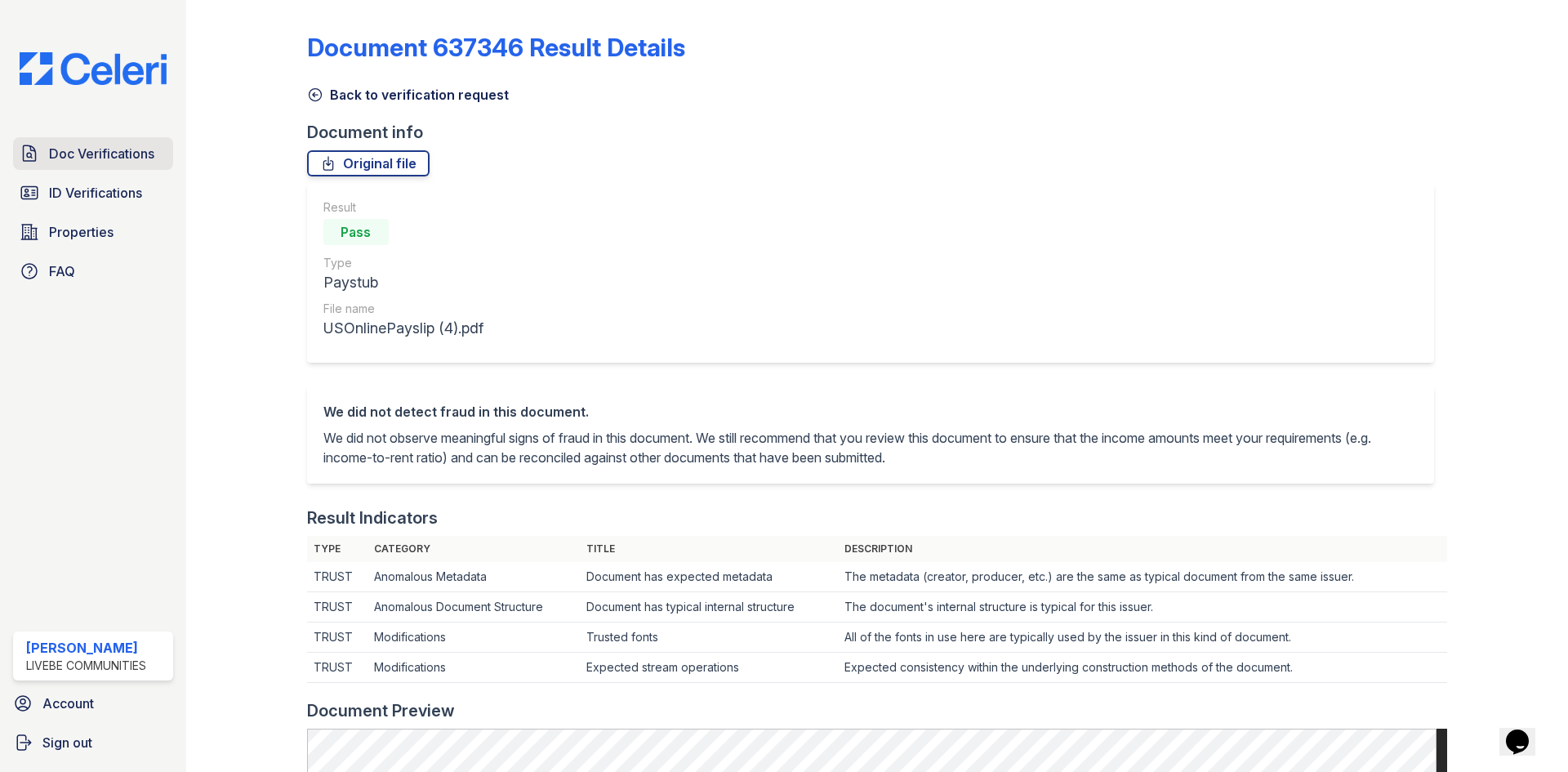
drag, startPoint x: 65, startPoint y: 192, endPoint x: 80, endPoint y: 164, distance: 31.8
click at [65, 192] on span "ID Verifications" at bounding box center [95, 192] width 93 height 19
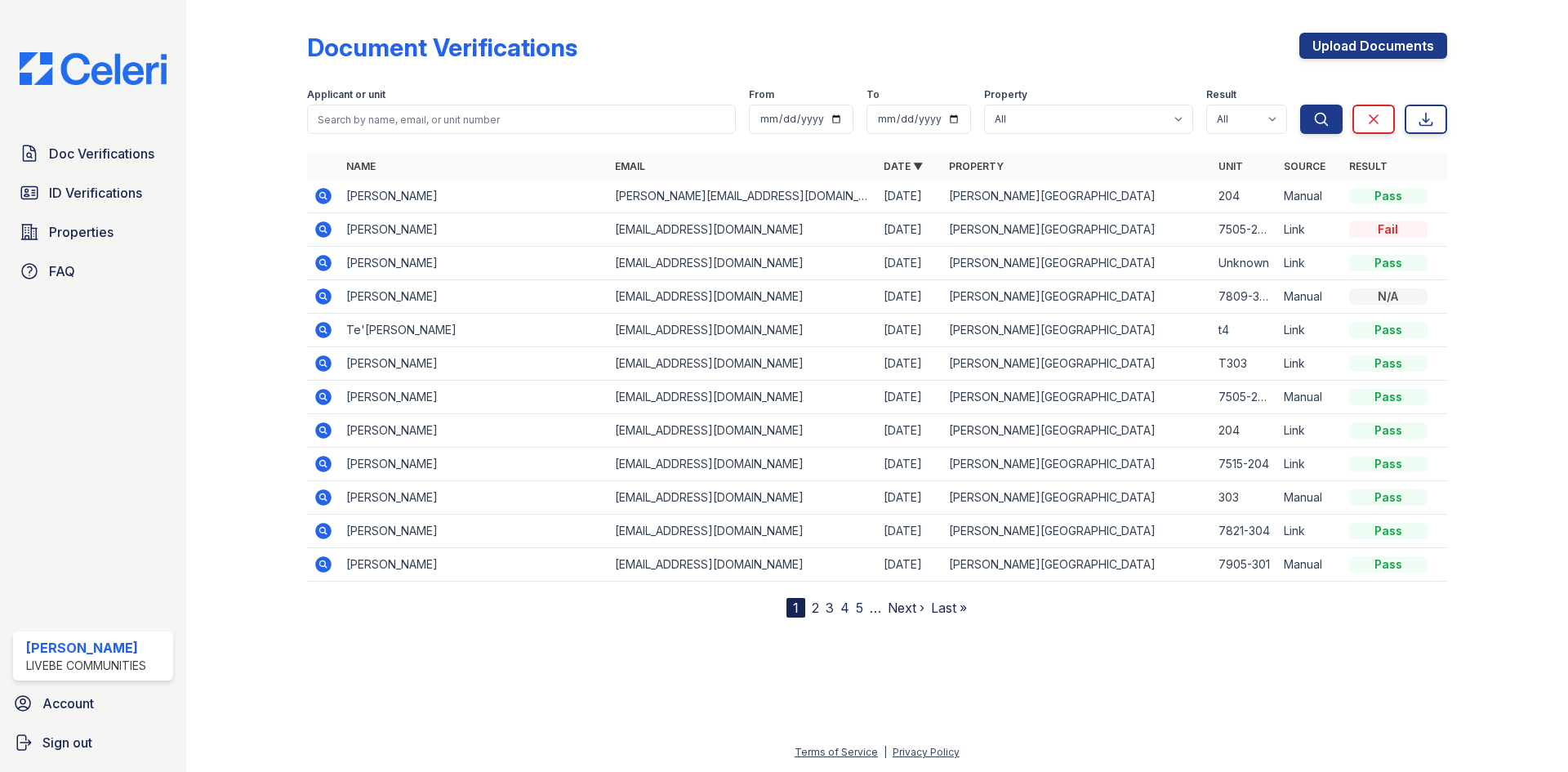
click at [317, 187] on icon at bounding box center [322, 195] width 19 height 19
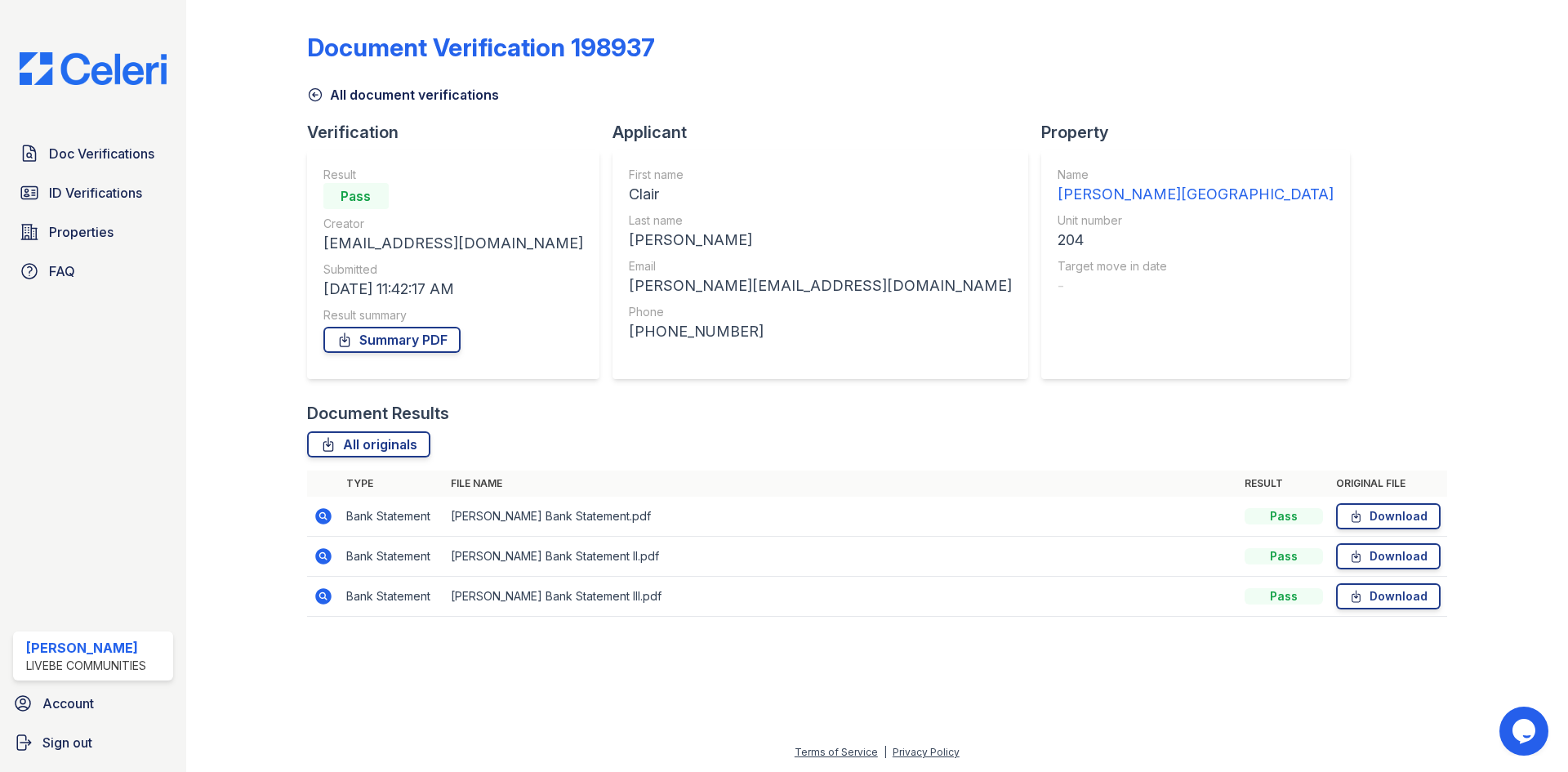
click at [321, 596] on icon at bounding box center [322, 595] width 4 height 4
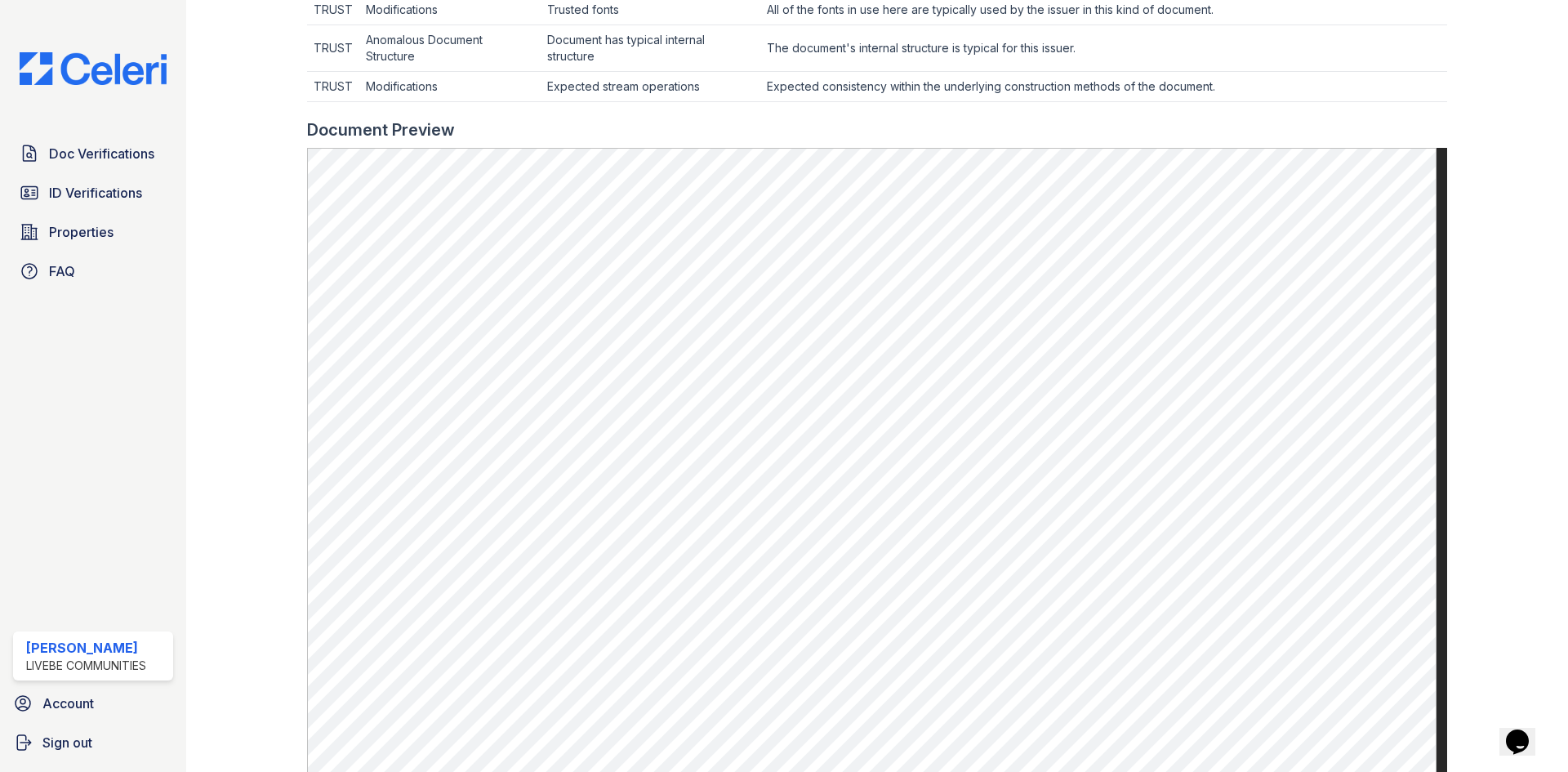
scroll to position [847, 0]
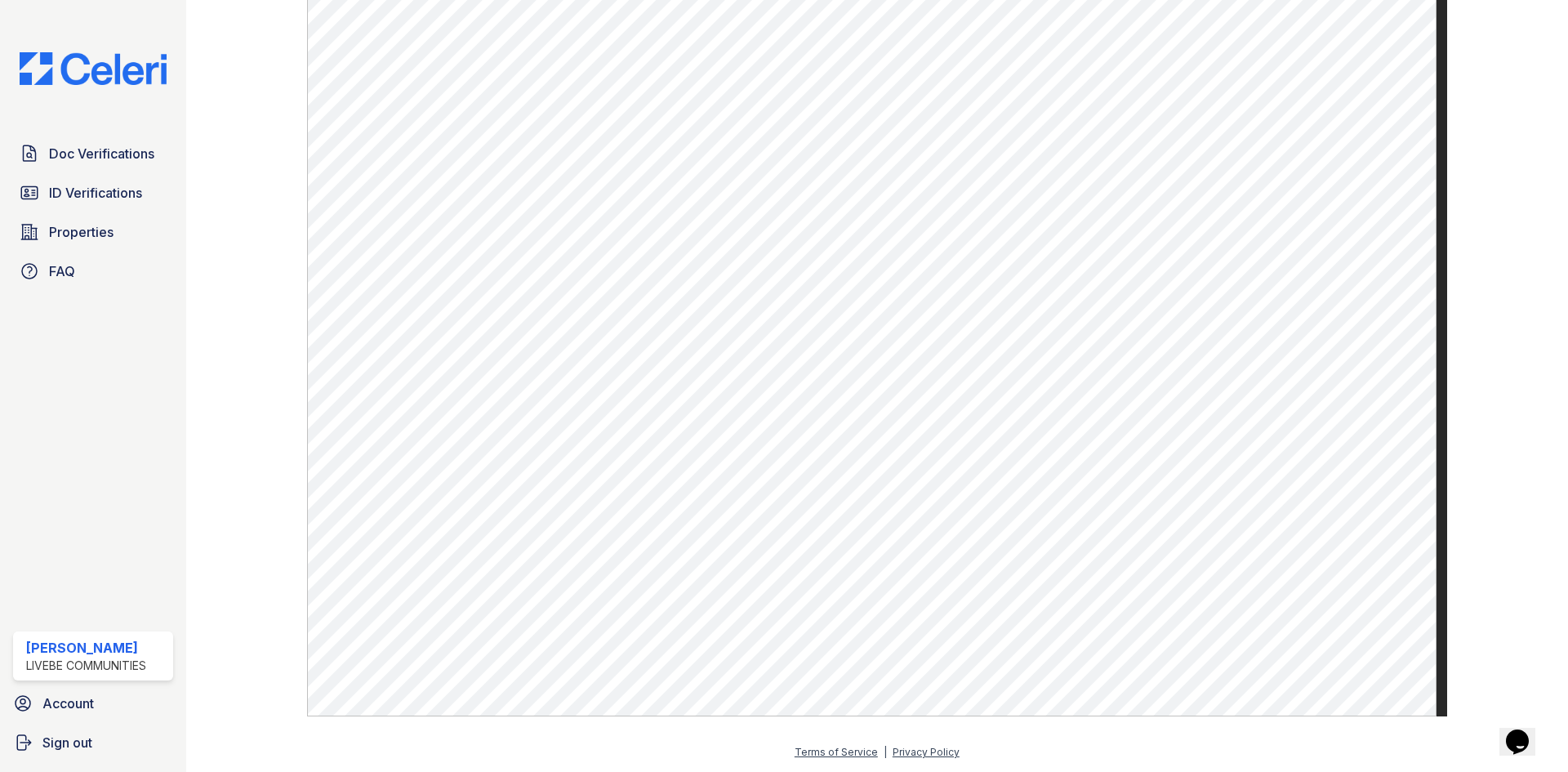
drag, startPoint x: 67, startPoint y: 165, endPoint x: 248, endPoint y: 173, distance: 181.2
click at [67, 165] on link "Doc Verifications" at bounding box center [92, 153] width 160 height 32
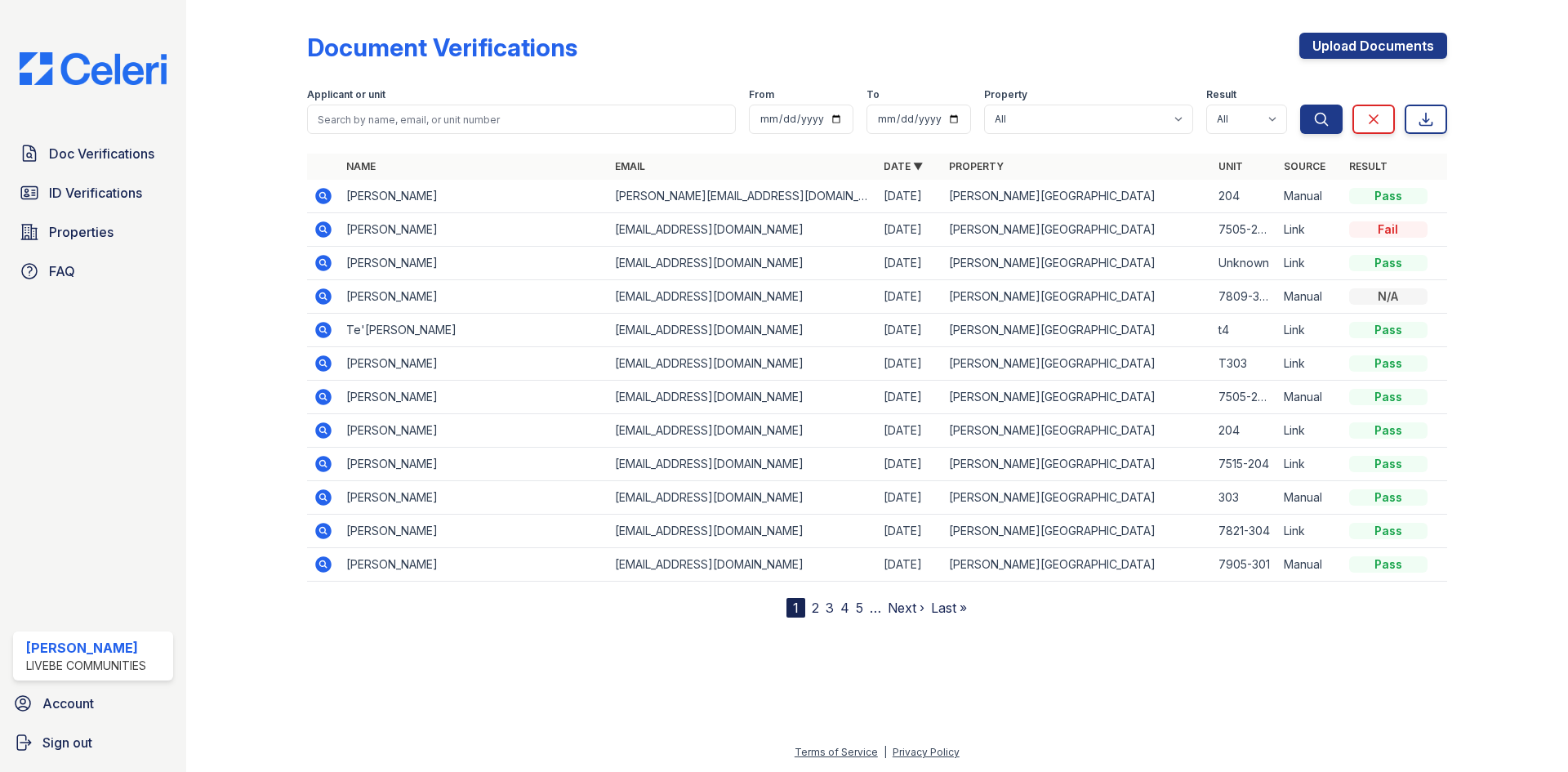
click at [1309, 64] on div "Upload Documents" at bounding box center [1373, 54] width 148 height 43
click at [1334, 47] on link "Upload Documents" at bounding box center [1373, 45] width 148 height 26
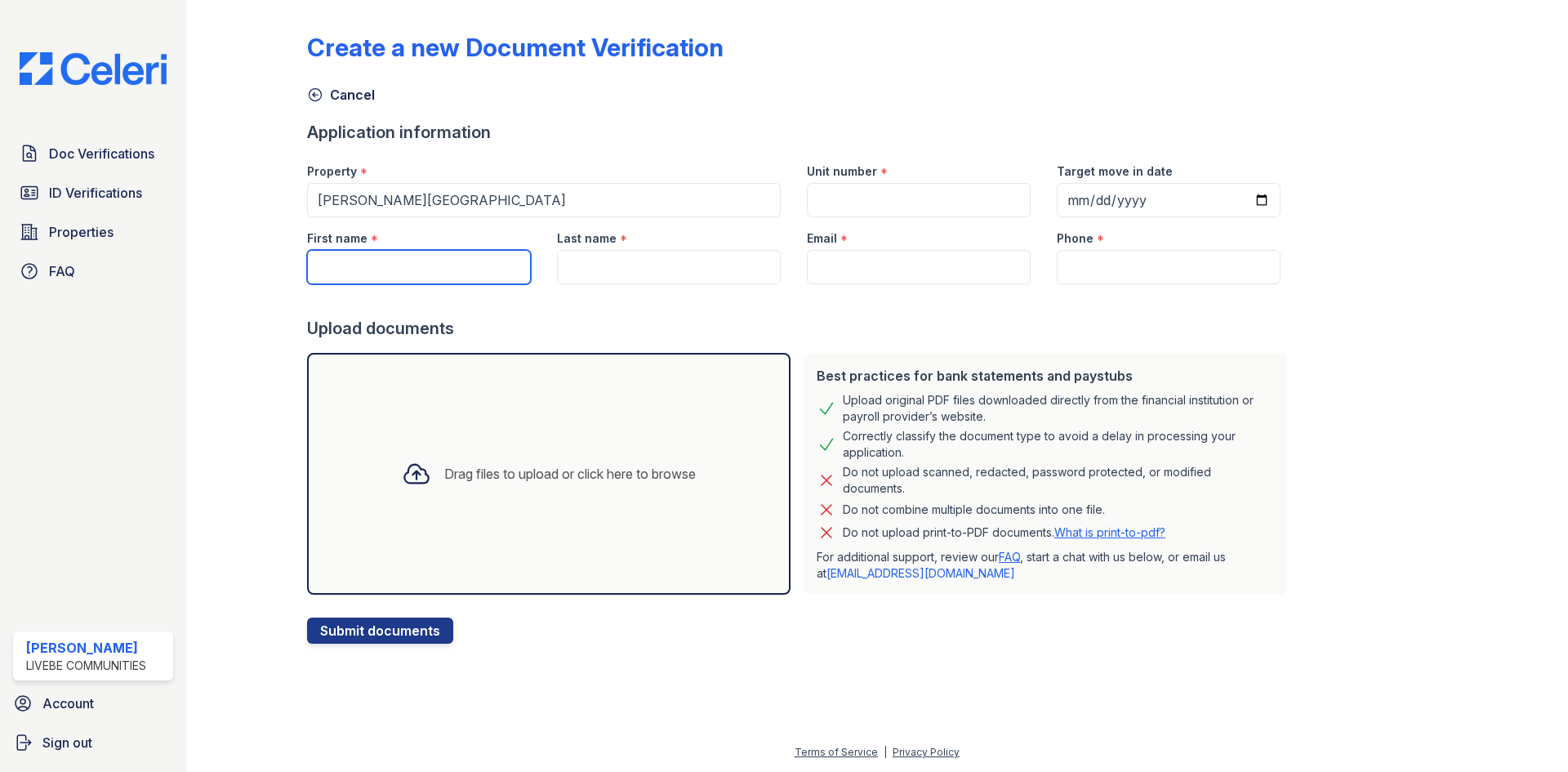
click at [356, 254] on input "First name" at bounding box center [419, 266] width 224 height 34
type input "F"
type input "Don"
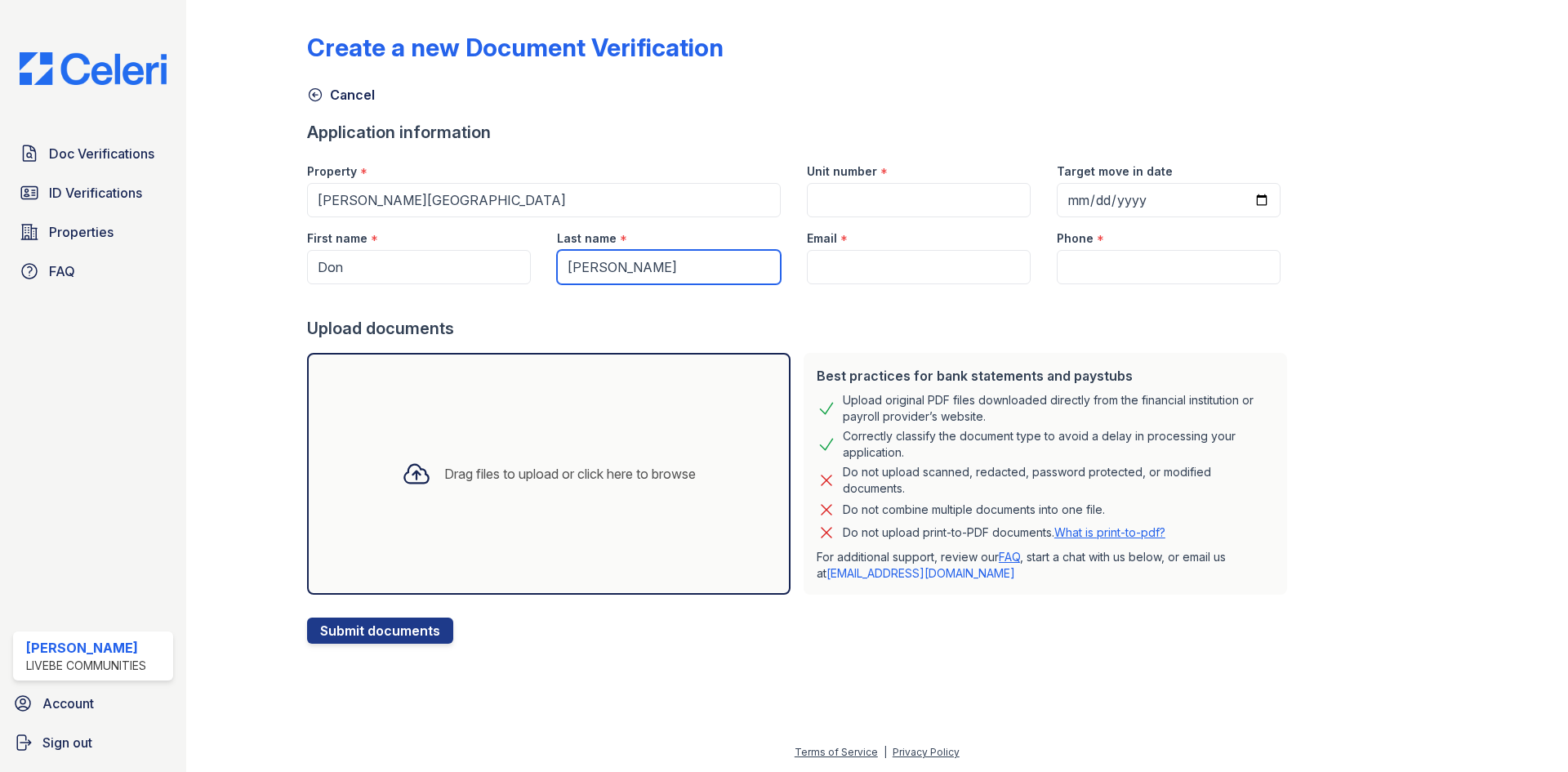
type input "[PERSON_NAME]"
paste input "[EMAIL_ADDRESS][DOMAIN_NAME]"
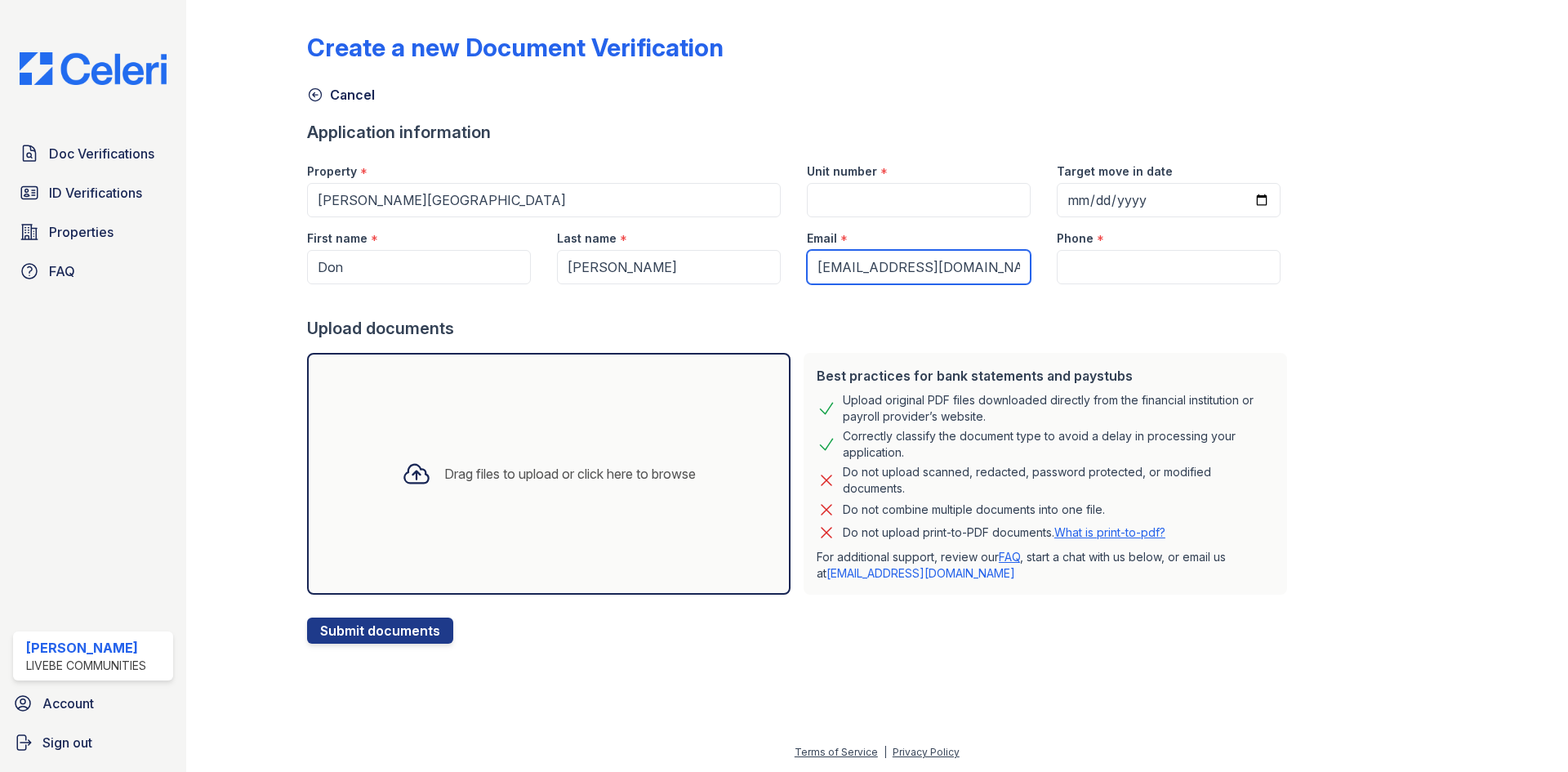
type input "[EMAIL_ADDRESS][DOMAIN_NAME]"
click at [903, 180] on div "Unit number *" at bounding box center [918, 166] width 224 height 32
click at [893, 190] on input "Unit number" at bounding box center [918, 200] width 224 height 34
type input "204"
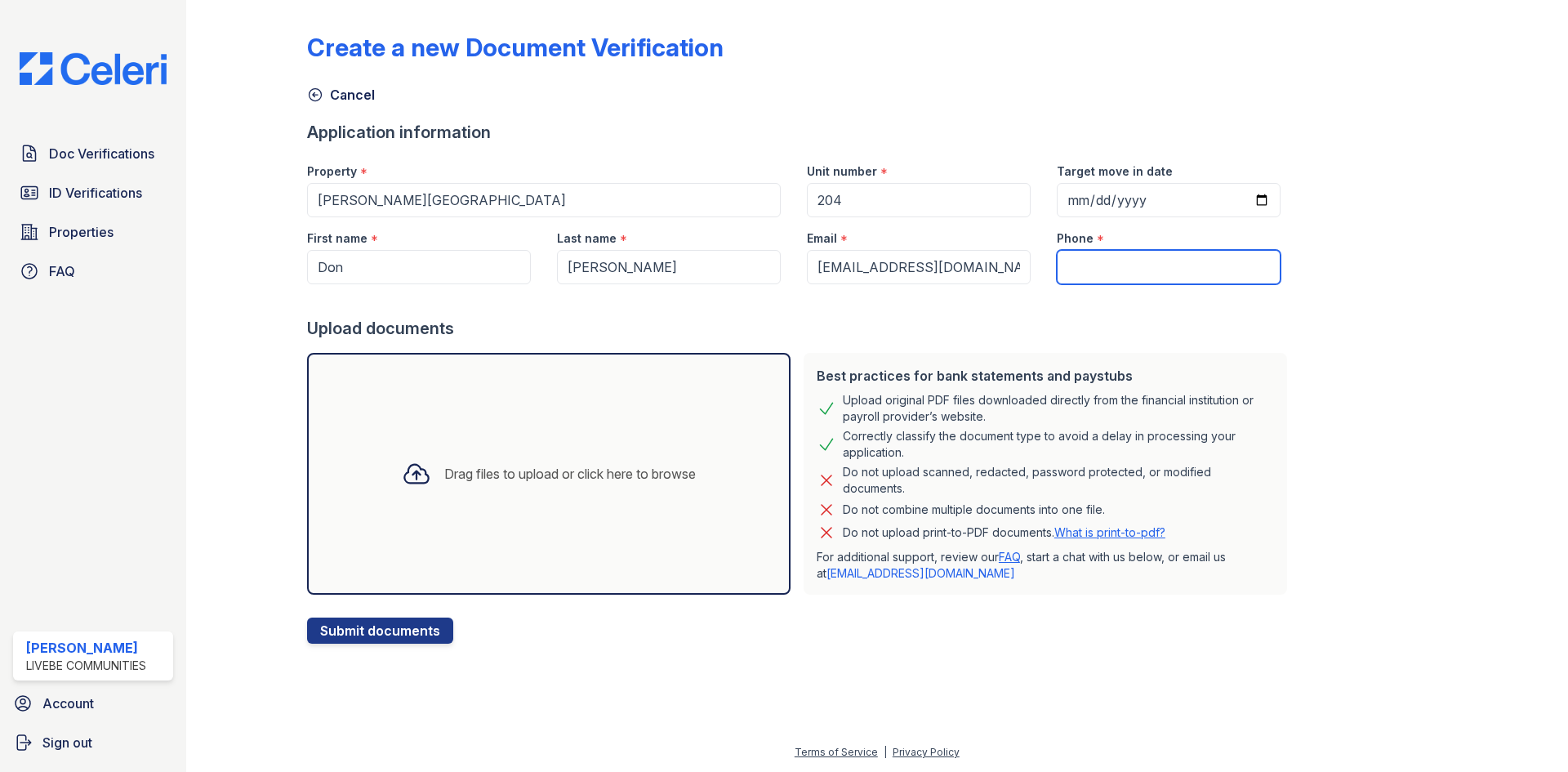
click at [1112, 267] on input "Phone" at bounding box center [1169, 266] width 224 height 34
paste input "(972) 900-8078"
type input "(972) 900-8078"
click at [602, 453] on div "Drag files to upload or click here to browse" at bounding box center [549, 474] width 320 height 55
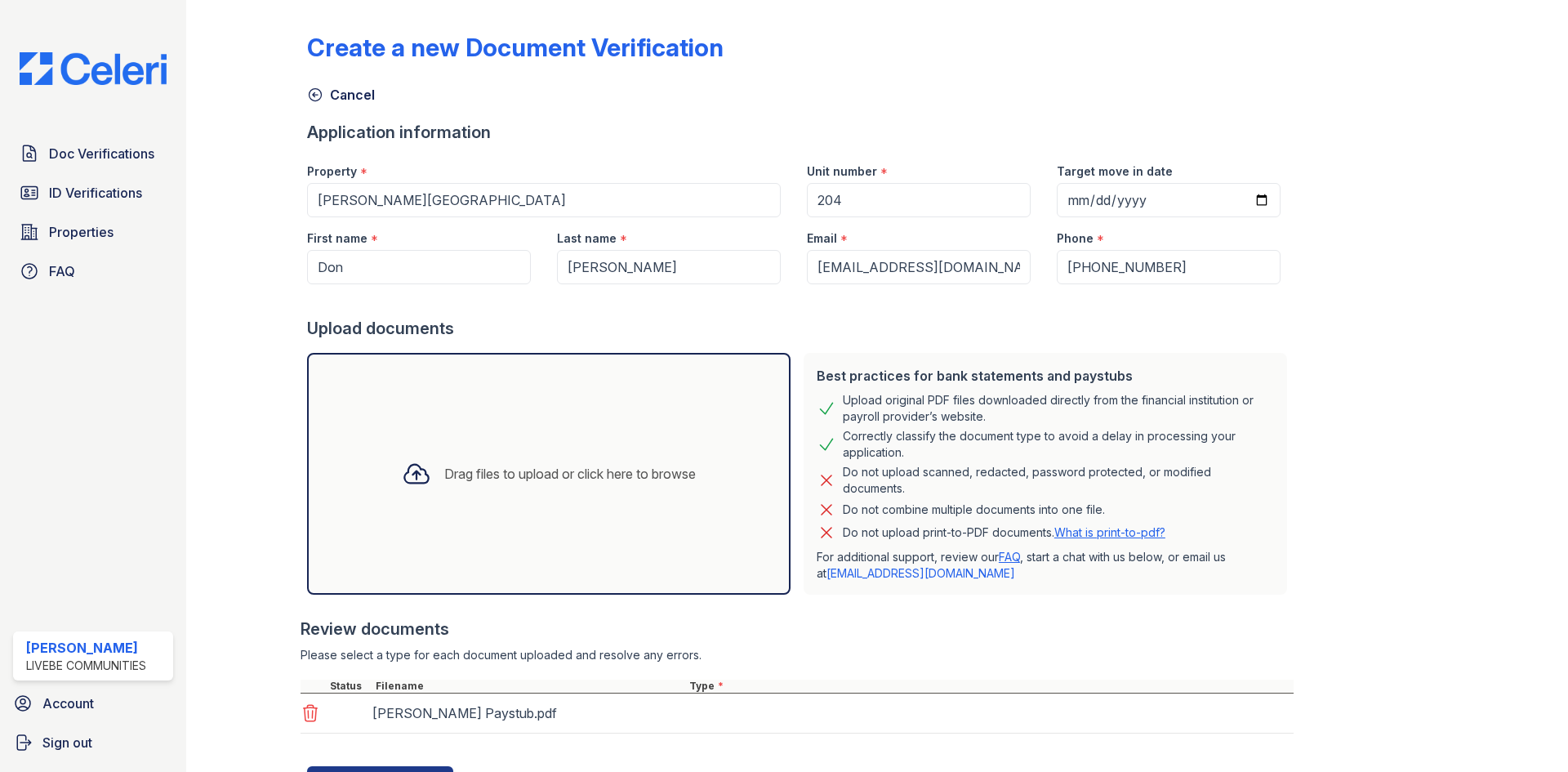
scroll to position [76, 0]
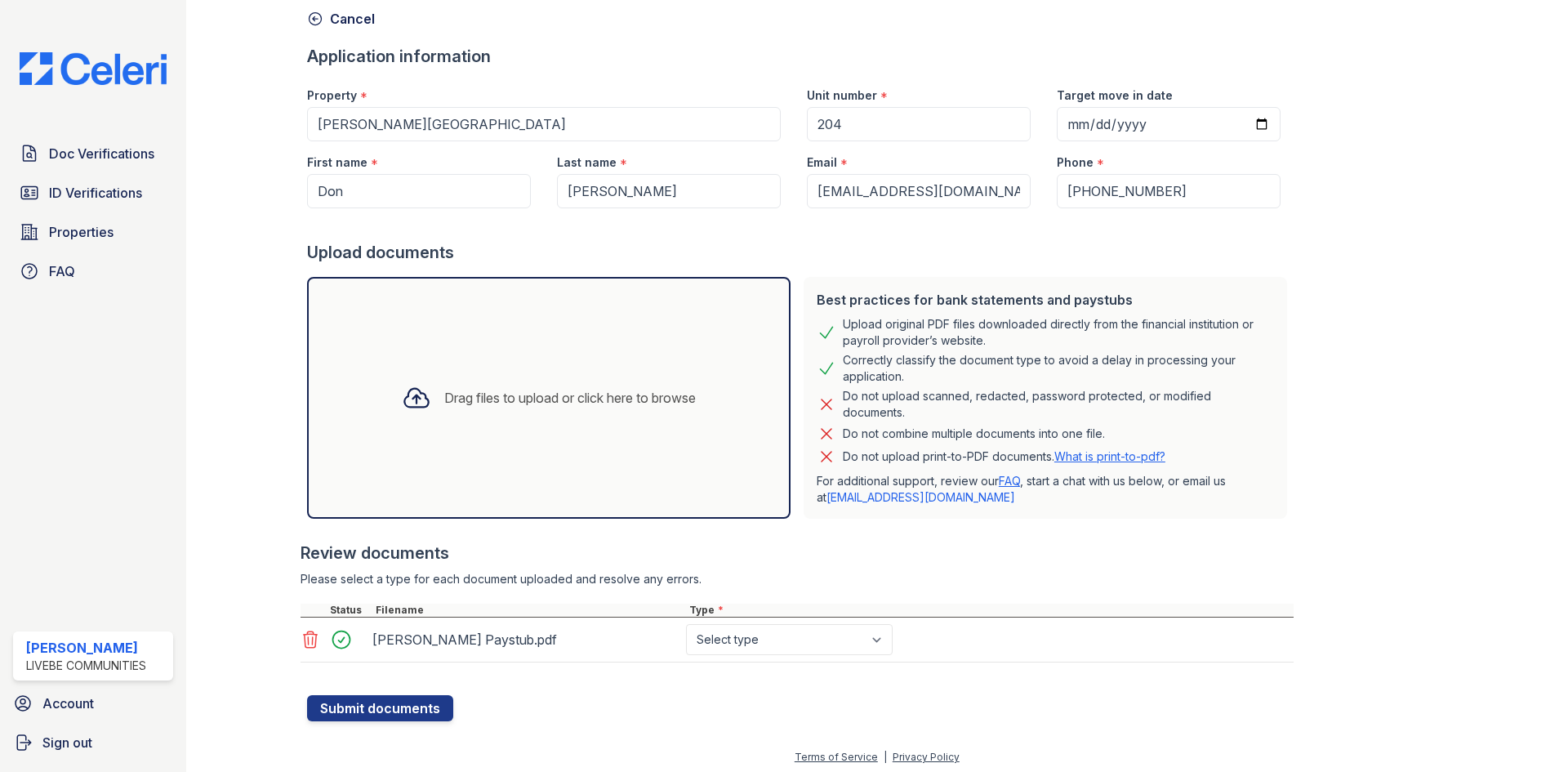
click at [726, 657] on div "Don Waldron Paystub.pdf Select type Paystub Bank Statement Offer Letter Tax Doc…" at bounding box center [796, 640] width 993 height 45
click at [724, 640] on select "Select type Paystub Bank Statement Offer Letter Tax Documents Benefit Award Let…" at bounding box center [789, 640] width 207 height 31
click at [686, 624] on select "Select type Paystub Bank Statement Offer Letter Tax Documents Benefit Award Let…" at bounding box center [789, 640] width 207 height 31
click at [741, 643] on select "Select type Paystub Bank Statement Offer Letter Tax Documents Benefit Award Let…" at bounding box center [789, 640] width 207 height 31
select select "paystub"
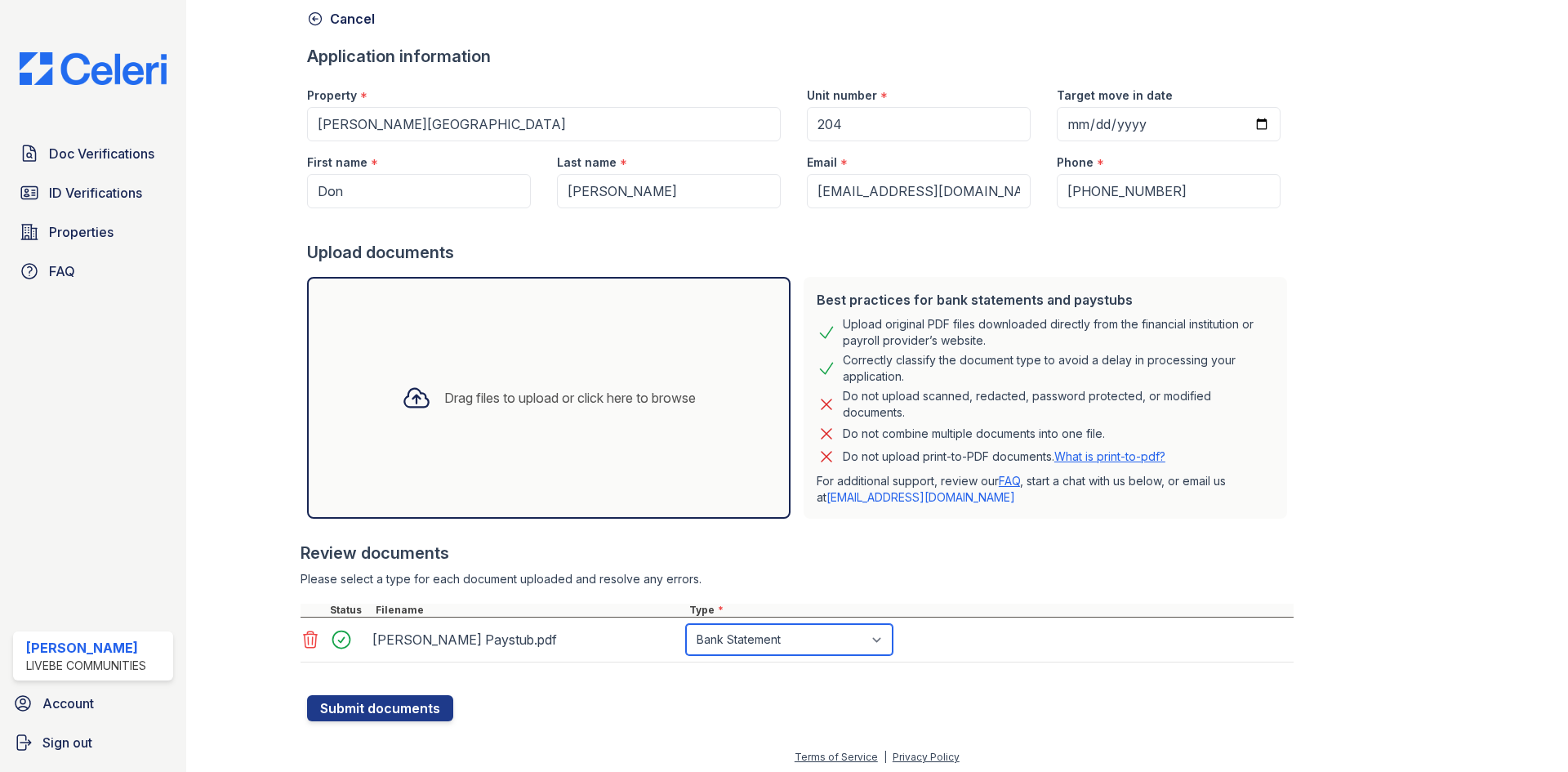
click at [686, 624] on select "Select type Paystub Bank Statement Offer Letter Tax Documents Benefit Award Let…" at bounding box center [789, 640] width 207 height 31
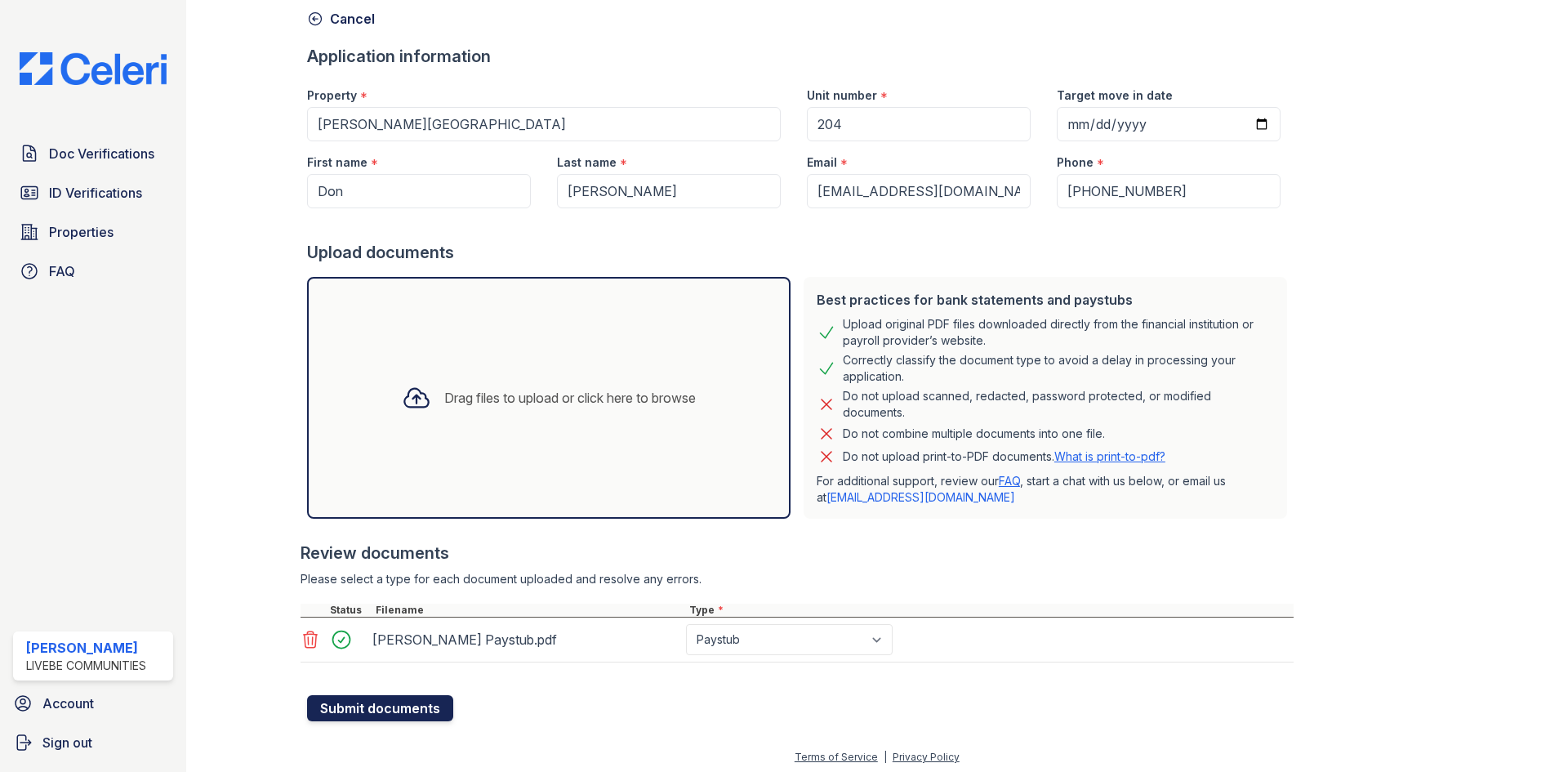
click at [419, 699] on button "Submit documents" at bounding box center [380, 708] width 146 height 26
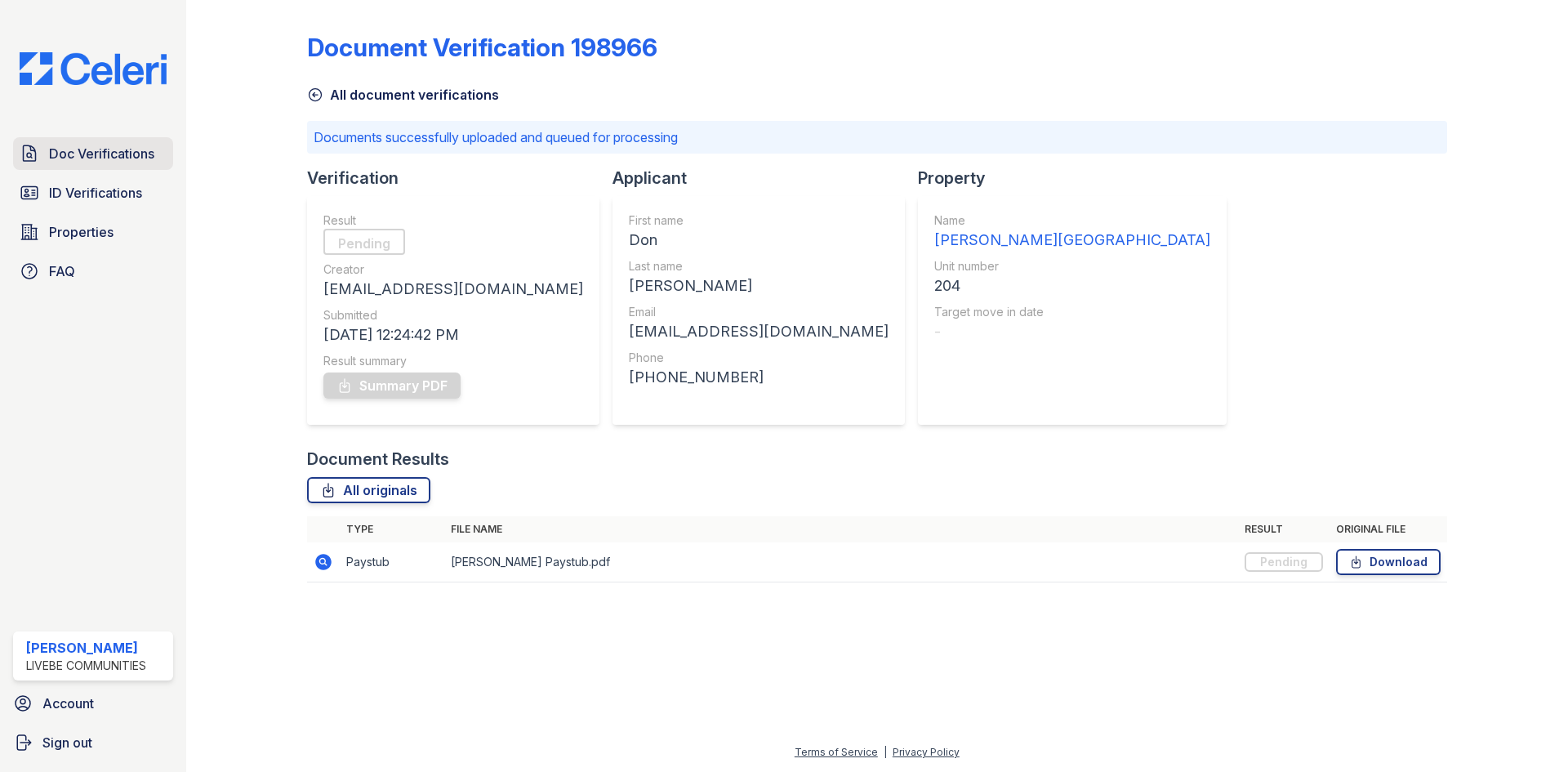
click at [62, 153] on span "Doc Verifications" at bounding box center [102, 153] width 105 height 19
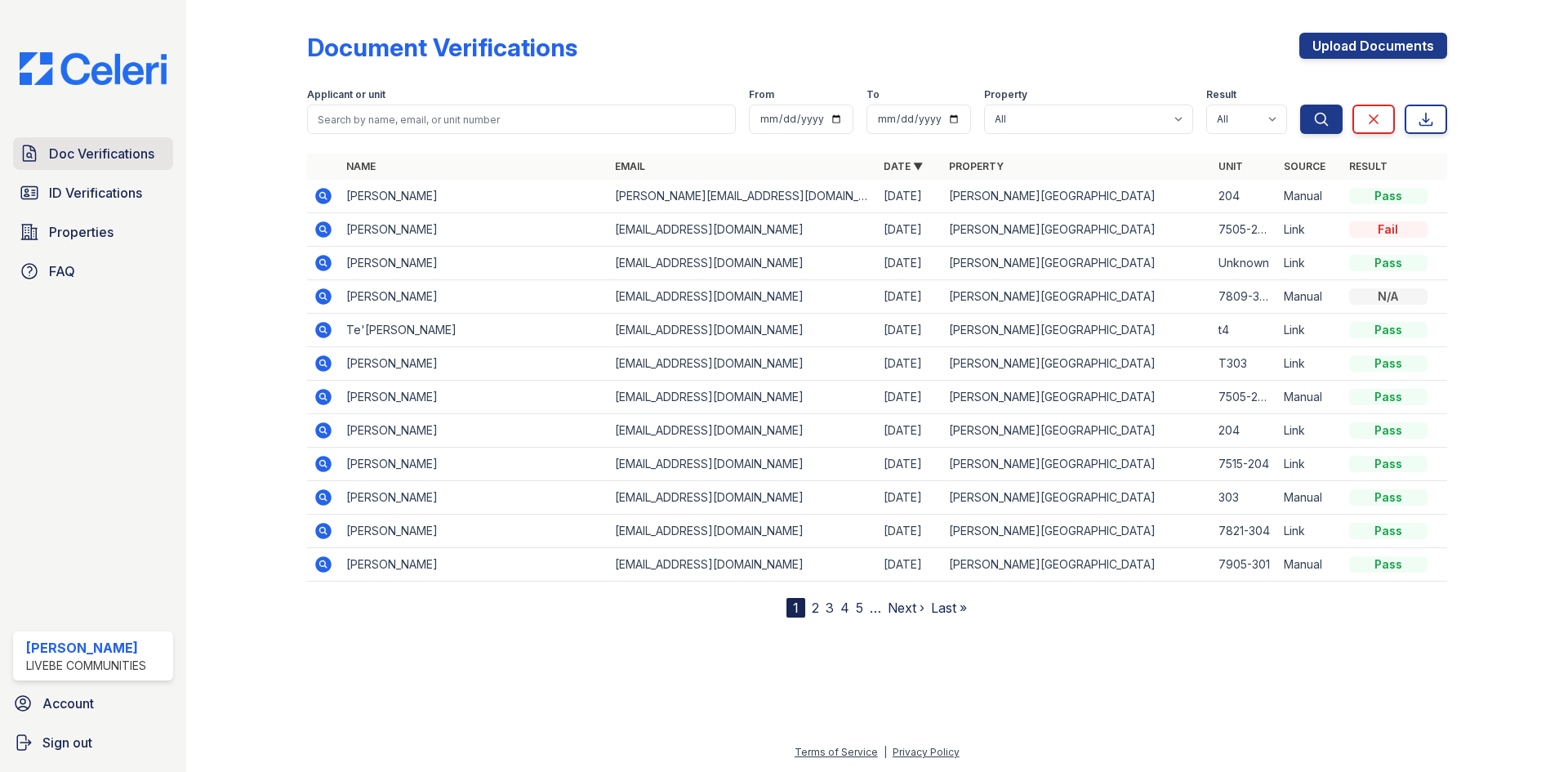
click at [123, 161] on span "Doc Verifications" at bounding box center [102, 153] width 105 height 19
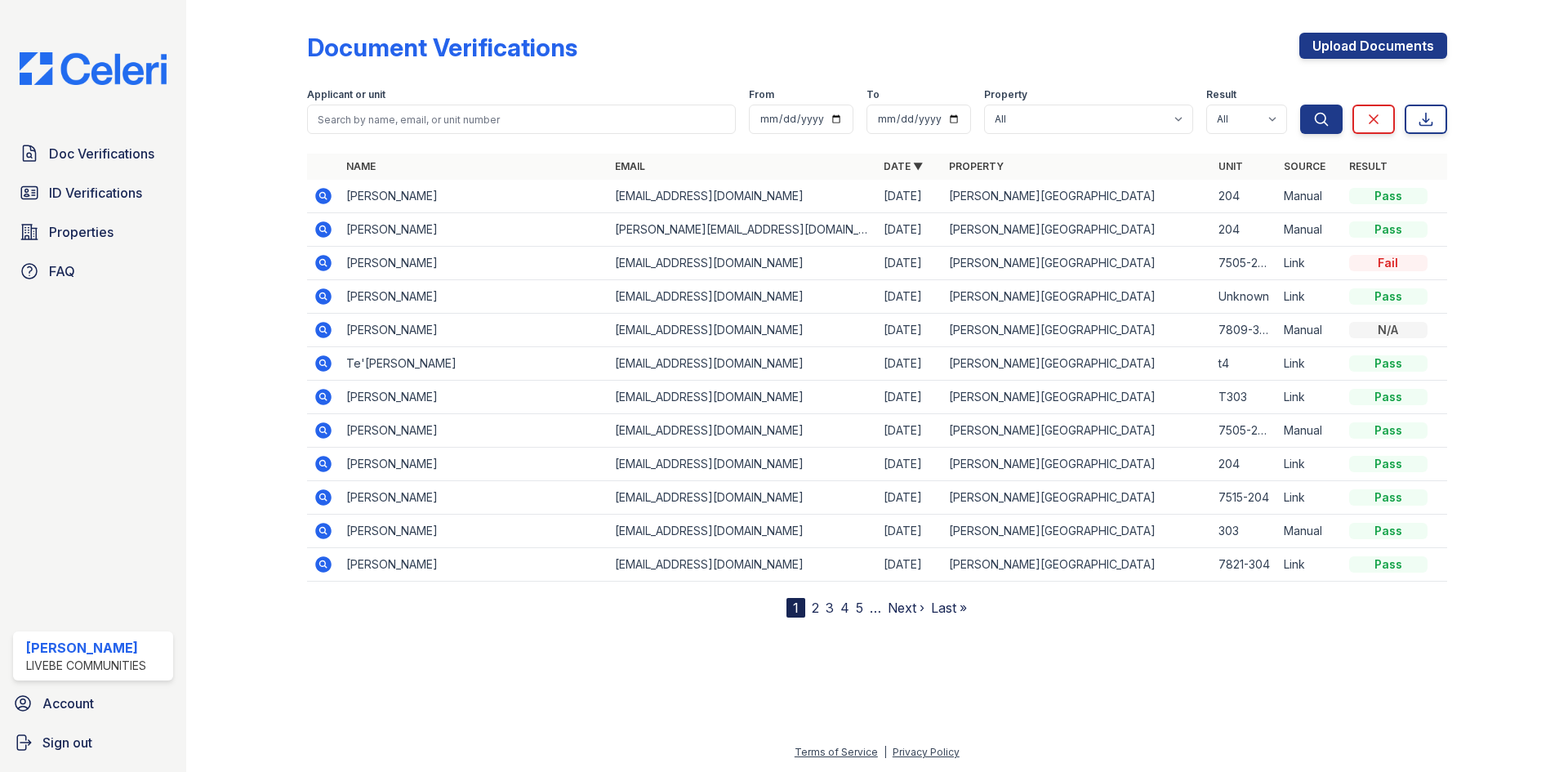
click at [313, 193] on icon at bounding box center [322, 195] width 19 height 19
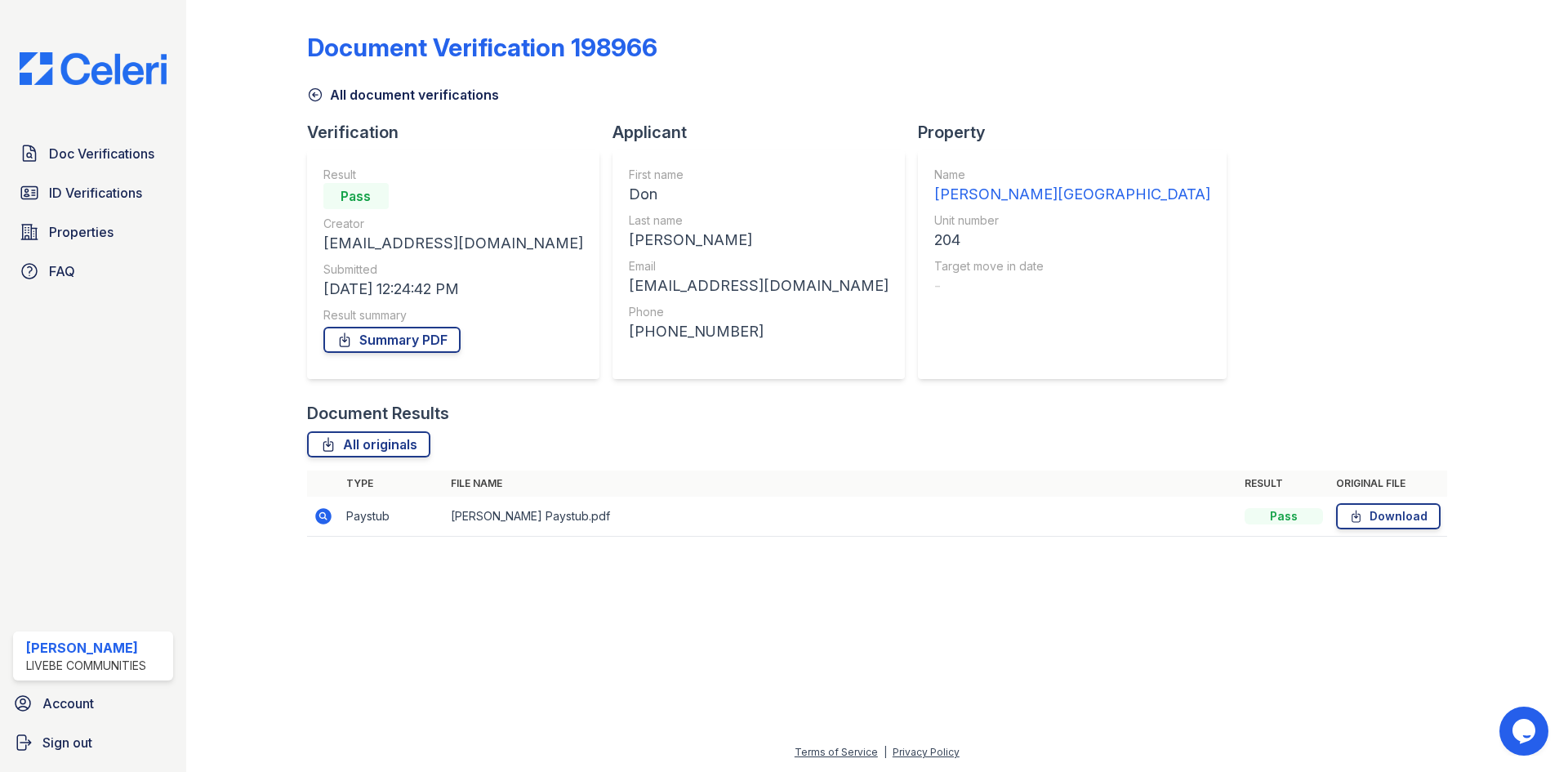
click at [330, 519] on icon at bounding box center [323, 517] width 17 height 17
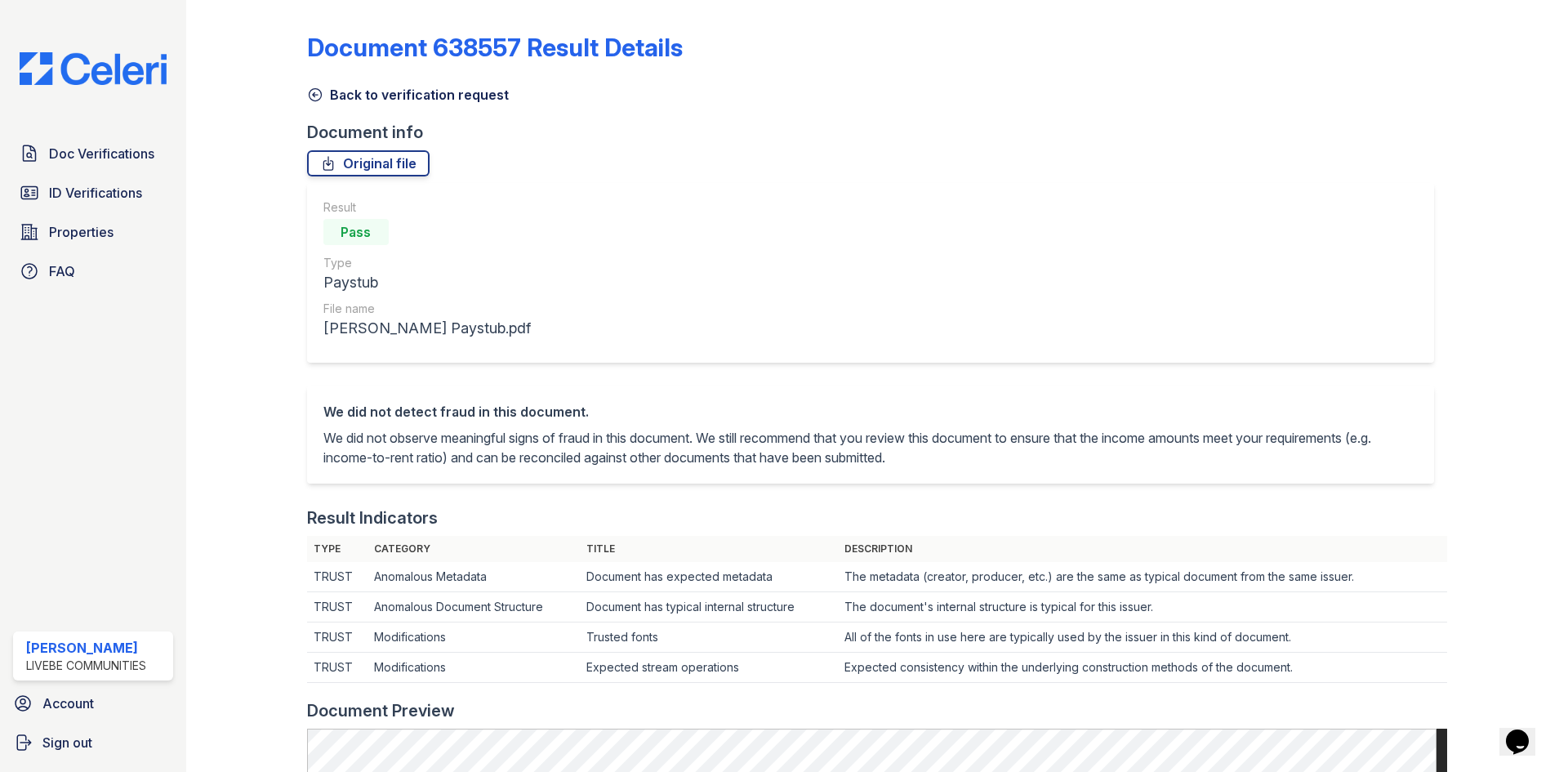
click at [317, 96] on icon at bounding box center [315, 95] width 17 height 17
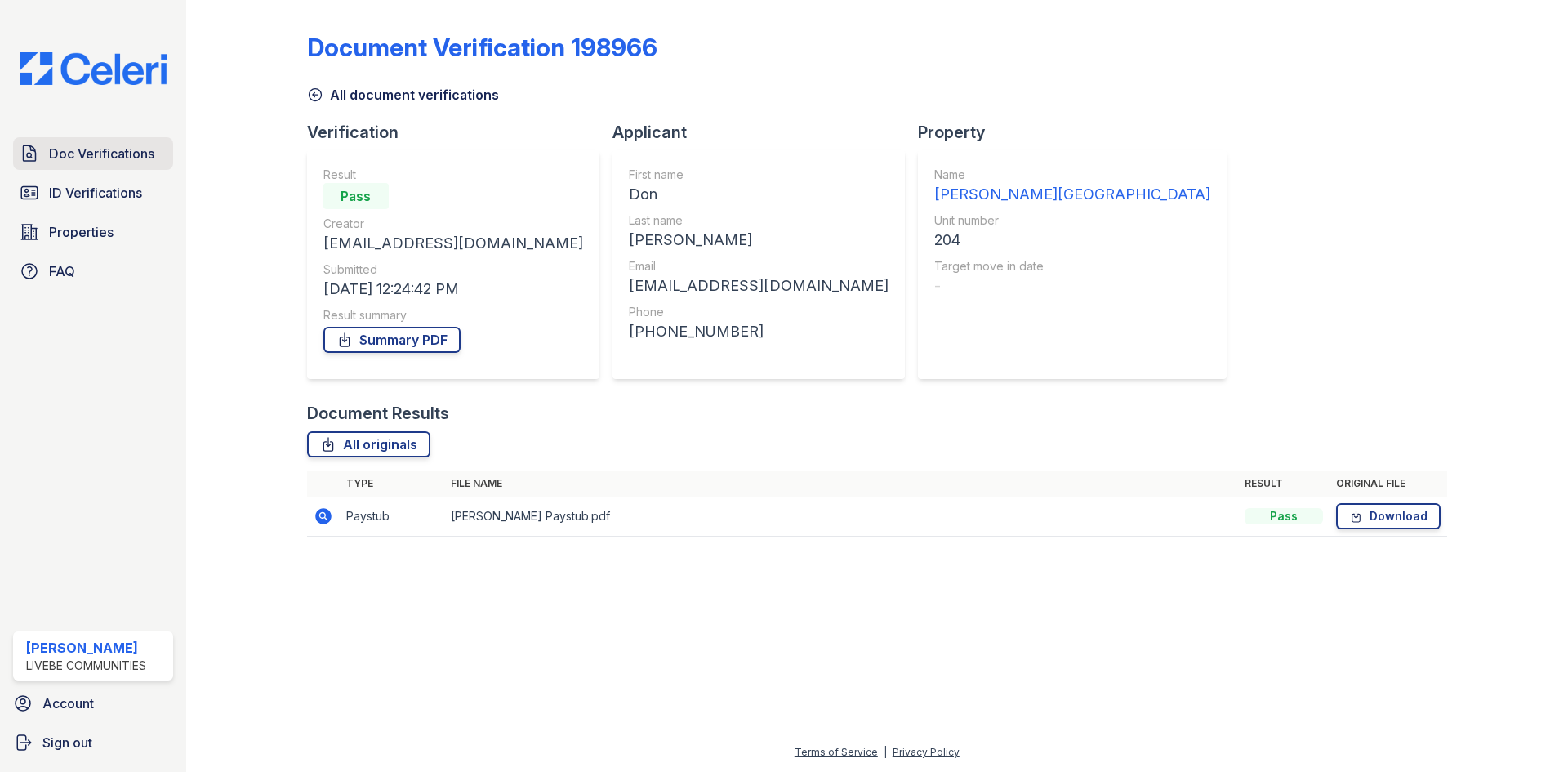
click at [93, 151] on span "Doc Verifications" at bounding box center [102, 153] width 105 height 19
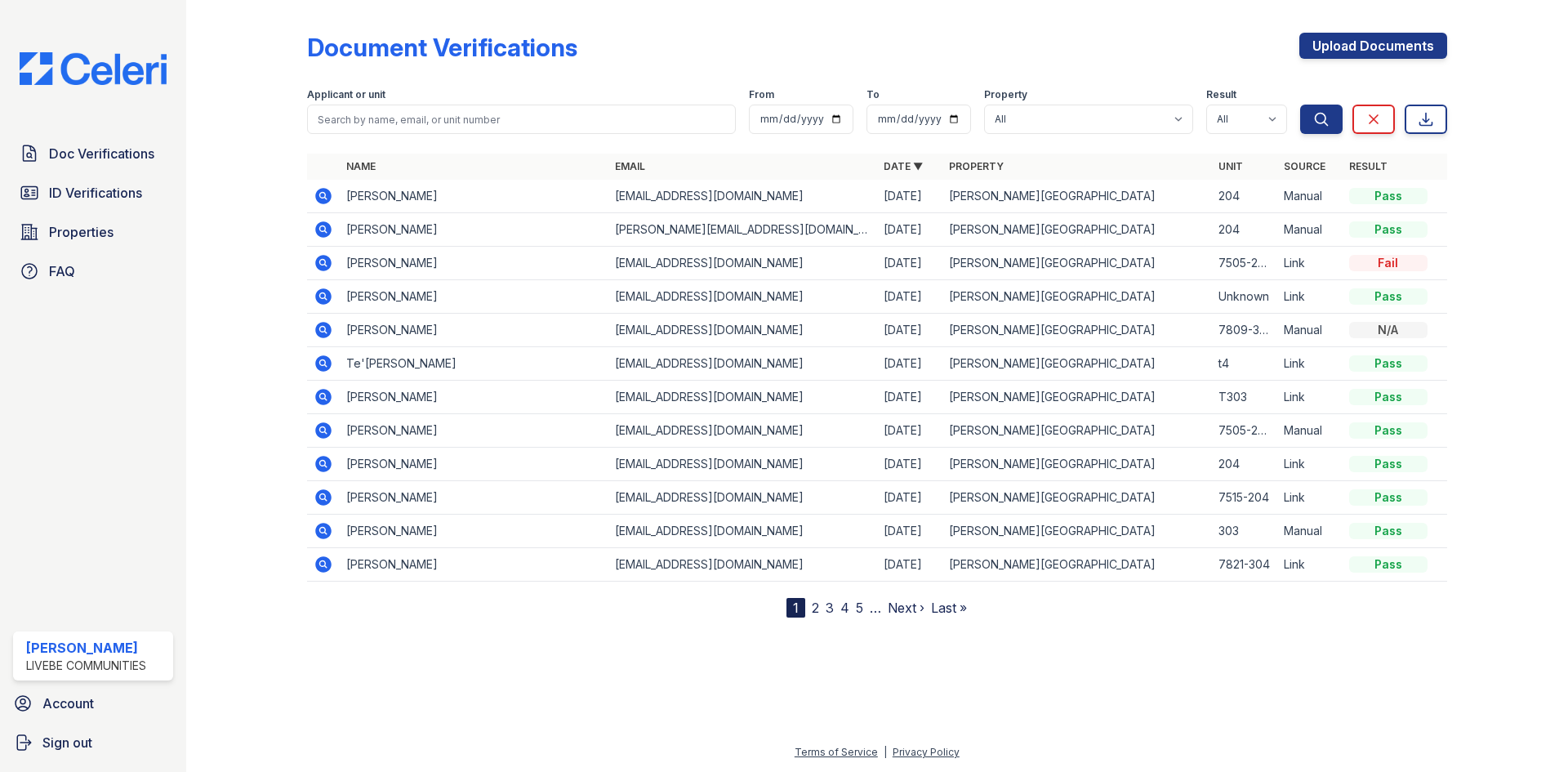
click at [322, 307] on td at bounding box center [322, 297] width 32 height 33
click at [323, 304] on icon at bounding box center [323, 297] width 17 height 17
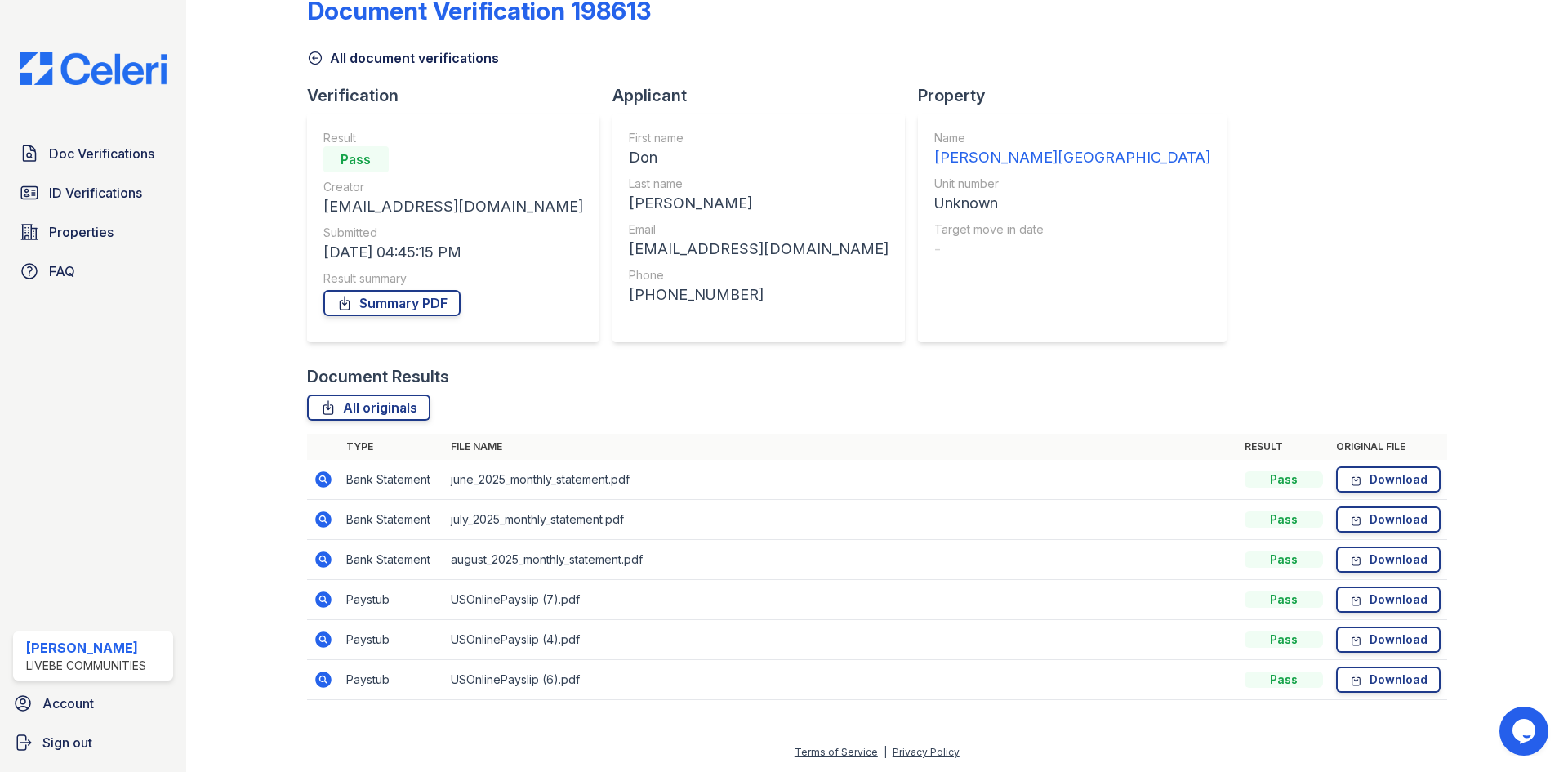
click at [316, 599] on icon at bounding box center [323, 600] width 17 height 17
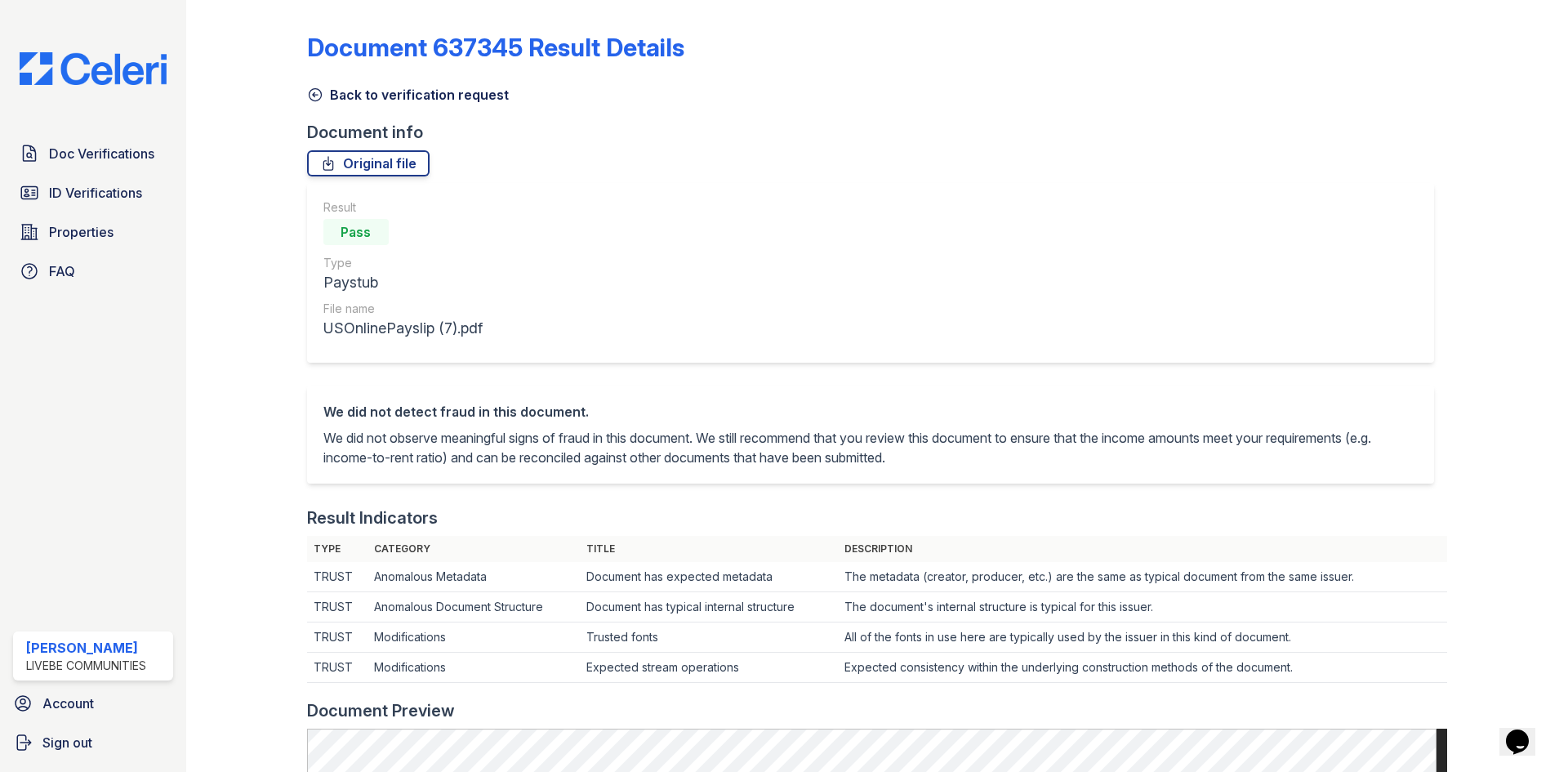
click at [314, 92] on icon at bounding box center [315, 95] width 17 height 17
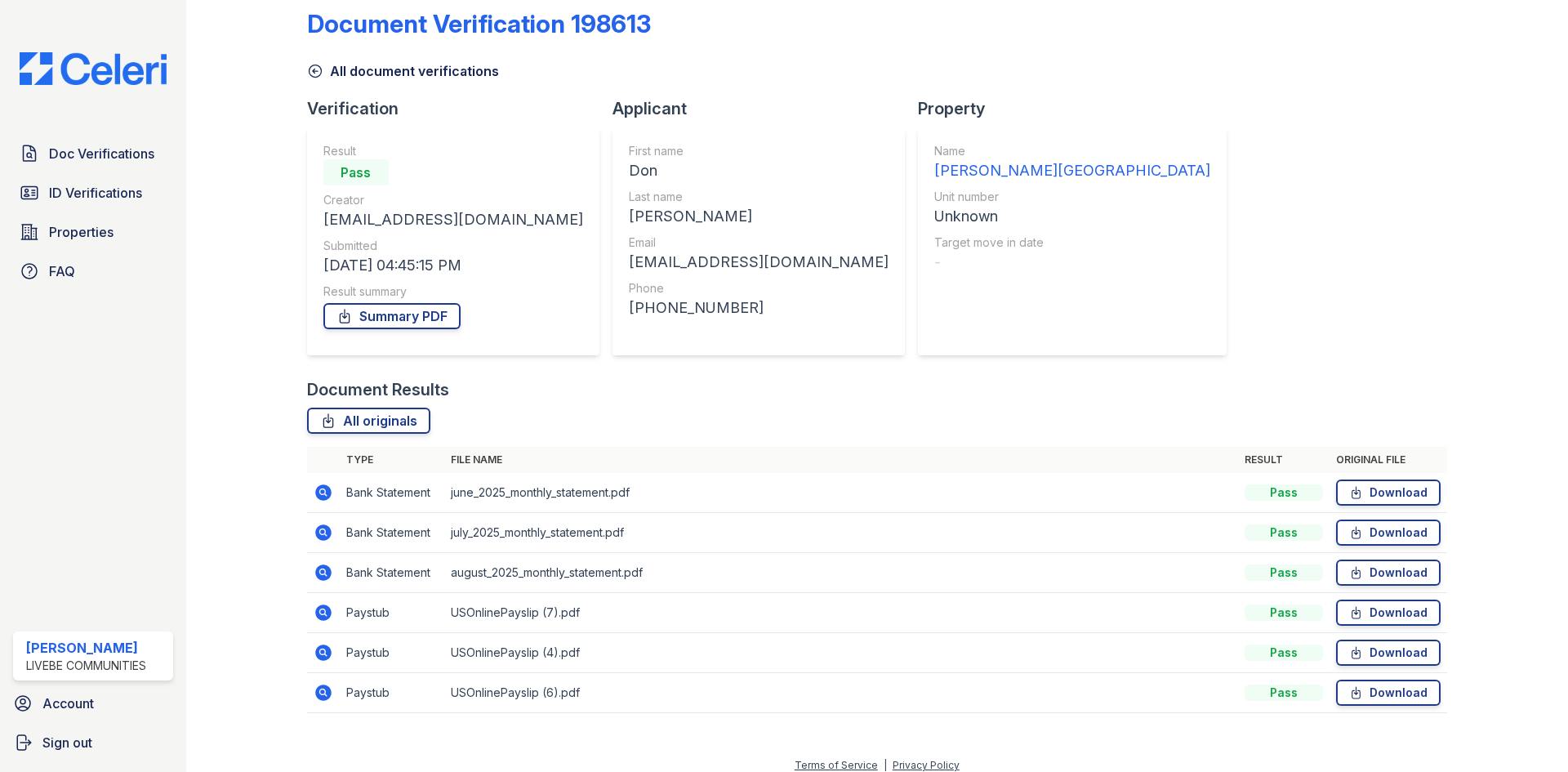
scroll to position [37, 0]
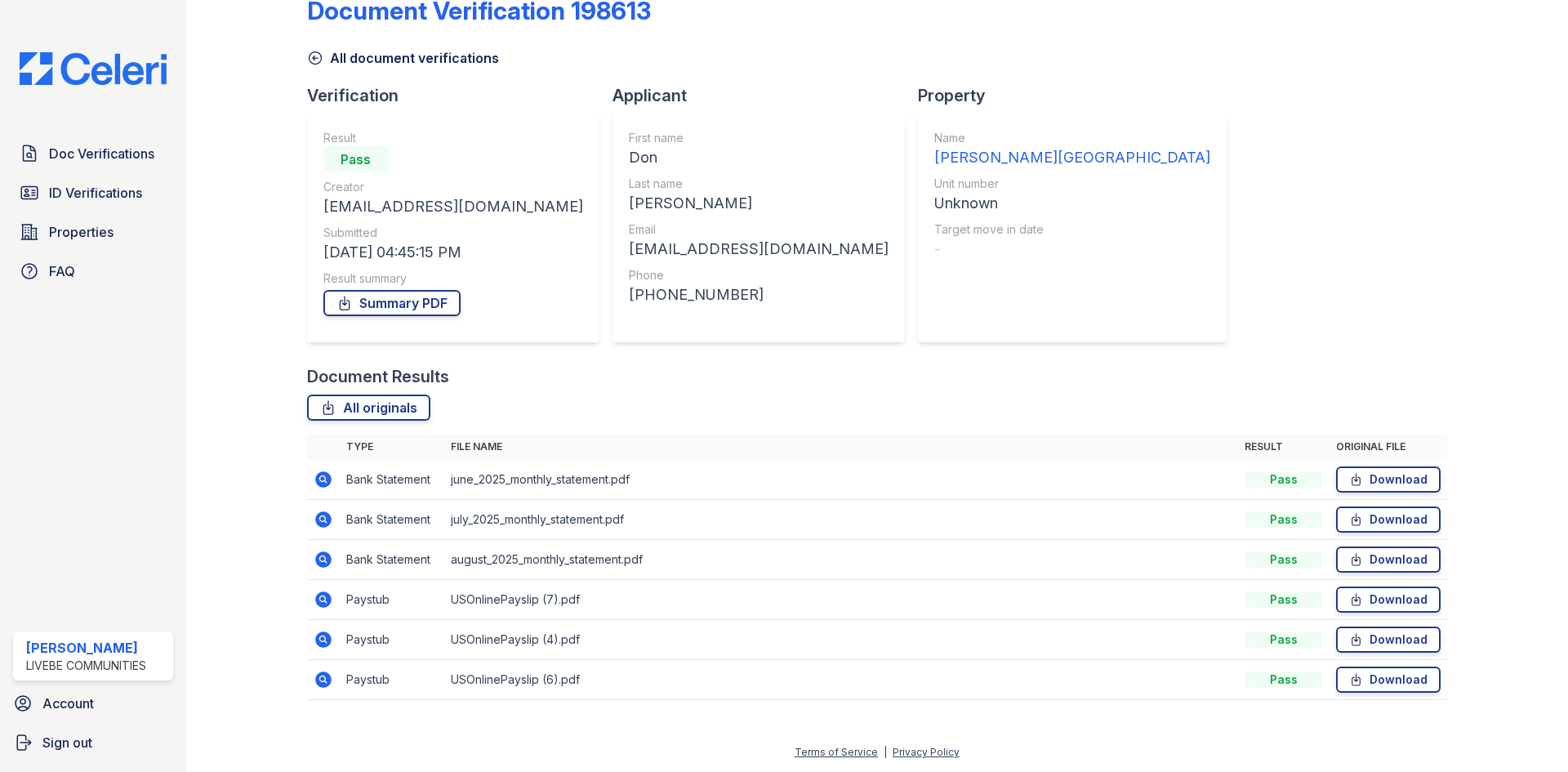
click at [323, 636] on icon at bounding box center [322, 639] width 19 height 19
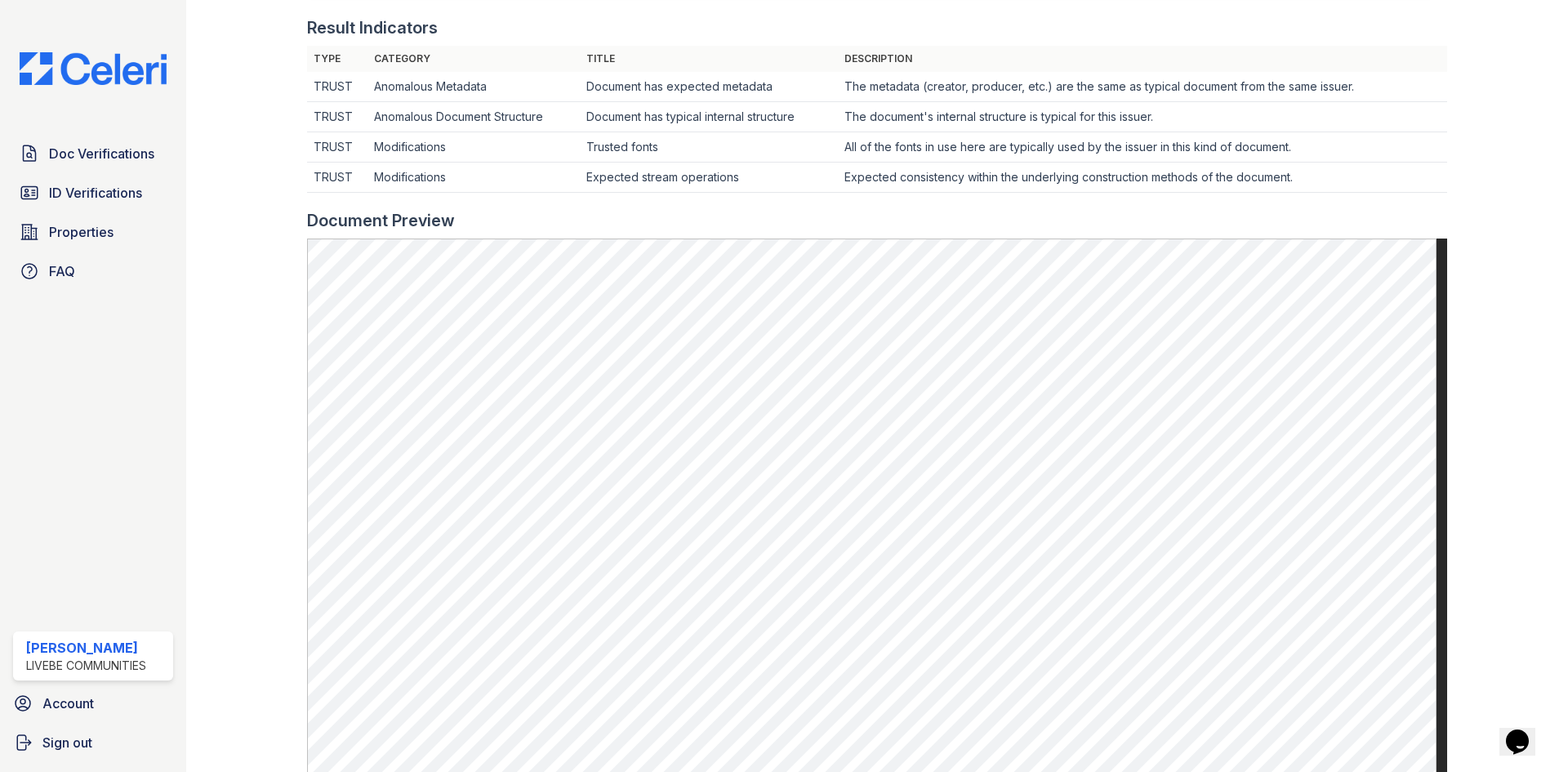
scroll to position [572, 0]
